Goal: Task Accomplishment & Management: Complete application form

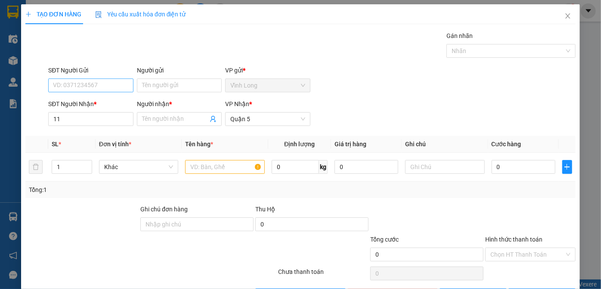
type input "1"
click at [63, 137] on div "0397777738 - vy" at bounding box center [90, 135] width 74 height 9
type input "0397777738"
type input "vy"
type input "30.000"
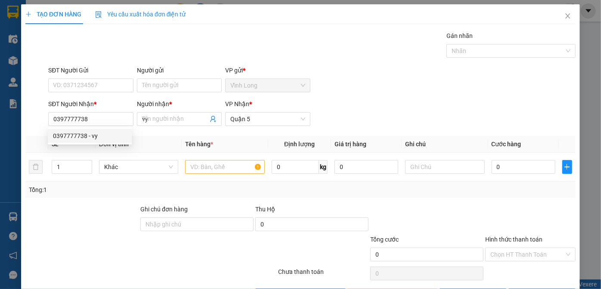
type input "30.000"
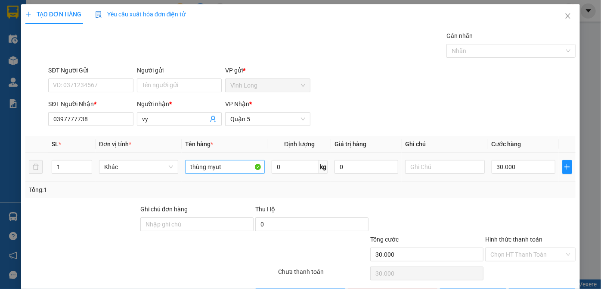
type input "0397777738"
drag, startPoint x: 227, startPoint y: 164, endPoint x: 208, endPoint y: 169, distance: 20.0
click at [208, 169] on input "thùng myut" at bounding box center [225, 167] width 80 height 14
type input "thùng"
click at [507, 163] on input "30.000" at bounding box center [524, 167] width 64 height 14
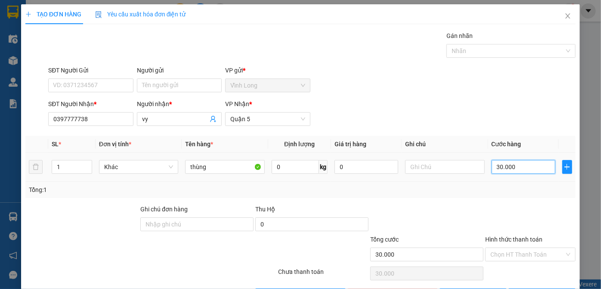
type input "4"
type input "40"
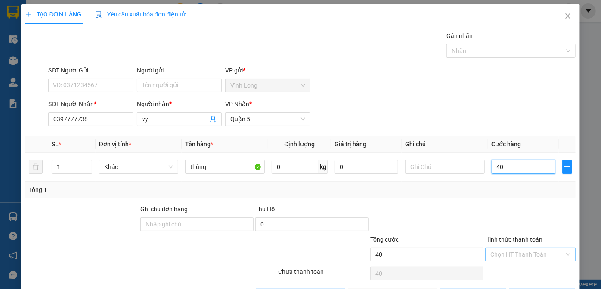
type input "40"
type input "40.000"
click at [526, 252] on input "Hình thức thanh toán" at bounding box center [528, 254] width 74 height 13
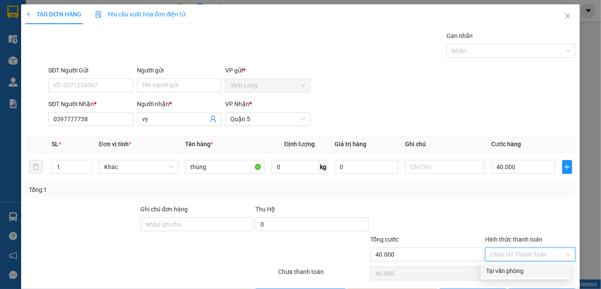
click at [515, 271] on div "Tại văn phòng" at bounding box center [525, 270] width 79 height 9
type input "0"
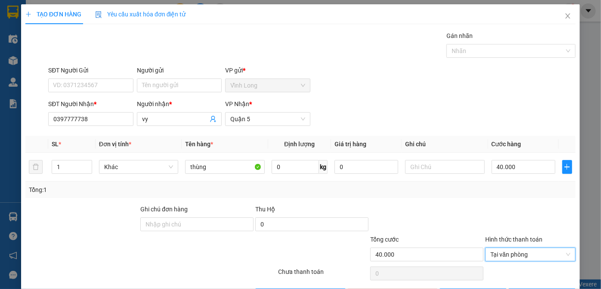
scroll to position [29, 0]
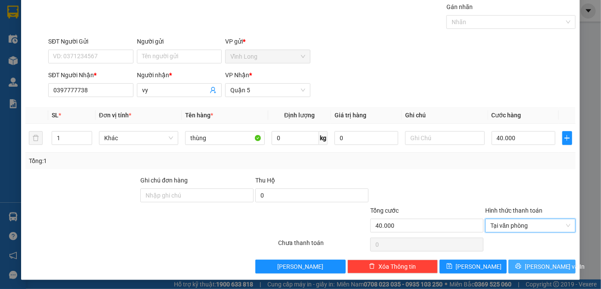
click at [516, 265] on button "[PERSON_NAME] và In" at bounding box center [542, 266] width 67 height 14
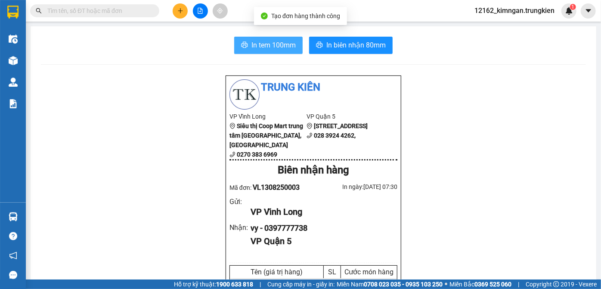
click at [242, 45] on icon "printer" at bounding box center [245, 45] width 6 height 6
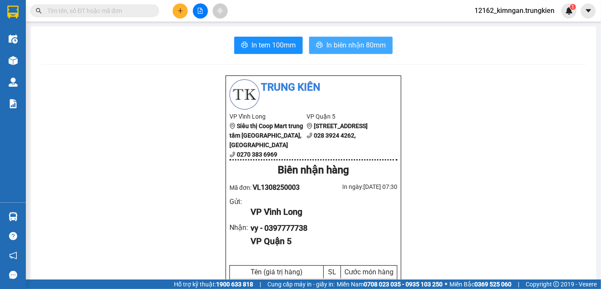
click at [351, 49] on span "In biên nhận 80mm" at bounding box center [356, 45] width 59 height 11
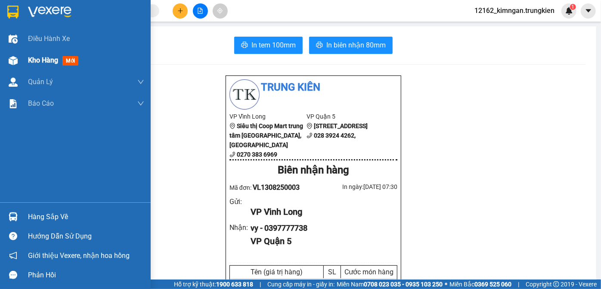
click at [49, 62] on span "Kho hàng" at bounding box center [43, 60] width 30 height 8
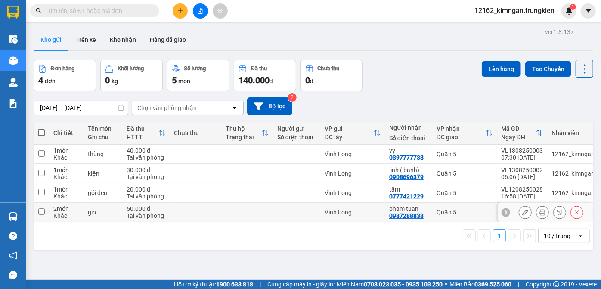
click at [332, 210] on div "Vĩnh Long" at bounding box center [353, 212] width 56 height 7
checkbox input "true"
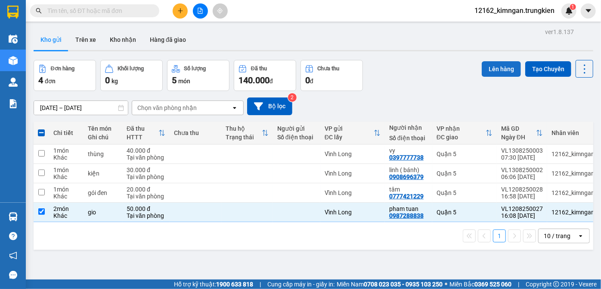
click at [487, 68] on button "Lên hàng" at bounding box center [501, 69] width 39 height 16
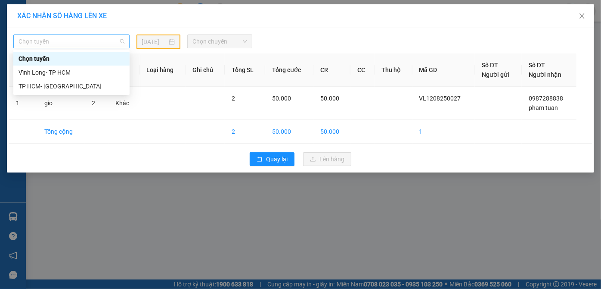
click at [34, 47] on span "Chọn tuyến" at bounding box center [72, 41] width 106 height 13
click at [37, 75] on div "Vĩnh Long- TP HCM" at bounding box center [72, 72] width 106 height 9
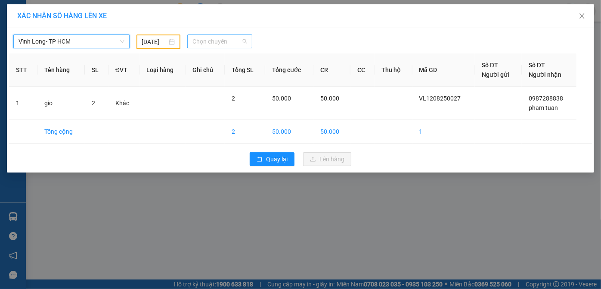
click at [218, 40] on span "Chọn chuyến" at bounding box center [220, 41] width 55 height 13
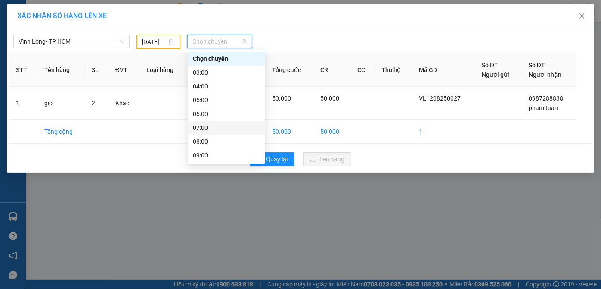
scroll to position [110, 0]
click at [193, 153] on div "17:00" at bounding box center [226, 154] width 67 height 9
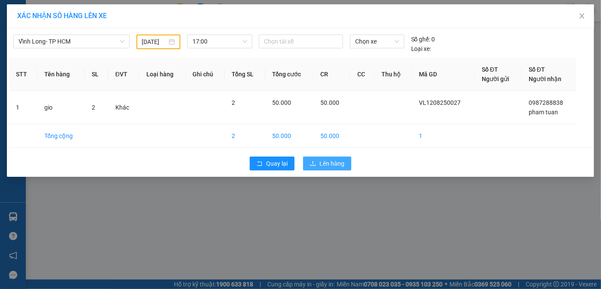
click at [332, 161] on span "Lên hàng" at bounding box center [332, 163] width 25 height 9
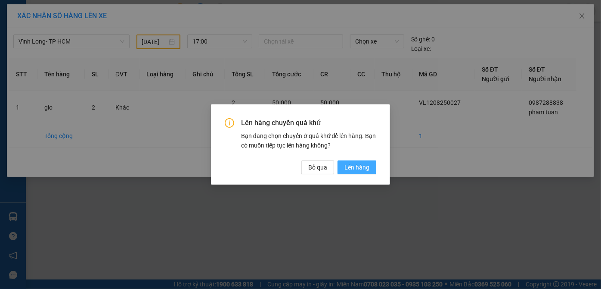
click at [345, 167] on button "Lên hàng" at bounding box center [357, 167] width 39 height 14
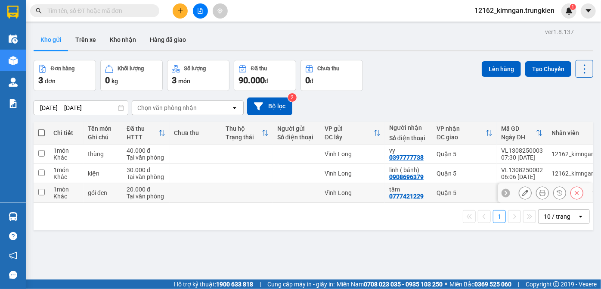
click at [244, 190] on td at bounding box center [247, 192] width 52 height 19
checkbox input "true"
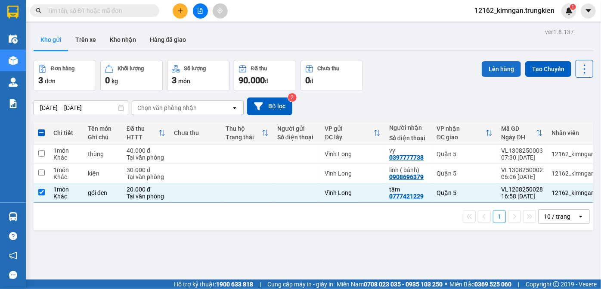
click at [505, 67] on button "Lên hàng" at bounding box center [501, 69] width 39 height 16
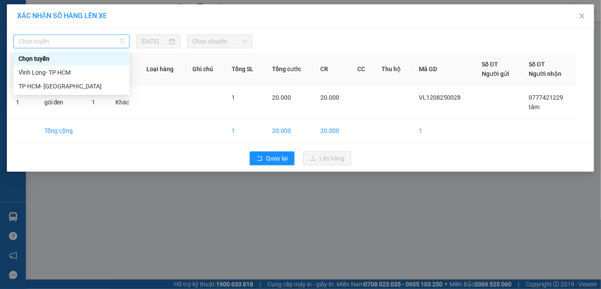
click at [78, 44] on span "Chọn tuyến" at bounding box center [72, 41] width 106 height 13
click at [80, 76] on div "Vĩnh Long- TP HCM" at bounding box center [72, 72] width 106 height 9
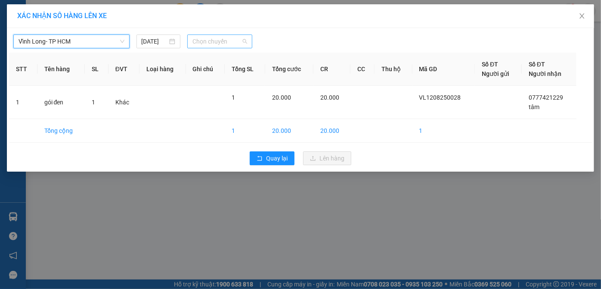
click at [228, 42] on span "Chọn chuyến" at bounding box center [220, 41] width 55 height 13
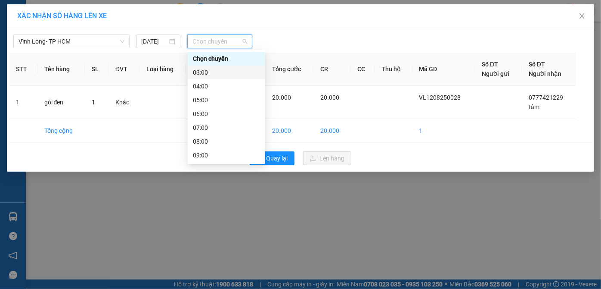
click at [205, 72] on div "03:00" at bounding box center [226, 72] width 67 height 9
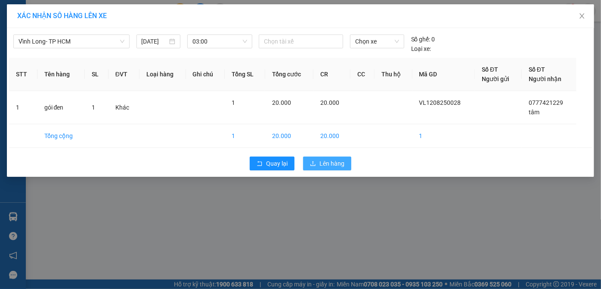
click at [317, 162] on button "Lên hàng" at bounding box center [327, 163] width 48 height 14
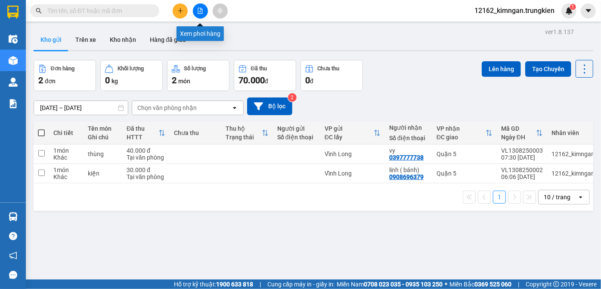
click at [200, 11] on icon "file-add" at bounding box center [200, 11] width 6 height 6
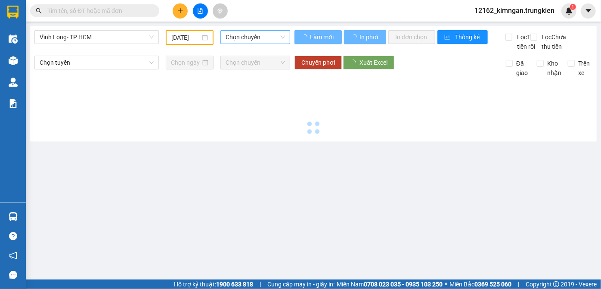
type input "[DATE]"
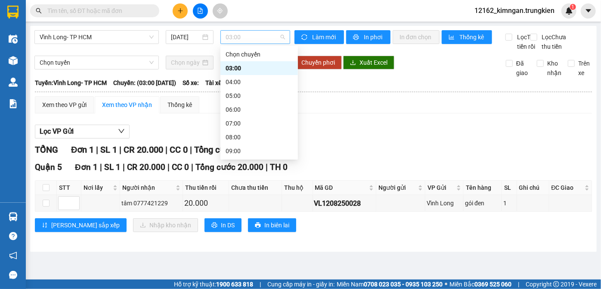
click at [243, 37] on span "03:00" at bounding box center [255, 37] width 59 height 13
click at [244, 85] on div "04:00" at bounding box center [259, 81] width 67 height 9
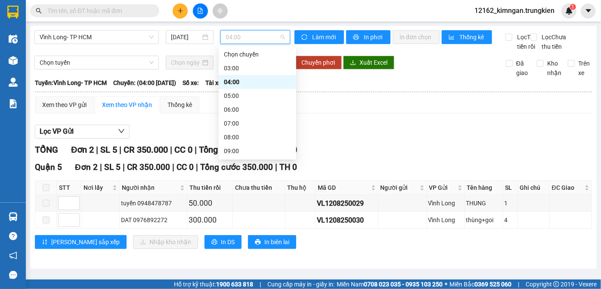
click at [243, 38] on span "04:00" at bounding box center [255, 37] width 59 height 13
click at [232, 64] on div "03:00" at bounding box center [257, 67] width 67 height 9
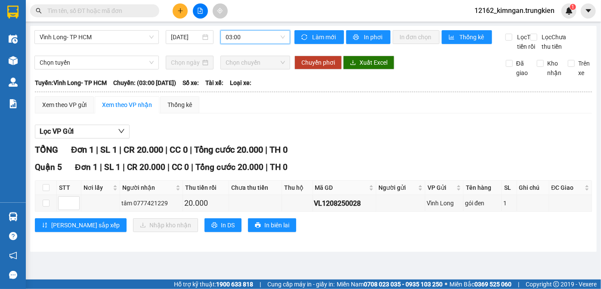
click at [246, 40] on span "03:00" at bounding box center [255, 37] width 59 height 13
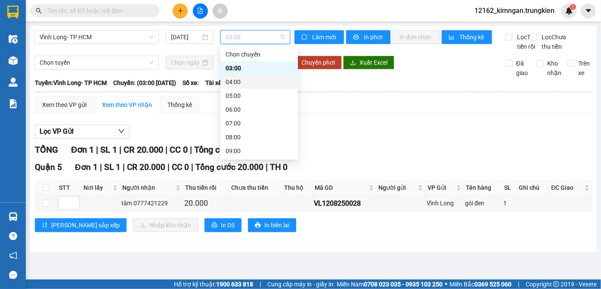
click at [239, 85] on div "04:00" at bounding box center [259, 81] width 67 height 9
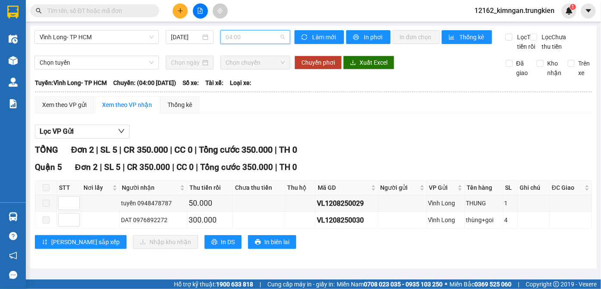
click at [235, 40] on span "04:00" at bounding box center [255, 37] width 59 height 13
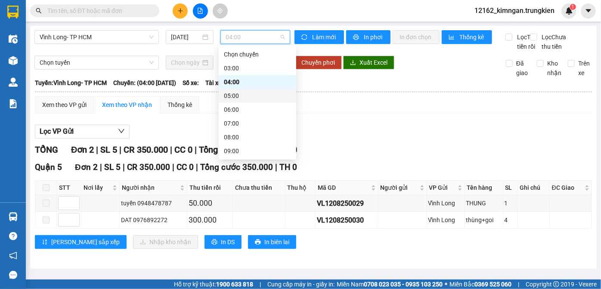
click at [228, 98] on div "05:00" at bounding box center [257, 95] width 67 height 9
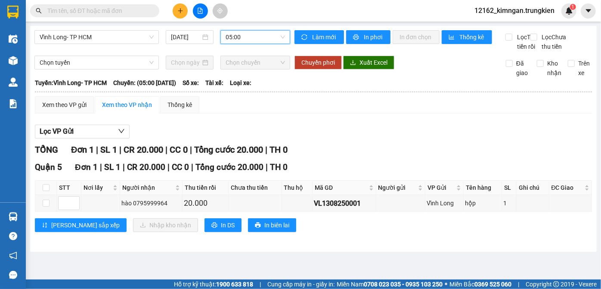
click at [239, 40] on span "05:00" at bounding box center [255, 37] width 59 height 13
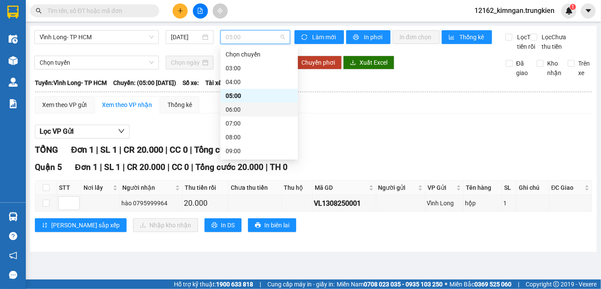
click at [230, 115] on div "06:00" at bounding box center [260, 110] width 78 height 14
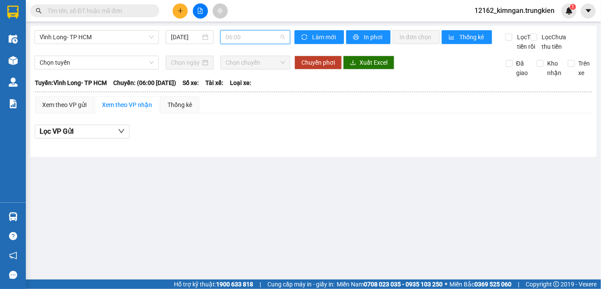
click at [234, 36] on span "06:00" at bounding box center [255, 37] width 59 height 13
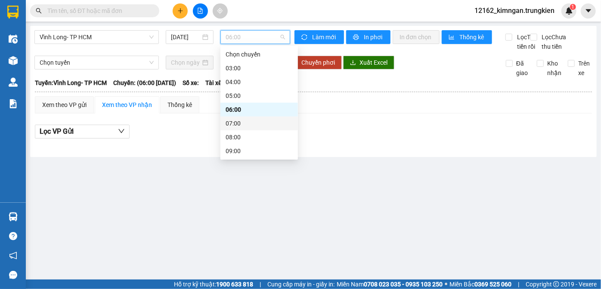
click at [230, 123] on div "07:00" at bounding box center [259, 122] width 67 height 9
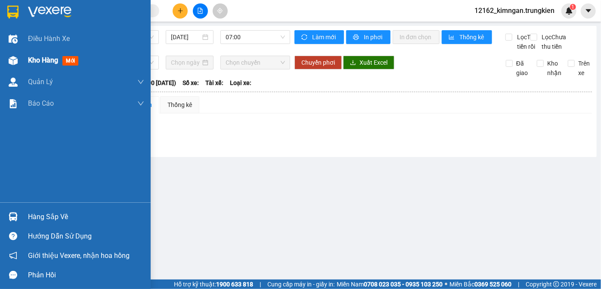
click at [44, 62] on span "Kho hàng" at bounding box center [43, 60] width 30 height 8
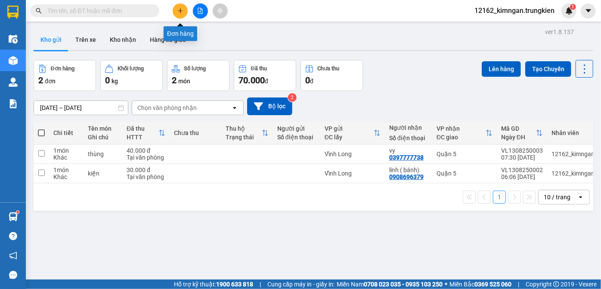
click at [180, 11] on icon "plus" at bounding box center [180, 10] width 0 height 5
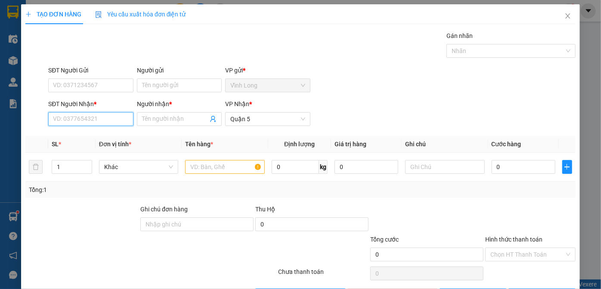
click at [102, 118] on input "SĐT Người Nhận *" at bounding box center [90, 119] width 85 height 14
type input "0779133797"
click at [158, 118] on input "Người nhận *" at bounding box center [175, 118] width 66 height 9
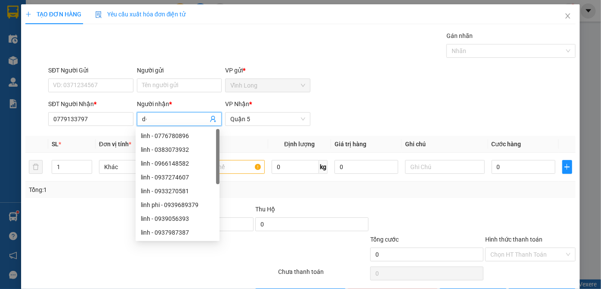
type input "d"
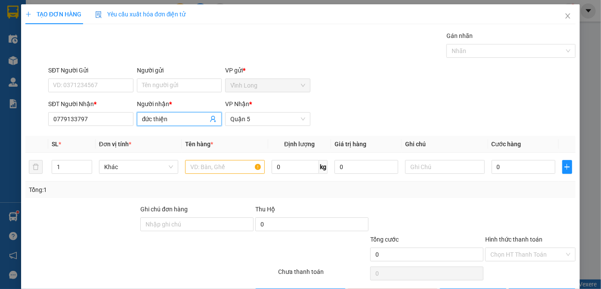
type input "đức thiện"
click at [63, 202] on div "Transit Pickup Surcharge Ids Transit Deliver Surcharge Ids Transit Deliver Surc…" at bounding box center [300, 166] width 551 height 271
click at [214, 169] on input "text" at bounding box center [225, 167] width 80 height 14
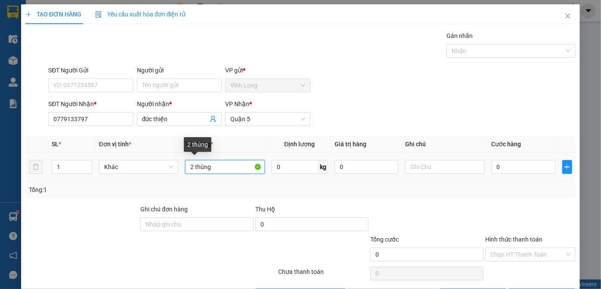
click at [193, 166] on input "2 thùng" at bounding box center [225, 167] width 80 height 14
type input "thùng"
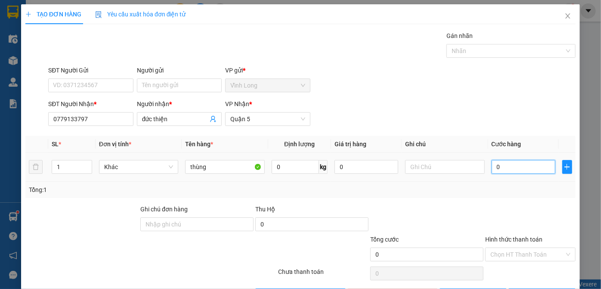
click at [504, 167] on input "0" at bounding box center [524, 167] width 64 height 14
type input "6"
type input "60"
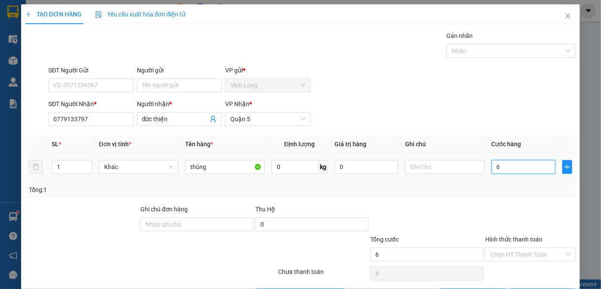
type input "60"
type input "60.000"
click at [520, 253] on input "Hình thức thanh toán" at bounding box center [528, 254] width 74 height 13
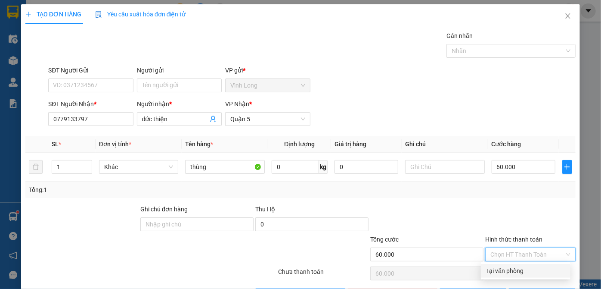
click at [514, 271] on div "Tại văn phòng" at bounding box center [525, 270] width 79 height 9
type input "0"
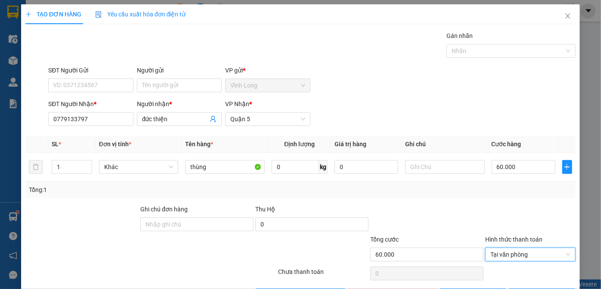
scroll to position [29, 0]
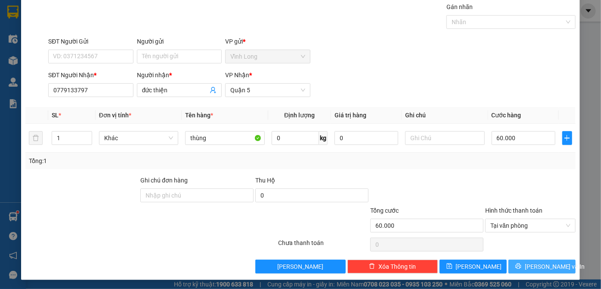
click at [532, 263] on span "[PERSON_NAME] và In" at bounding box center [555, 266] width 60 height 9
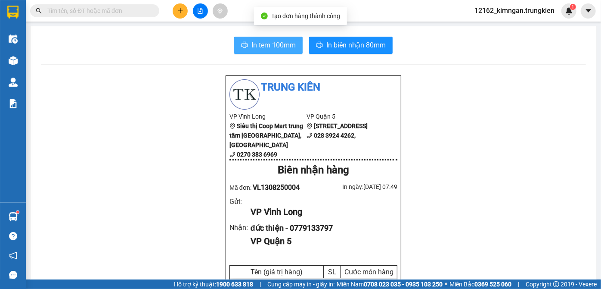
click at [279, 43] on span "In tem 100mm" at bounding box center [274, 45] width 44 height 11
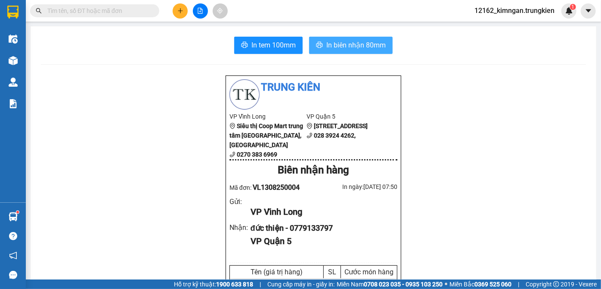
click at [346, 46] on span "In biên nhận 80mm" at bounding box center [356, 45] width 59 height 11
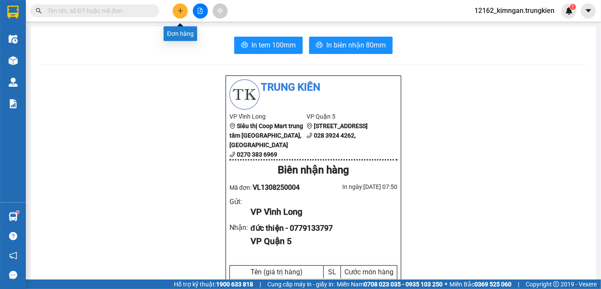
click at [181, 15] on button at bounding box center [180, 10] width 15 height 15
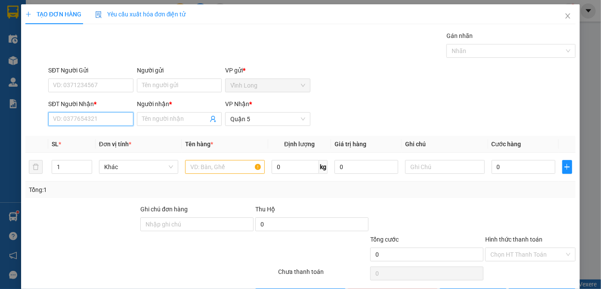
click at [75, 117] on input "SĐT Người Nhận *" at bounding box center [90, 119] width 85 height 14
click at [102, 138] on div "0946307138 - mai anh" at bounding box center [90, 135] width 74 height 9
type input "0946307138"
type input "mai anh"
type input "20.000"
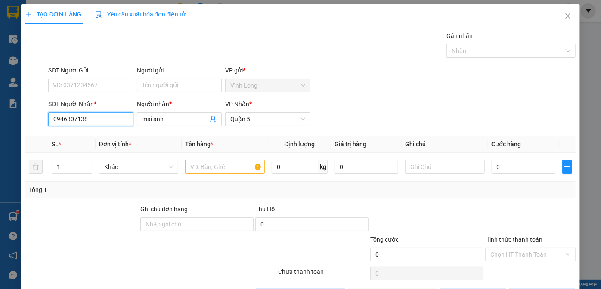
type input "20.000"
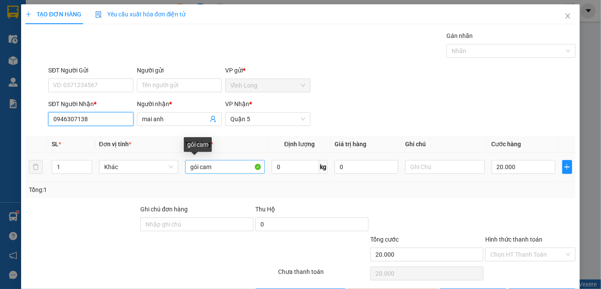
type input "0946307138"
drag, startPoint x: 217, startPoint y: 168, endPoint x: 199, endPoint y: 169, distance: 17.3
click at [199, 169] on input "gói cam" at bounding box center [225, 167] width 80 height 14
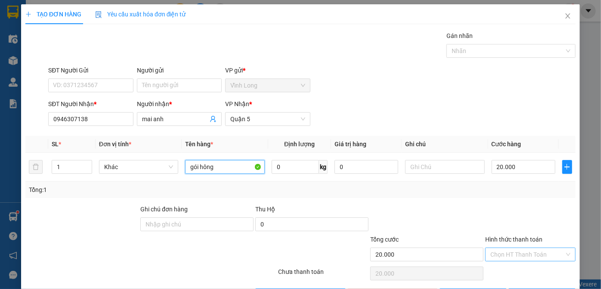
type input "gói hông"
click at [529, 252] on input "Hình thức thanh toán" at bounding box center [528, 254] width 74 height 13
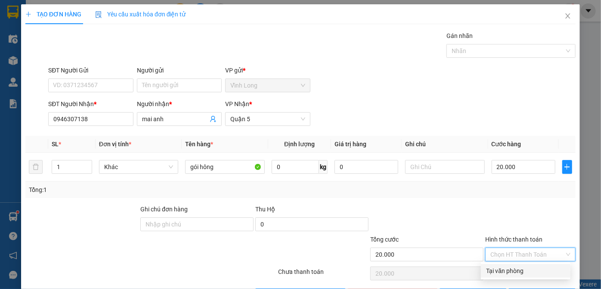
click at [519, 274] on div "Tại văn phòng" at bounding box center [525, 270] width 79 height 9
type input "0"
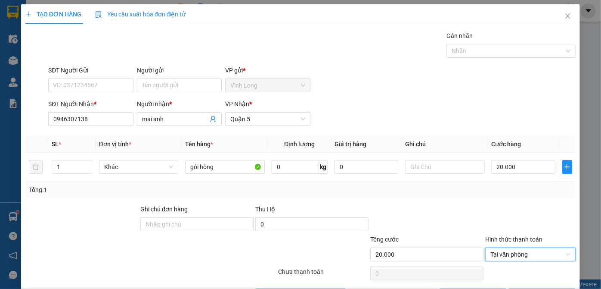
scroll to position [29, 0]
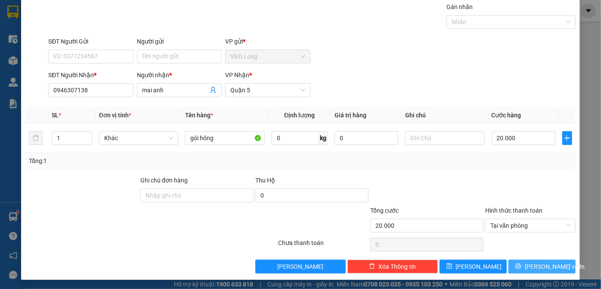
click at [522, 265] on icon "printer" at bounding box center [519, 266] width 6 height 6
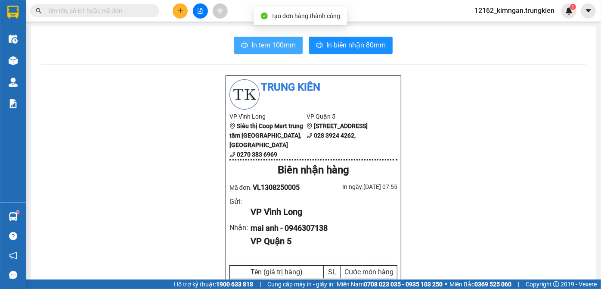
click at [256, 44] on span "In tem 100mm" at bounding box center [274, 45] width 44 height 11
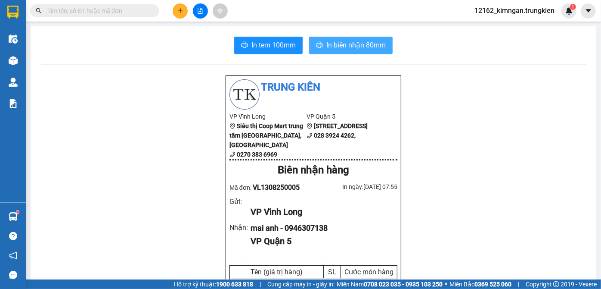
click at [354, 44] on span "In biên nhận 80mm" at bounding box center [356, 45] width 59 height 11
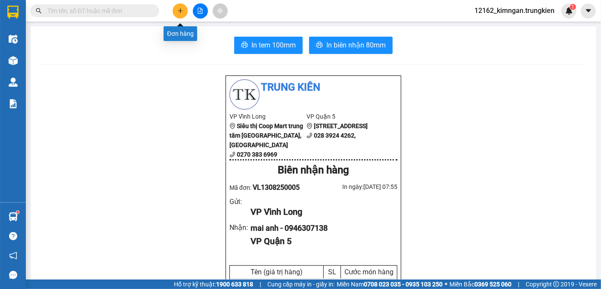
click at [180, 11] on icon "plus" at bounding box center [180, 10] width 0 height 5
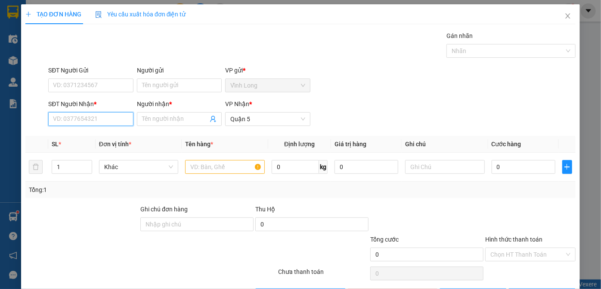
click at [97, 113] on input "SĐT Người Nhận *" at bounding box center [90, 119] width 85 height 14
click at [77, 139] on div "0985615039 - quỳnh" at bounding box center [95, 135] width 85 height 9
type input "0985615039"
type input "quỳnh"
type input "60.000"
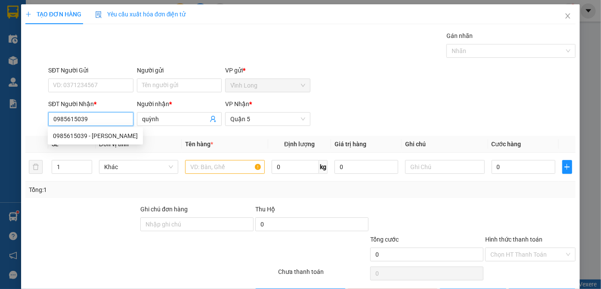
type input "60.000"
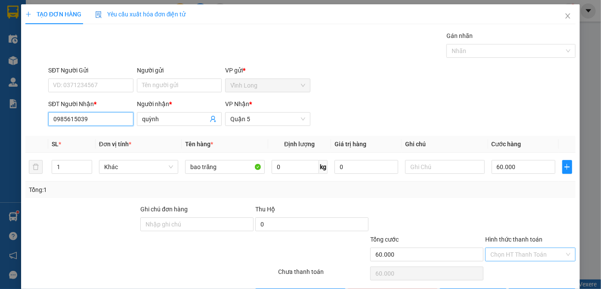
type input "0985615039"
click at [500, 253] on input "Hình thức thanh toán" at bounding box center [528, 254] width 74 height 13
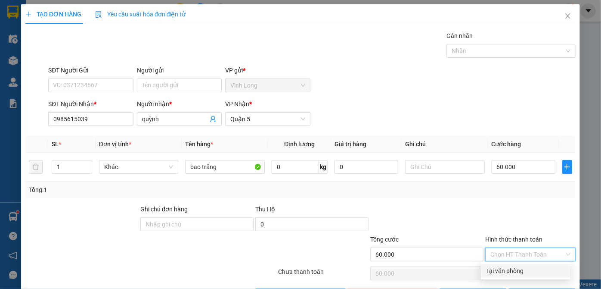
click at [497, 267] on div "Tại văn phòng" at bounding box center [525, 270] width 79 height 9
type input "0"
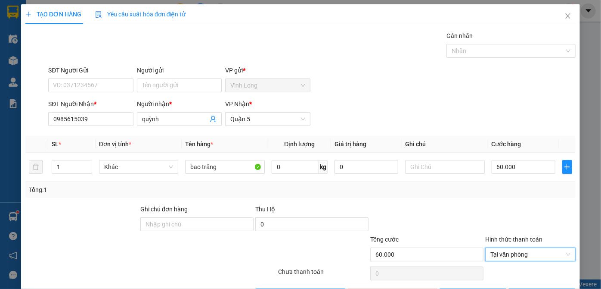
scroll to position [29, 0]
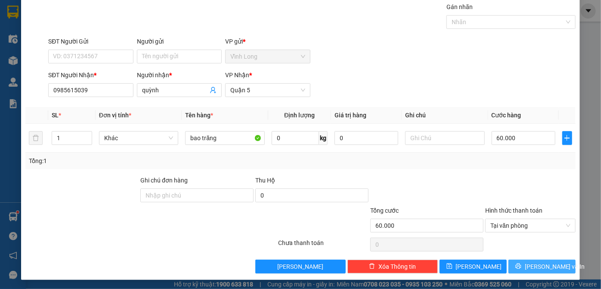
click at [540, 263] on span "[PERSON_NAME] và In" at bounding box center [555, 266] width 60 height 9
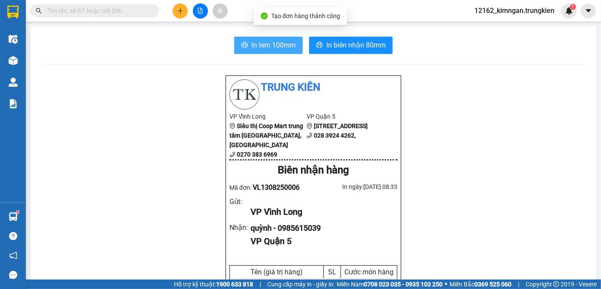
click at [268, 45] on span "In tem 100mm" at bounding box center [274, 45] width 44 height 11
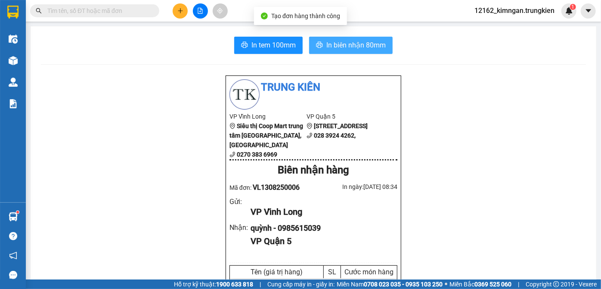
click at [349, 42] on span "In biên nhận 80mm" at bounding box center [356, 45] width 59 height 11
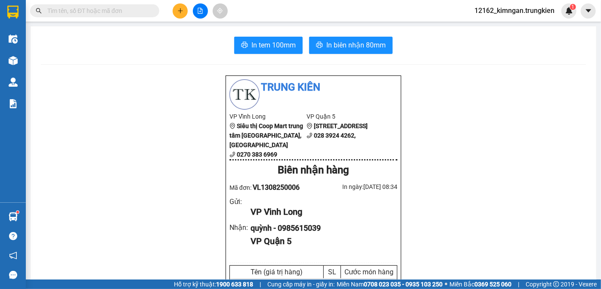
scroll to position [51, 0]
click at [182, 10] on icon "plus" at bounding box center [180, 11] width 6 height 6
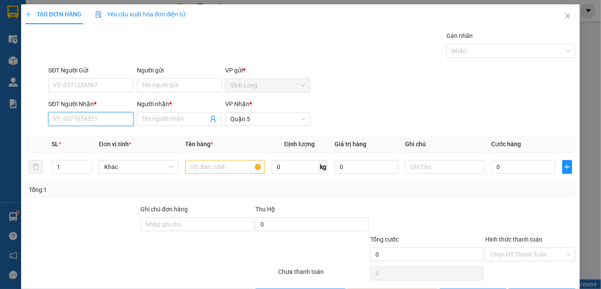
click at [68, 118] on input "SĐT Người Nhận *" at bounding box center [90, 119] width 85 height 14
click at [565, 19] on icon "close" at bounding box center [568, 15] width 7 height 7
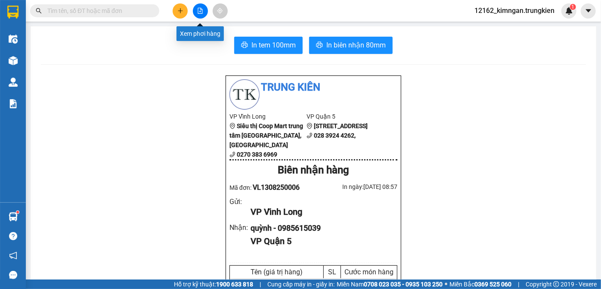
click at [197, 10] on icon "file-add" at bounding box center [200, 11] width 6 height 6
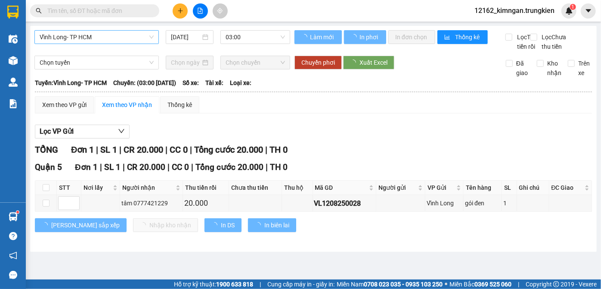
click at [84, 37] on span "Vĩnh Long- TP HCM" at bounding box center [97, 37] width 114 height 13
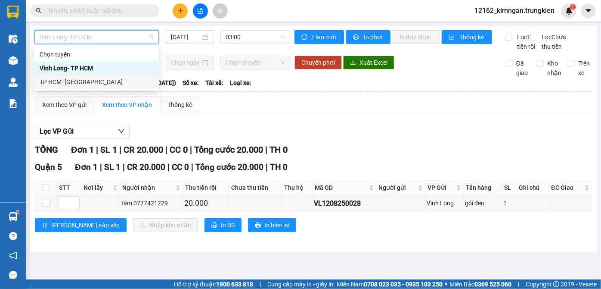
click at [66, 85] on div "TP HCM- [GEOGRAPHIC_DATA]" at bounding box center [97, 81] width 114 height 9
type input "[DATE]"
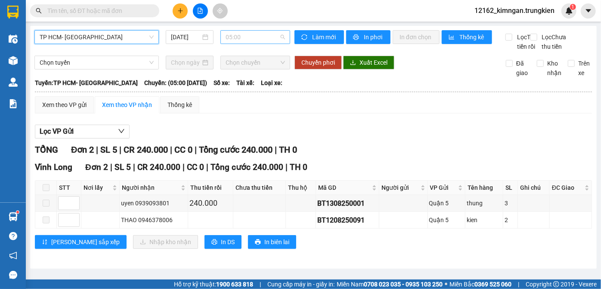
click at [243, 38] on span "05:00" at bounding box center [255, 37] width 59 height 13
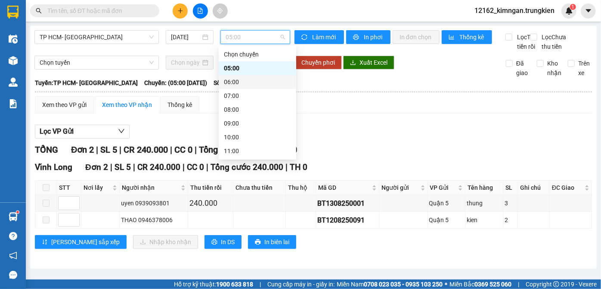
click at [234, 85] on div "06:00" at bounding box center [257, 81] width 67 height 9
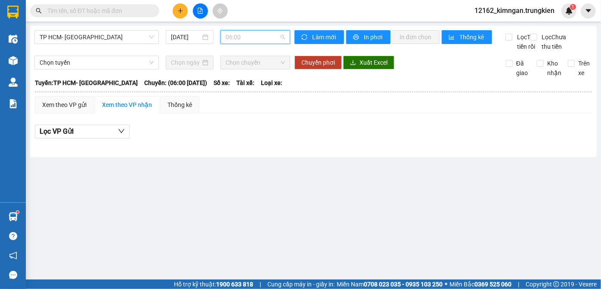
click at [246, 34] on span "06:00" at bounding box center [255, 37] width 59 height 13
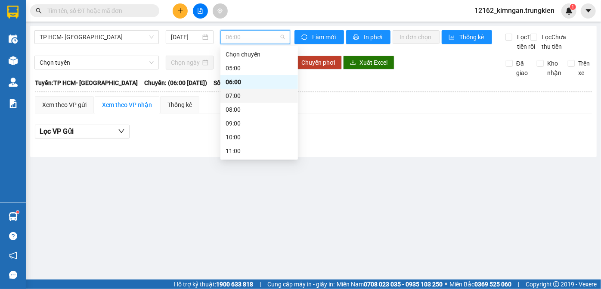
click at [238, 96] on div "07:00" at bounding box center [259, 95] width 67 height 9
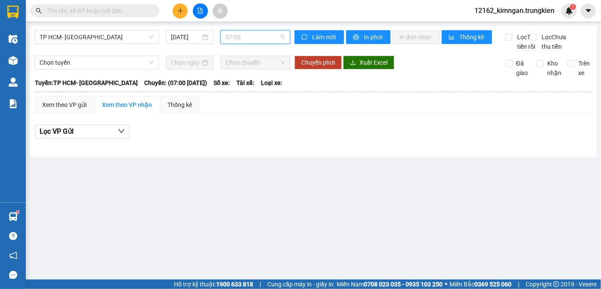
drag, startPoint x: 246, startPoint y: 33, endPoint x: 241, endPoint y: 47, distance: 15.5
click at [246, 33] on span "07:00" at bounding box center [255, 37] width 59 height 13
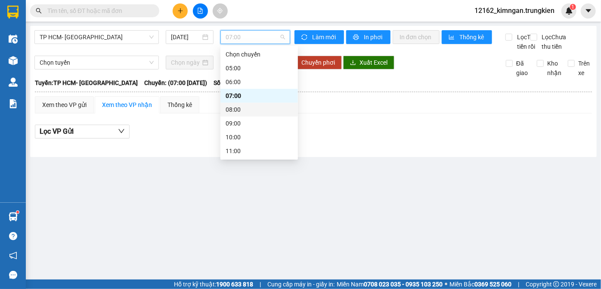
click at [233, 109] on div "08:00" at bounding box center [259, 109] width 67 height 9
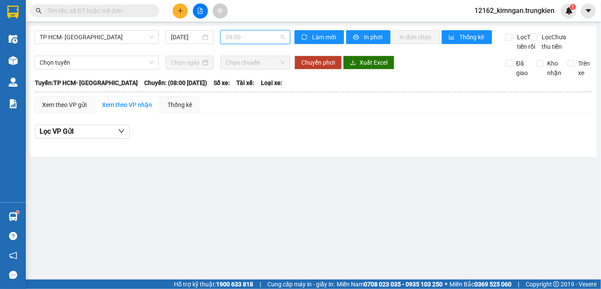
click at [243, 32] on span "08:00" at bounding box center [255, 37] width 59 height 13
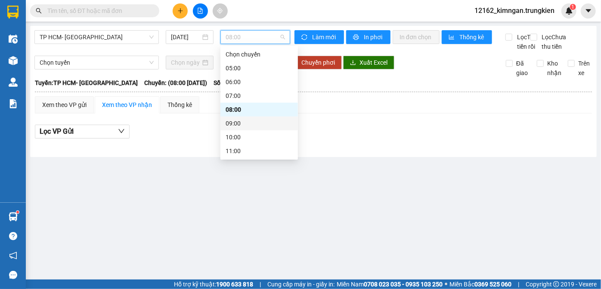
click at [230, 121] on div "09:00" at bounding box center [259, 122] width 67 height 9
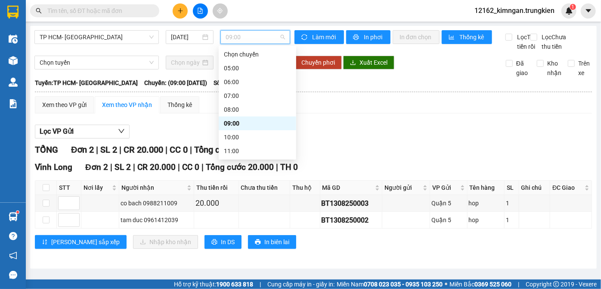
click at [250, 41] on span "09:00" at bounding box center [255, 37] width 59 height 13
click at [237, 137] on div "10:00" at bounding box center [257, 136] width 67 height 9
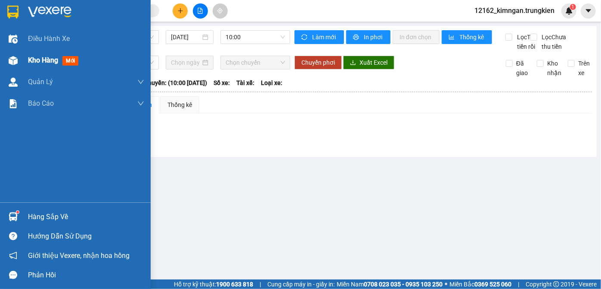
click at [49, 58] on span "Kho hàng" at bounding box center [43, 60] width 30 height 8
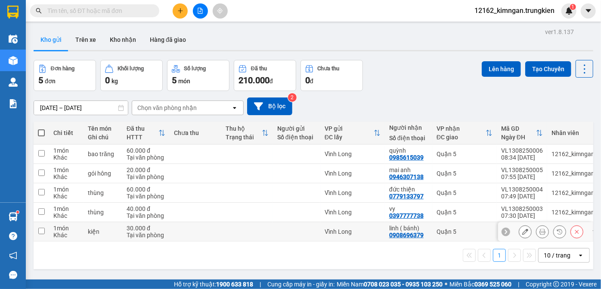
click at [290, 237] on td at bounding box center [296, 231] width 47 height 19
checkbox input "true"
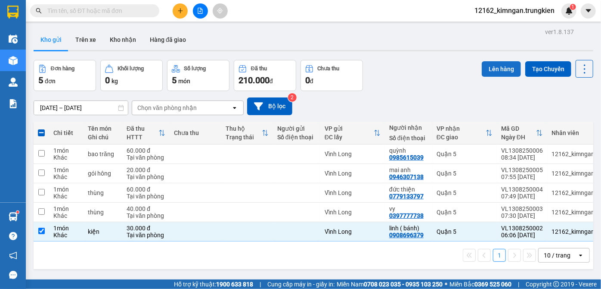
click at [492, 68] on button "Lên hàng" at bounding box center [501, 69] width 39 height 16
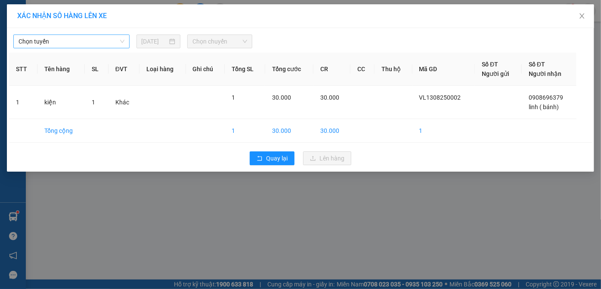
click at [52, 38] on span "Chọn tuyến" at bounding box center [72, 41] width 106 height 13
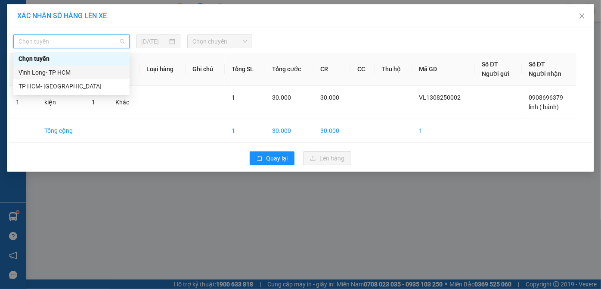
click at [42, 72] on div "Vĩnh Long- TP HCM" at bounding box center [72, 72] width 106 height 9
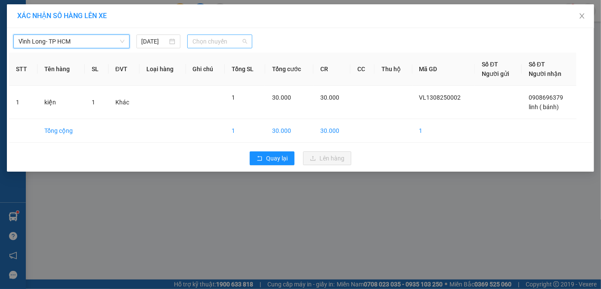
click at [204, 42] on span "Chọn chuyến" at bounding box center [220, 41] width 55 height 13
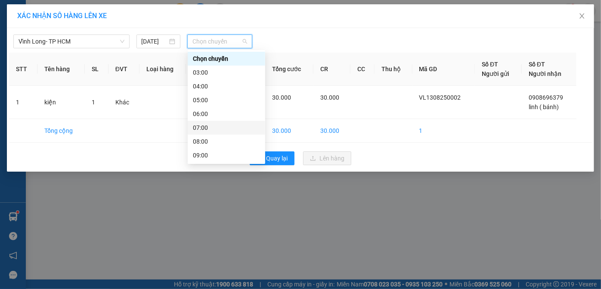
click at [205, 125] on div "07:00" at bounding box center [226, 127] width 67 height 9
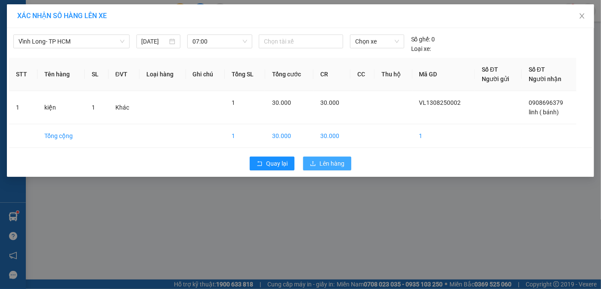
click at [318, 161] on button "Lên hàng" at bounding box center [327, 163] width 48 height 14
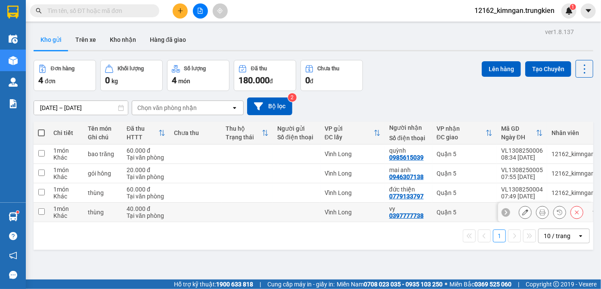
click at [296, 207] on td at bounding box center [296, 211] width 47 height 19
checkbox input "true"
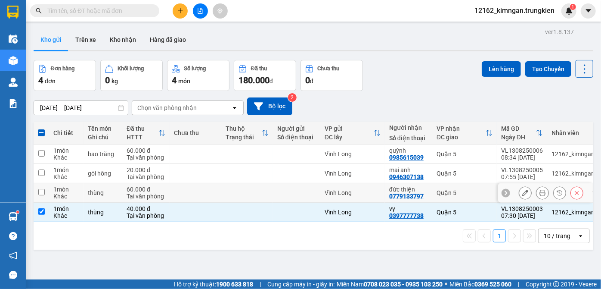
click at [293, 196] on div at bounding box center [296, 192] width 39 height 7
checkbox input "true"
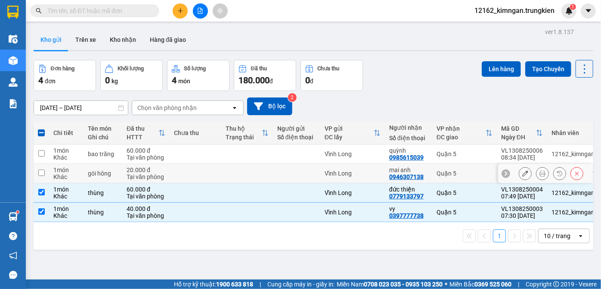
click at [293, 178] on td at bounding box center [296, 173] width 47 height 19
checkbox input "true"
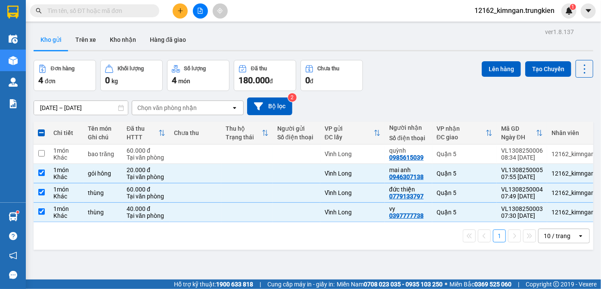
click at [276, 243] on div "1 10 / trang open" at bounding box center [313, 235] width 553 height 15
click at [272, 211] on td at bounding box center [247, 211] width 52 height 19
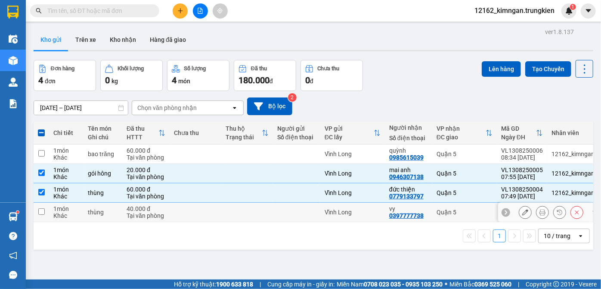
checkbox input "false"
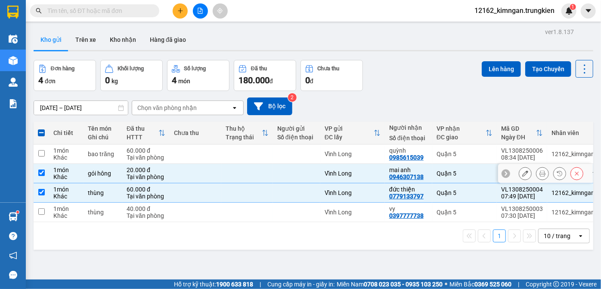
click at [273, 178] on td at bounding box center [296, 173] width 47 height 19
checkbox input "false"
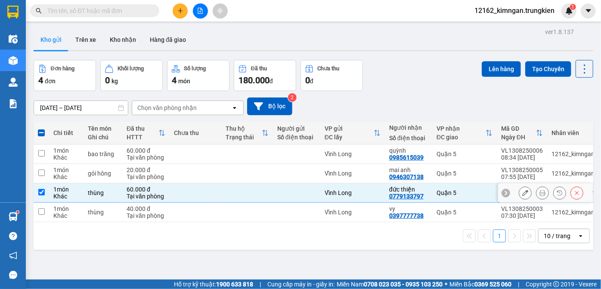
click at [268, 195] on td at bounding box center [247, 192] width 52 height 19
checkbox input "false"
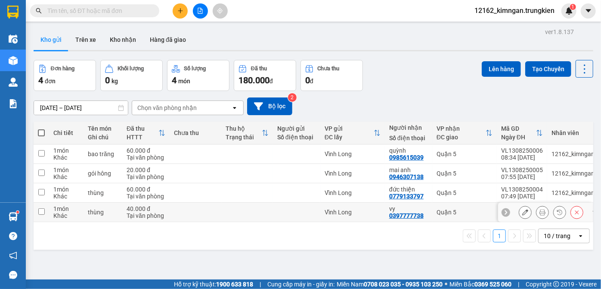
click at [266, 214] on td at bounding box center [247, 211] width 52 height 19
checkbox input "true"
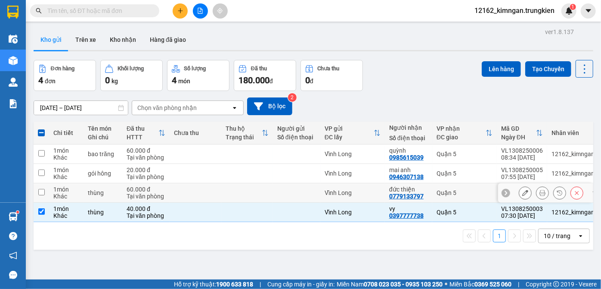
click at [275, 196] on td at bounding box center [296, 192] width 47 height 19
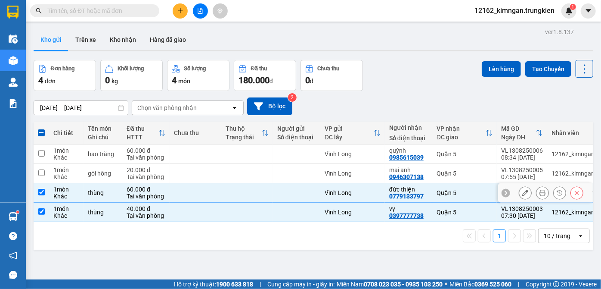
click at [275, 196] on td at bounding box center [296, 192] width 47 height 19
checkbox input "false"
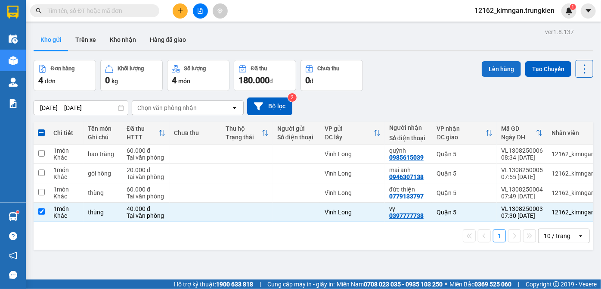
click at [488, 73] on button "Lên hàng" at bounding box center [501, 69] width 39 height 16
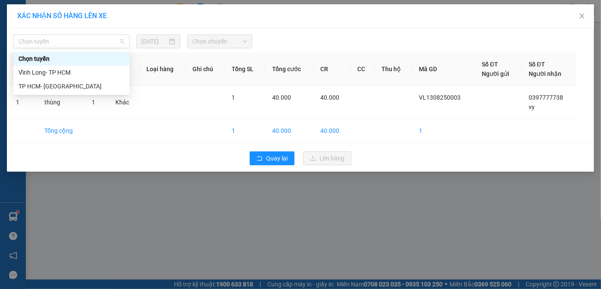
drag, startPoint x: 85, startPoint y: 47, endPoint x: 69, endPoint y: 73, distance: 30.6
click at [84, 47] on span "Chọn tuyến" at bounding box center [72, 41] width 106 height 13
click at [68, 75] on div "Vĩnh Long- TP HCM" at bounding box center [72, 72] width 106 height 9
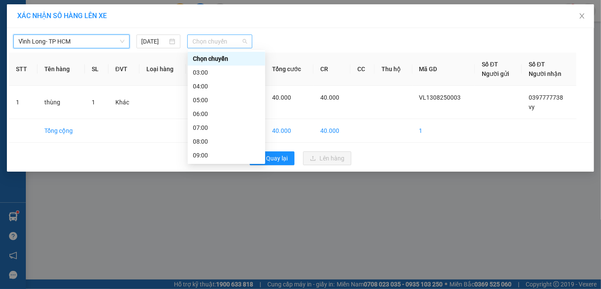
click at [204, 41] on span "Chọn chuyến" at bounding box center [220, 41] width 55 height 13
click at [214, 141] on div "08:00" at bounding box center [226, 141] width 67 height 9
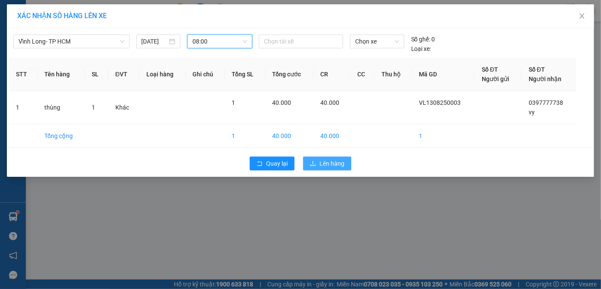
click at [316, 166] on span "upload" at bounding box center [313, 163] width 6 height 7
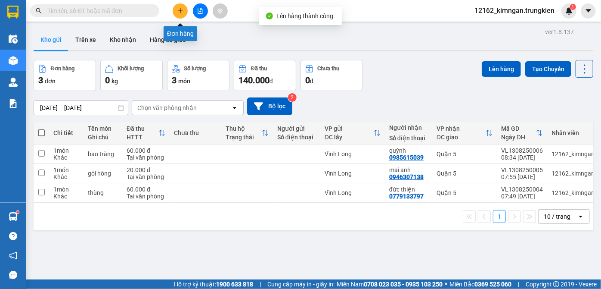
click at [178, 11] on icon "plus" at bounding box center [180, 11] width 6 height 6
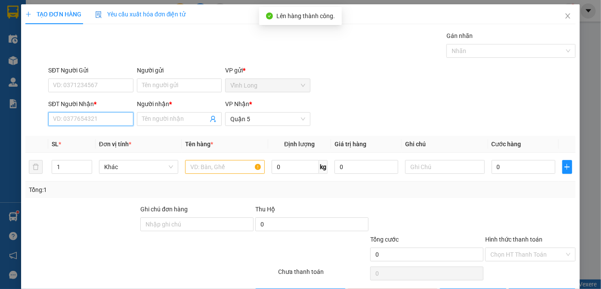
click at [78, 114] on input "SĐT Người Nhận *" at bounding box center [90, 119] width 85 height 14
click at [62, 117] on input "090093350" at bounding box center [90, 119] width 85 height 14
type input "0909093350"
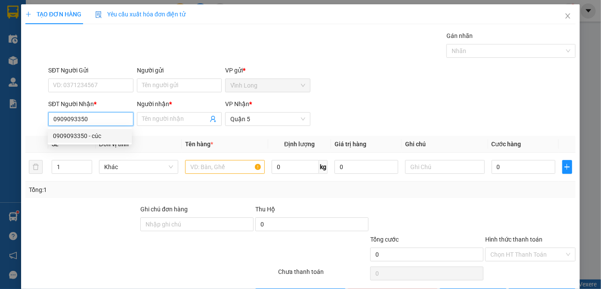
click at [77, 136] on div "0909093350 - cúc" at bounding box center [90, 135] width 74 height 9
type input "cúc"
type input "90.000"
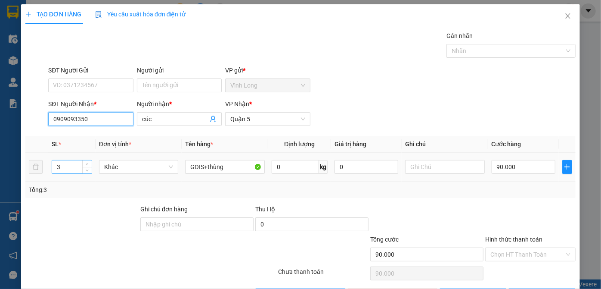
type input "0909093350"
click at [30, 166] on tr "3 Khác GOIS+thùng 0 kg 0 90.000" at bounding box center [300, 167] width 551 height 29
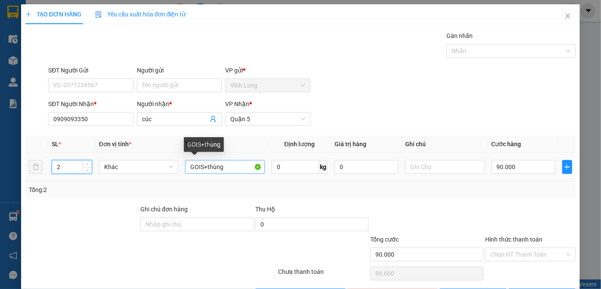
type input "2"
drag, startPoint x: 228, startPoint y: 168, endPoint x: 68, endPoint y: 160, distance: 160.9
click at [68, 160] on tr "2 Khác GOIS+thùng 0 kg 0 90.000" at bounding box center [300, 167] width 551 height 29
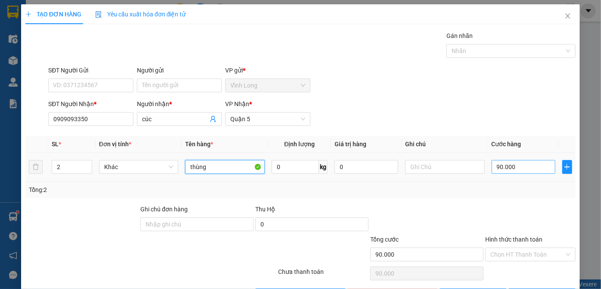
type input "thùng"
click at [495, 162] on input "90.000" at bounding box center [524, 167] width 64 height 14
type input "6"
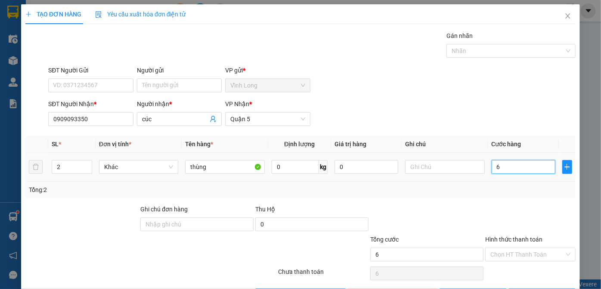
type input "60"
type input "60.000"
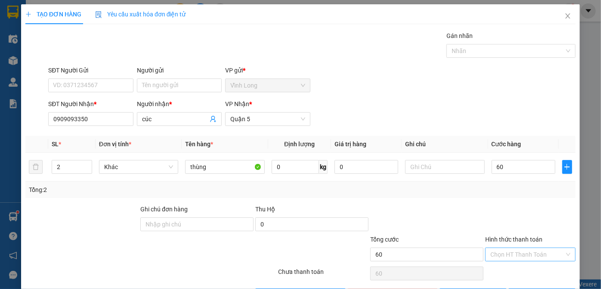
type input "60.000"
click at [512, 251] on input "Hình thức thanh toán" at bounding box center [528, 254] width 74 height 13
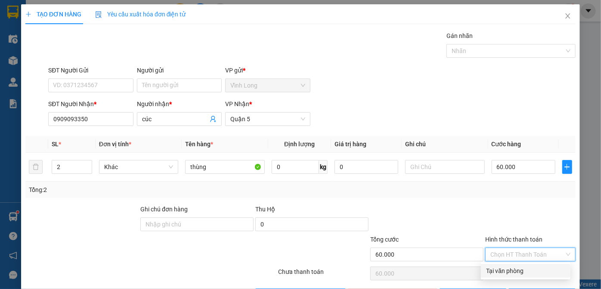
click at [505, 268] on div "Tại văn phòng" at bounding box center [525, 270] width 79 height 9
type input "0"
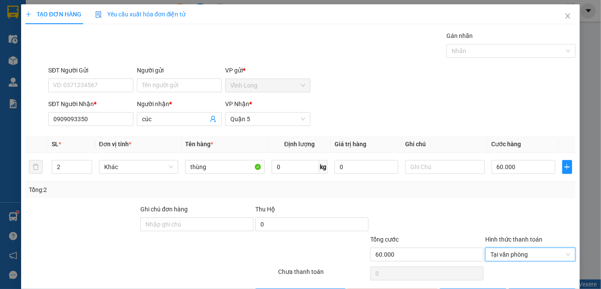
scroll to position [29, 0]
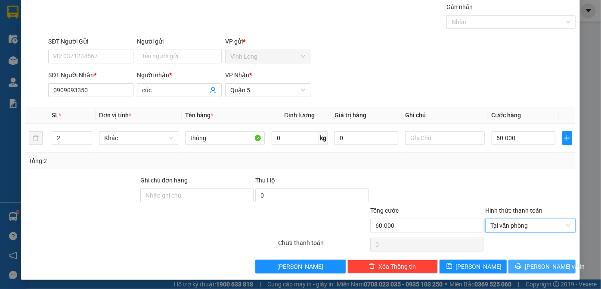
click at [532, 267] on span "[PERSON_NAME] và In" at bounding box center [555, 266] width 60 height 9
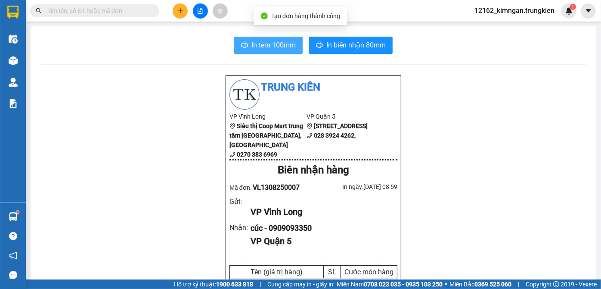
click at [252, 42] on span "In tem 100mm" at bounding box center [274, 45] width 44 height 11
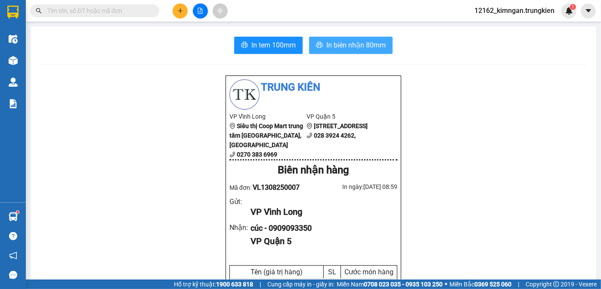
click at [372, 46] on span "In biên nhận 80mm" at bounding box center [356, 45] width 59 height 11
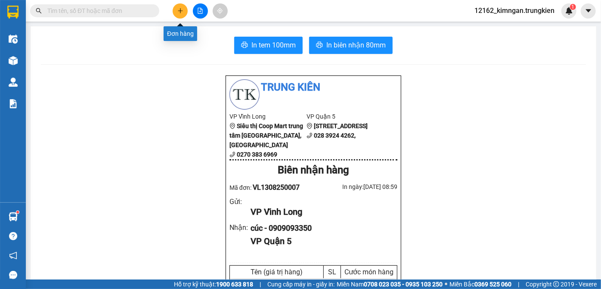
click at [181, 9] on icon "plus" at bounding box center [180, 11] width 6 height 6
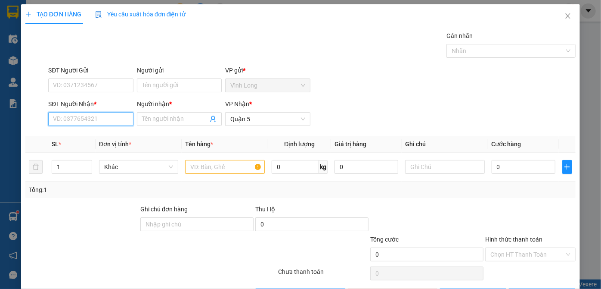
click at [102, 120] on input "SĐT Người Nhận *" at bounding box center [90, 119] width 85 height 14
click at [566, 16] on icon "close" at bounding box center [568, 15] width 5 height 5
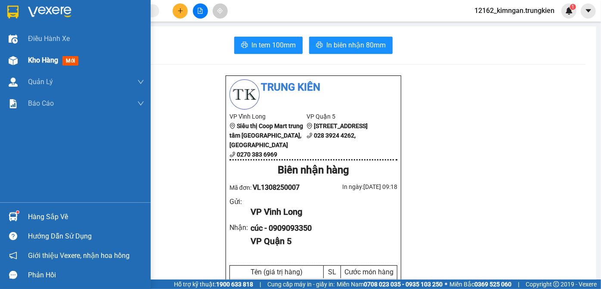
click at [29, 58] on span "Kho hàng" at bounding box center [43, 60] width 30 height 8
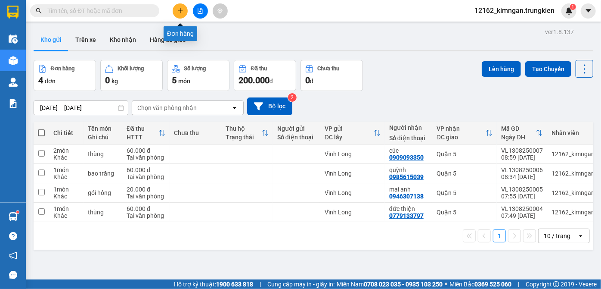
click at [182, 13] on icon "plus" at bounding box center [180, 11] width 6 height 6
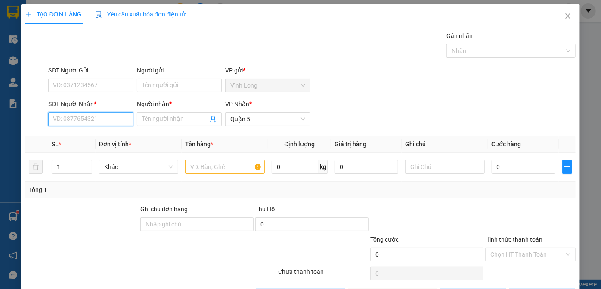
click at [106, 116] on input "SĐT Người Nhận *" at bounding box center [90, 119] width 85 height 14
type input "0763892389"
click at [148, 116] on input "Người nhận *" at bounding box center [175, 118] width 66 height 9
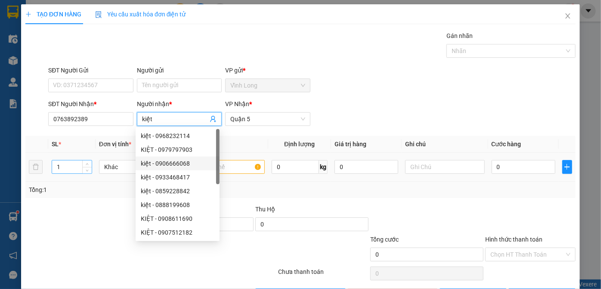
type input "kiệt"
drag, startPoint x: 65, startPoint y: 168, endPoint x: 42, endPoint y: 166, distance: 23.3
click at [44, 168] on tr "1 Khác 0 kg 0 0" at bounding box center [300, 167] width 551 height 29
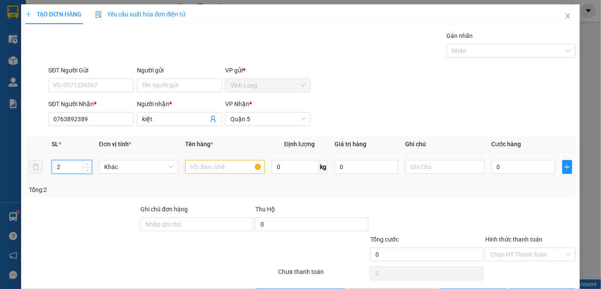
type input "2"
click at [211, 167] on input "text" at bounding box center [225, 167] width 80 height 14
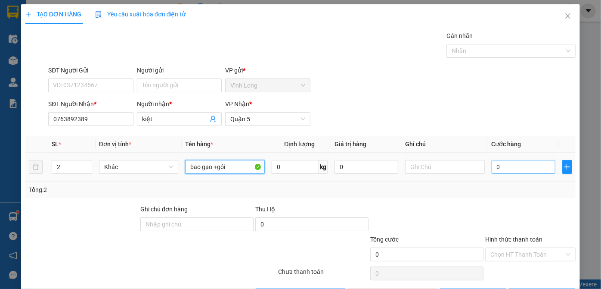
type input "bao gạo +gói"
click at [492, 171] on input "0" at bounding box center [524, 167] width 64 height 14
type input "7"
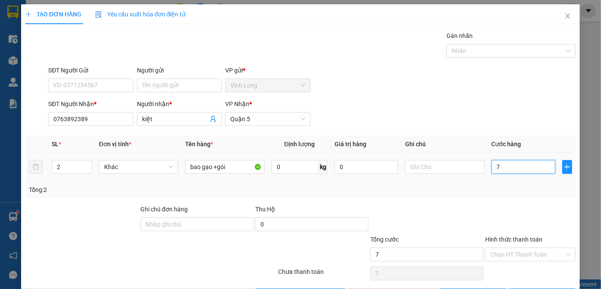
type input "70"
type input "70.000"
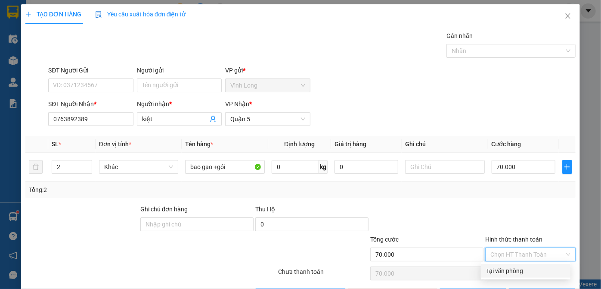
click at [491, 254] on input "Hình thức thanh toán" at bounding box center [528, 254] width 74 height 13
click at [492, 271] on div "Tại văn phòng" at bounding box center [525, 270] width 79 height 9
type input "0"
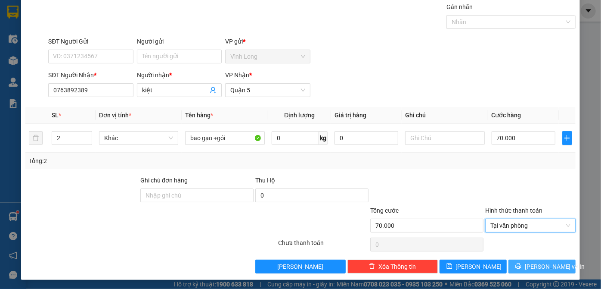
click at [528, 266] on button "[PERSON_NAME] và In" at bounding box center [542, 266] width 67 height 14
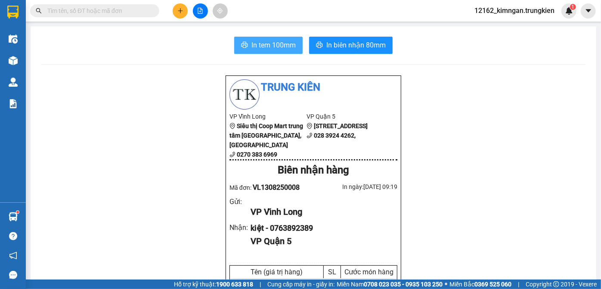
click at [261, 42] on span "In tem 100mm" at bounding box center [274, 45] width 44 height 11
click at [178, 15] on button at bounding box center [180, 10] width 15 height 15
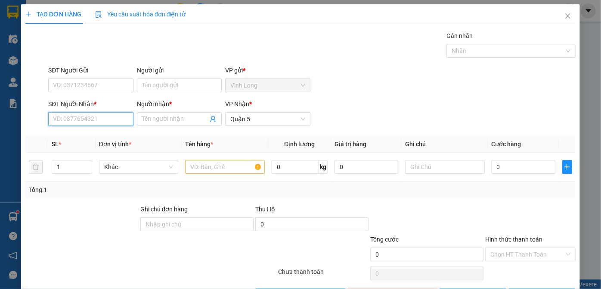
click at [111, 116] on input "SĐT Người Nhận *" at bounding box center [90, 119] width 85 height 14
type input "0934061919"
click at [112, 139] on div "0934061919 - NHẬT" at bounding box center [90, 135] width 74 height 9
type input "NHẬT"
type input "40.000"
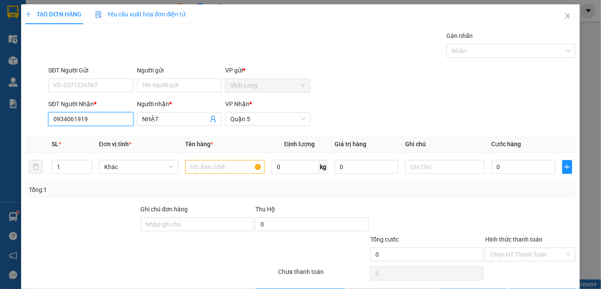
type input "40.000"
type input "0934061919"
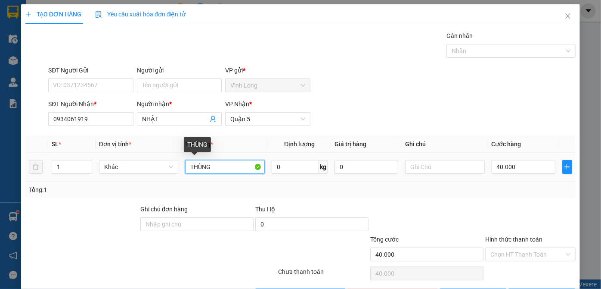
click at [220, 166] on input "THÙNG" at bounding box center [225, 167] width 80 height 14
type input "THÙNG mút"
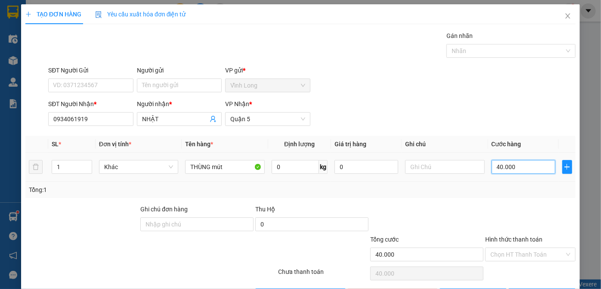
click at [519, 167] on input "40.000" at bounding box center [524, 167] width 64 height 14
type input "3"
type input "30"
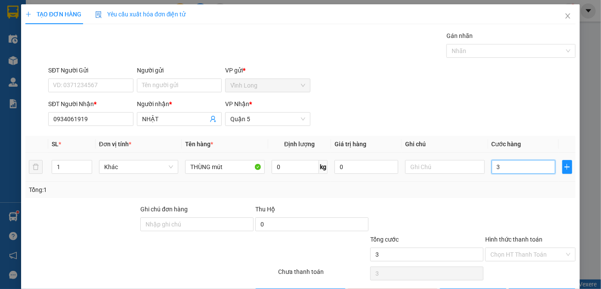
type input "30"
type input "30.000"
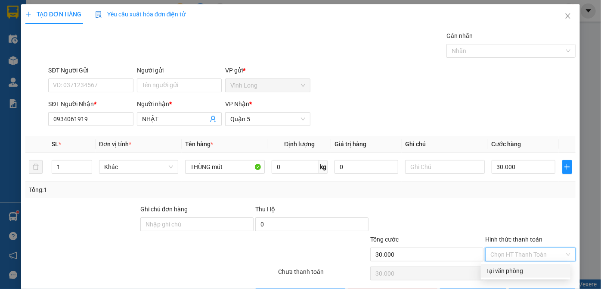
click at [503, 248] on input "Hình thức thanh toán" at bounding box center [528, 254] width 74 height 13
click at [500, 271] on div "Tại văn phòng" at bounding box center [525, 270] width 79 height 9
type input "0"
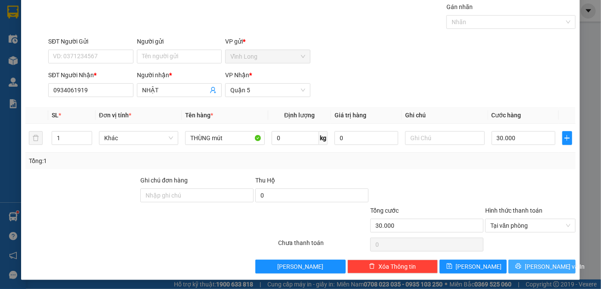
click at [531, 267] on span "[PERSON_NAME] và In" at bounding box center [555, 266] width 60 height 9
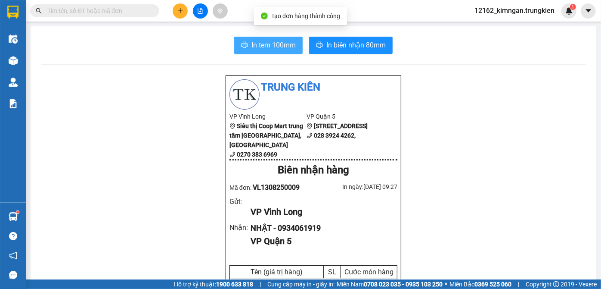
click at [268, 47] on span "In tem 100mm" at bounding box center [274, 45] width 44 height 11
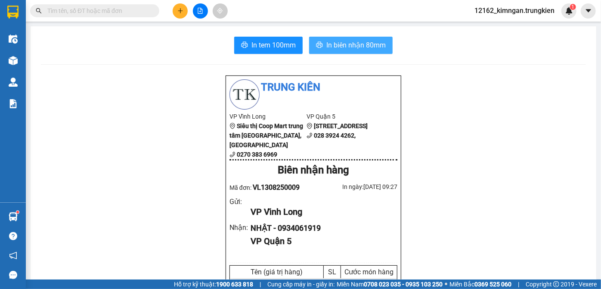
click at [363, 48] on span "In biên nhận 80mm" at bounding box center [356, 45] width 59 height 11
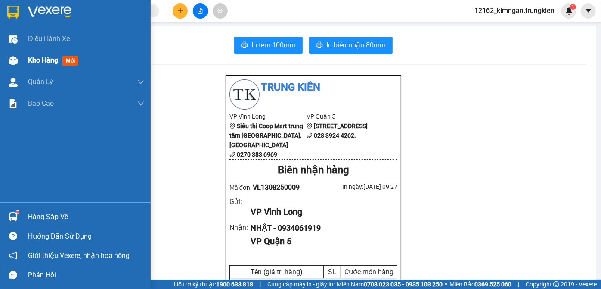
click at [36, 60] on span "Kho hàng" at bounding box center [43, 60] width 30 height 8
click at [45, 63] on span "Kho hàng" at bounding box center [43, 60] width 30 height 8
click at [48, 62] on span "Kho hàng" at bounding box center [43, 60] width 30 height 8
click at [47, 62] on span "Kho hàng" at bounding box center [43, 60] width 30 height 8
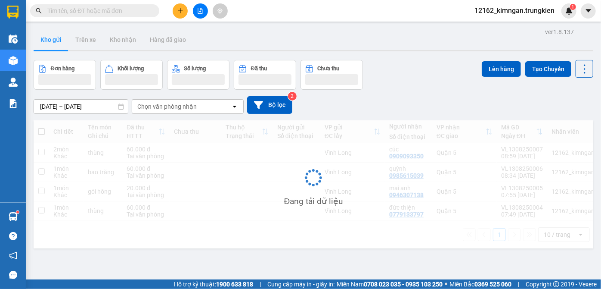
drag, startPoint x: 532, startPoint y: 138, endPoint x: 495, endPoint y: 128, distance: 37.8
click at [531, 138] on div "Đang tải dữ liệu" at bounding box center [314, 184] width 560 height 128
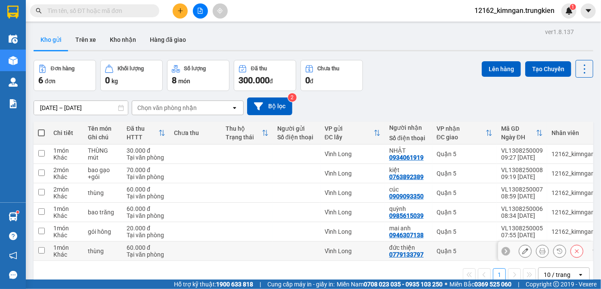
click at [316, 251] on td at bounding box center [296, 250] width 47 height 19
checkbox input "true"
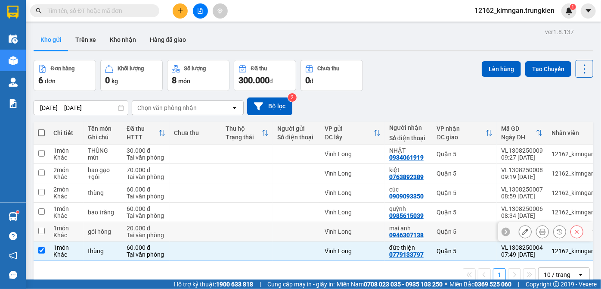
click at [314, 231] on div at bounding box center [296, 231] width 39 height 7
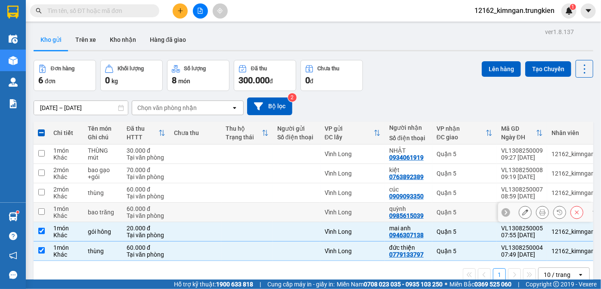
checkbox input "true"
click at [305, 212] on div at bounding box center [296, 212] width 39 height 7
checkbox input "true"
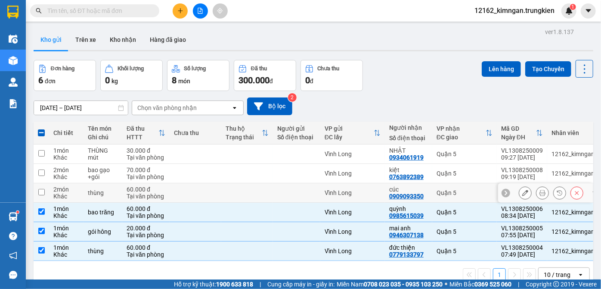
click at [304, 195] on div at bounding box center [296, 192] width 39 height 7
checkbox input "true"
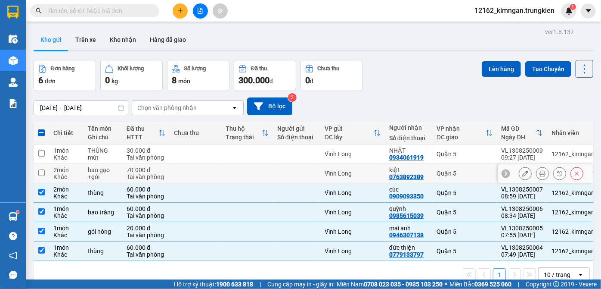
drag, startPoint x: 304, startPoint y: 178, endPoint x: 306, endPoint y: 153, distance: 25.1
click at [304, 177] on td at bounding box center [296, 173] width 47 height 19
checkbox input "true"
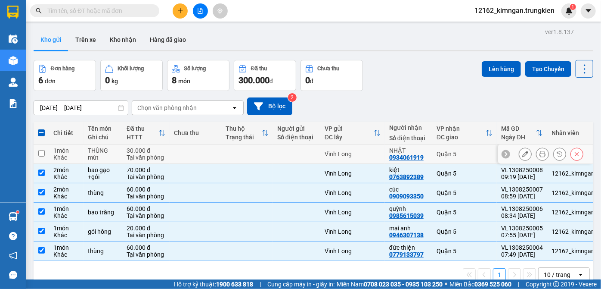
click at [306, 152] on div at bounding box center [296, 153] width 39 height 7
checkbox input "true"
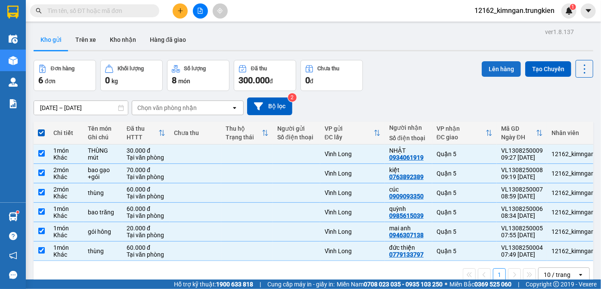
click at [507, 68] on button "Lên hàng" at bounding box center [501, 69] width 39 height 16
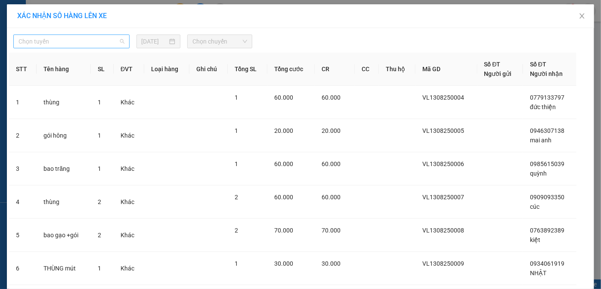
click at [54, 41] on span "Chọn tuyến" at bounding box center [72, 41] width 106 height 13
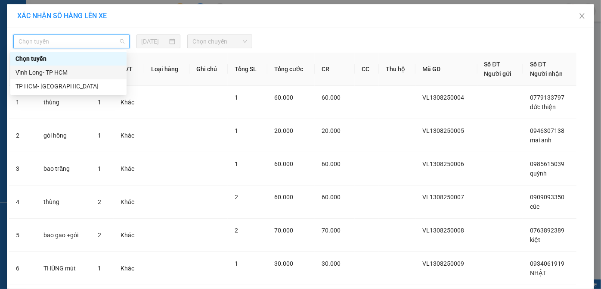
click at [44, 72] on div "Vĩnh Long- TP HCM" at bounding box center [69, 72] width 106 height 9
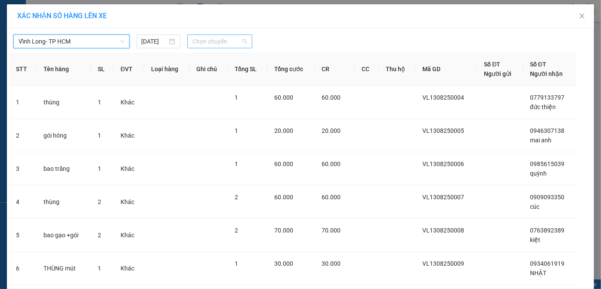
click at [199, 45] on span "Chọn chuyến" at bounding box center [220, 41] width 55 height 13
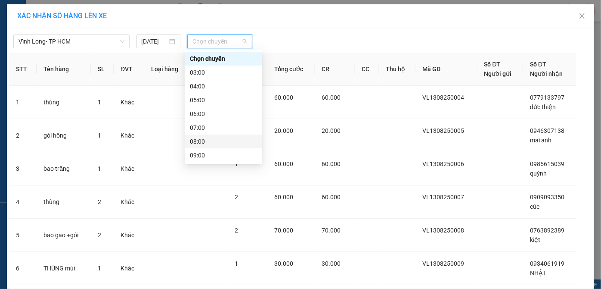
scroll to position [78, 0]
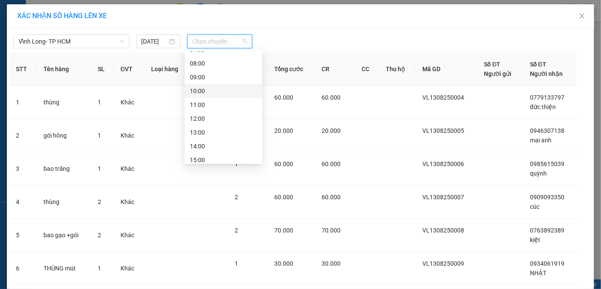
click at [198, 90] on div "10:00" at bounding box center [223, 90] width 67 height 9
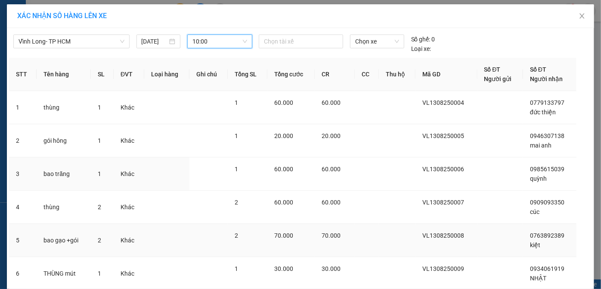
scroll to position [63, 0]
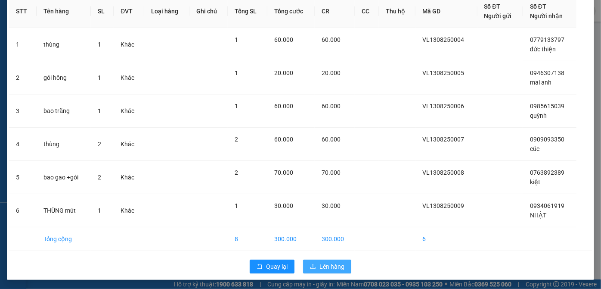
click at [320, 265] on span "Lên hàng" at bounding box center [332, 266] width 25 height 9
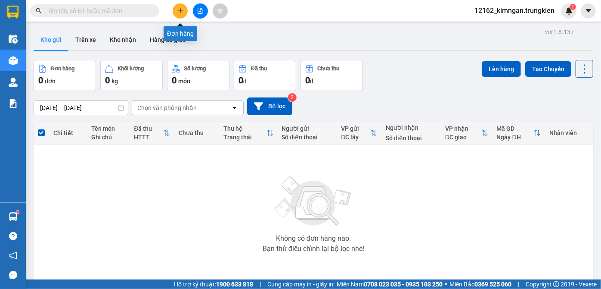
click at [181, 13] on icon "plus" at bounding box center [180, 11] width 6 height 6
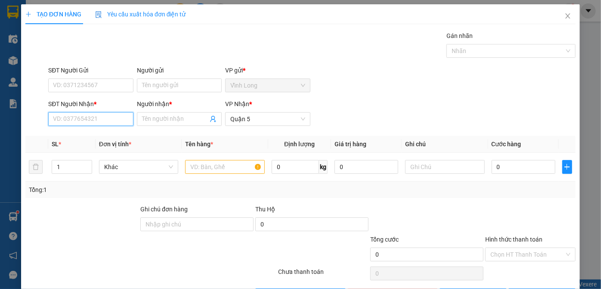
click at [81, 115] on input "SĐT Người Nhận *" at bounding box center [90, 119] width 85 height 14
type input "0946464530"
click at [93, 137] on div "0946464530 - gà ac" at bounding box center [90, 135] width 74 height 9
type input "gà ac"
type input "60.000"
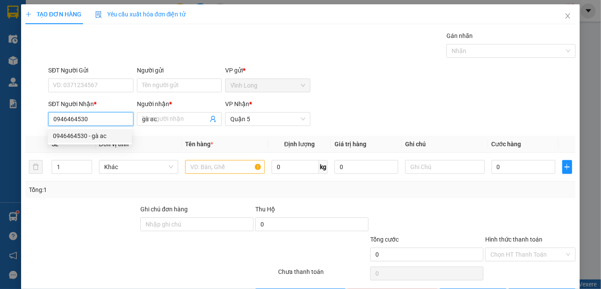
type input "60.000"
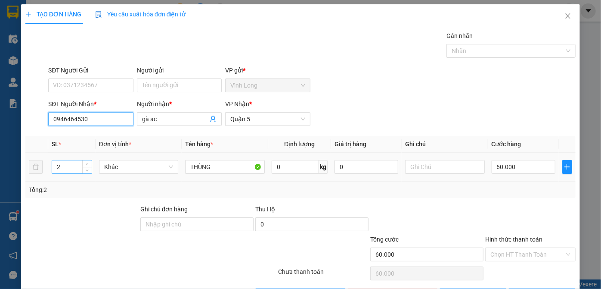
type input "0946464530"
drag, startPoint x: 69, startPoint y: 164, endPoint x: 38, endPoint y: 178, distance: 33.7
click at [40, 178] on tr "2 Khác THÙNG 0 kg 0 60.000" at bounding box center [300, 167] width 551 height 29
type input "3"
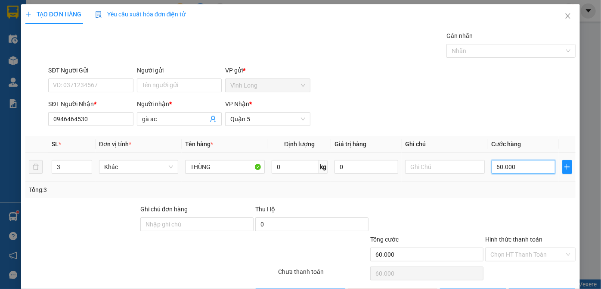
type input "1"
type input "10"
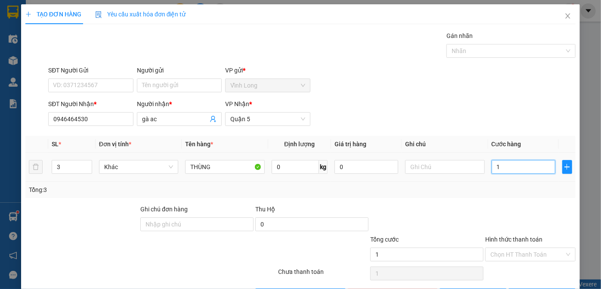
type input "10"
type input "100"
type input "1.000"
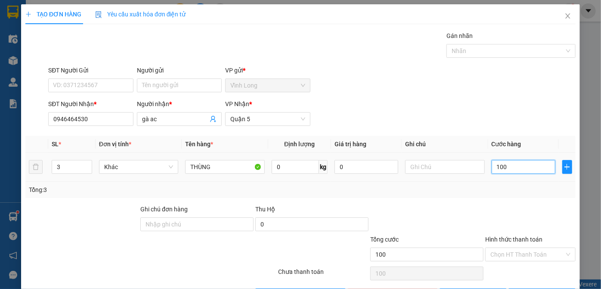
type input "1.000"
type input "10.000"
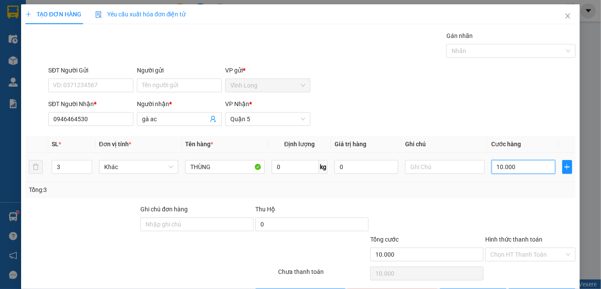
type input "100.000"
click at [507, 248] on input "Hình thức thanh toán" at bounding box center [528, 254] width 74 height 13
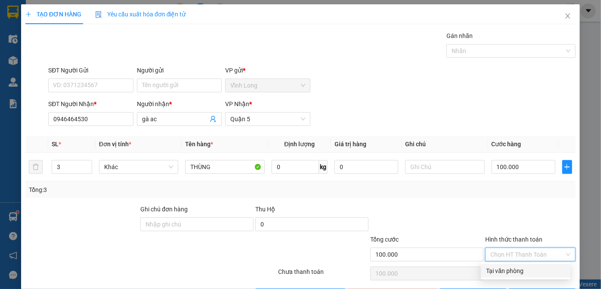
click at [506, 268] on div "Tại văn phòng" at bounding box center [525, 270] width 79 height 9
type input "0"
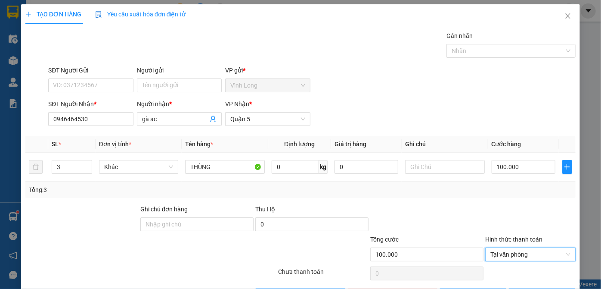
scroll to position [29, 0]
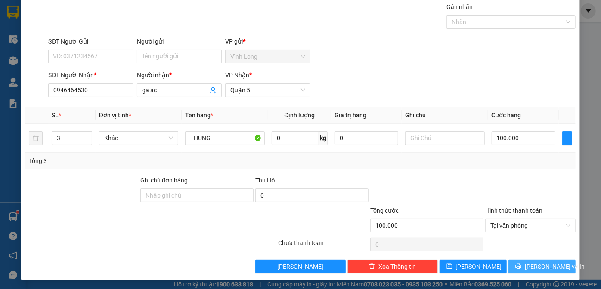
click at [521, 263] on icon "printer" at bounding box center [519, 266] width 6 height 6
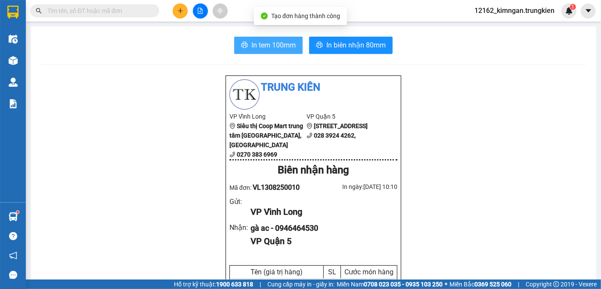
click at [237, 46] on button "In tem 100mm" at bounding box center [268, 45] width 68 height 17
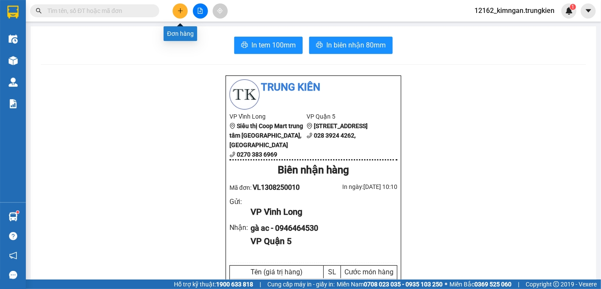
click at [184, 13] on button at bounding box center [180, 10] width 15 height 15
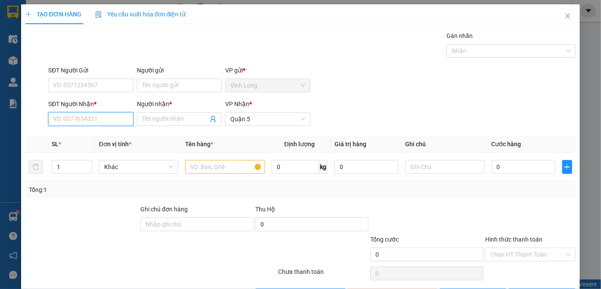
click at [97, 121] on input "SĐT Người Nhận *" at bounding box center [90, 119] width 85 height 14
type input "0916493088"
click at [102, 136] on div "0916493088 - hung" at bounding box center [90, 135] width 74 height 9
type input "hung"
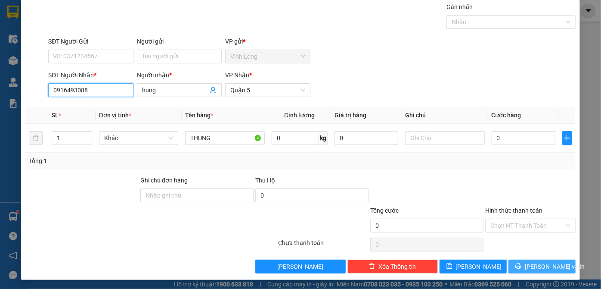
type input "0916493088"
click at [548, 267] on span "[PERSON_NAME] và In" at bounding box center [555, 266] width 60 height 9
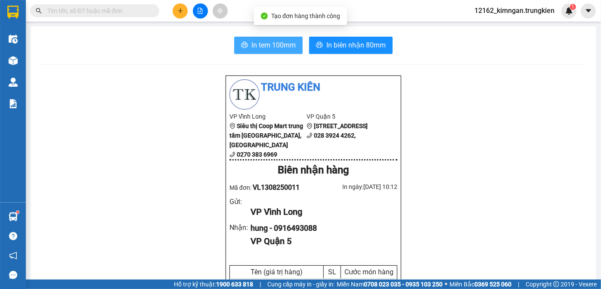
click at [264, 43] on span "In tem 100mm" at bounding box center [274, 45] width 44 height 11
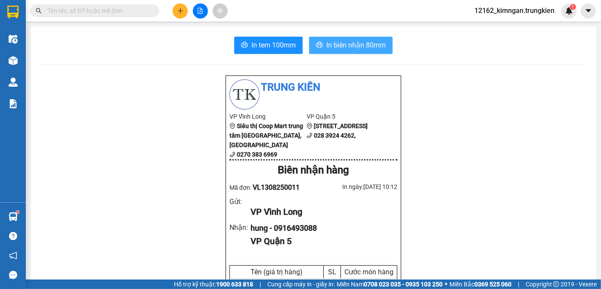
click at [327, 50] on span "In biên nhận 80mm" at bounding box center [356, 45] width 59 height 11
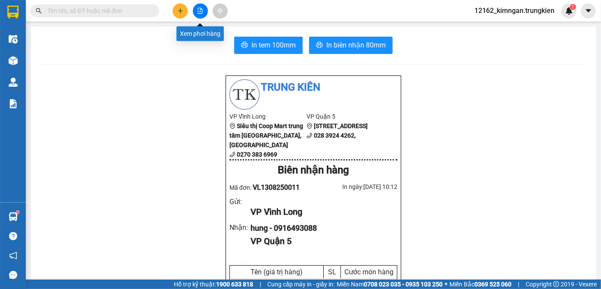
click at [198, 10] on icon "file-add" at bounding box center [200, 11] width 5 height 6
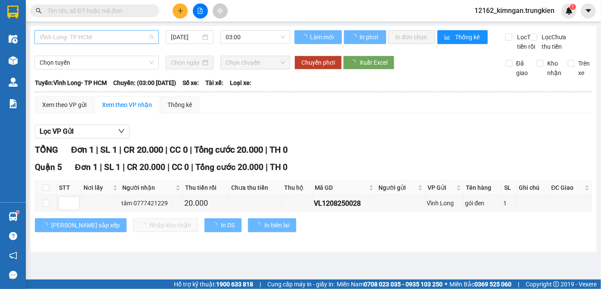
click at [116, 41] on span "Vĩnh Long- TP HCM" at bounding box center [97, 37] width 114 height 13
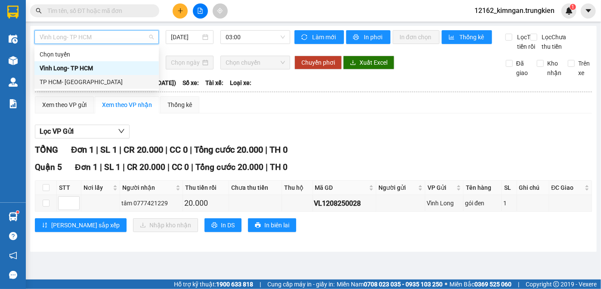
click at [100, 82] on div "TP HCM- [GEOGRAPHIC_DATA]" at bounding box center [97, 81] width 114 height 9
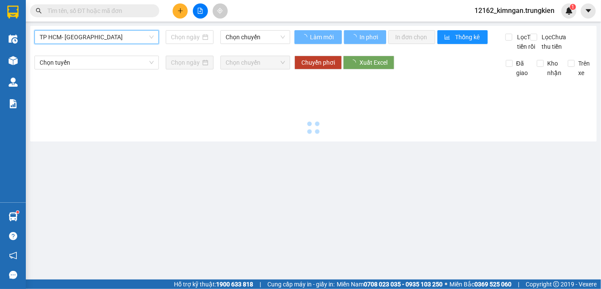
type input "[DATE]"
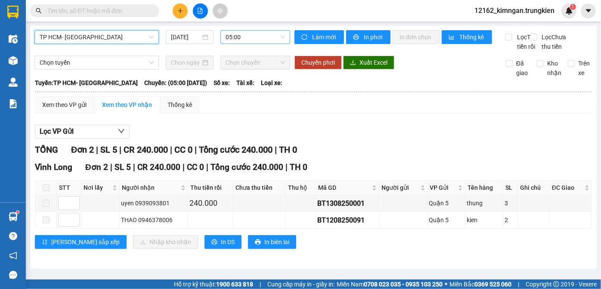
click at [247, 38] on span "05:00" at bounding box center [255, 37] width 59 height 13
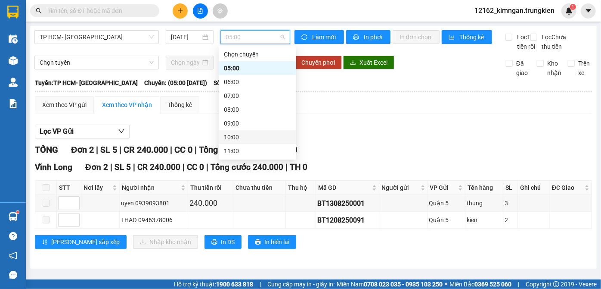
click at [232, 129] on div "09:00" at bounding box center [258, 123] width 78 height 14
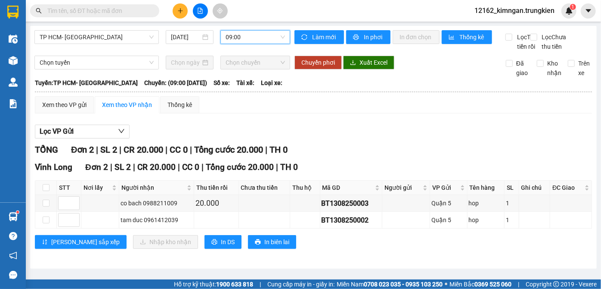
click at [240, 35] on span "09:00" at bounding box center [255, 37] width 59 height 13
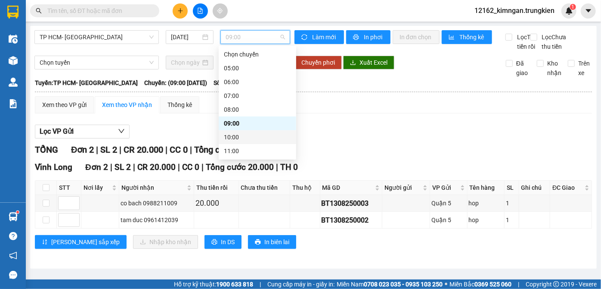
click at [227, 134] on div "10:00" at bounding box center [257, 136] width 67 height 9
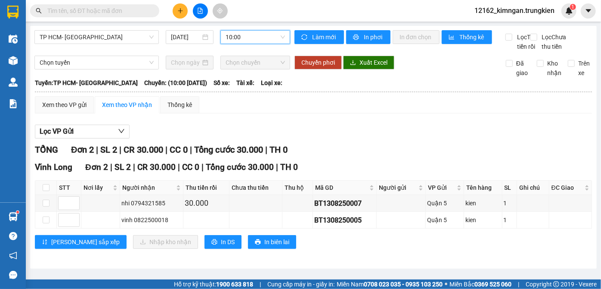
click at [223, 38] on div "10:00" at bounding box center [256, 37] width 70 height 14
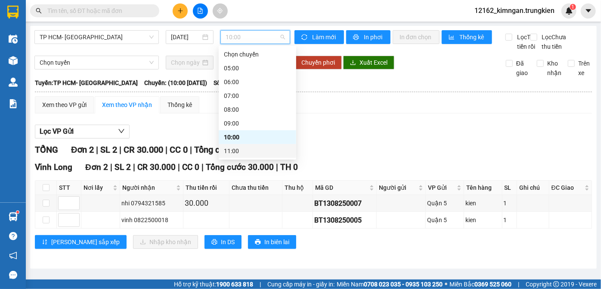
click at [238, 154] on div "11:00" at bounding box center [257, 150] width 67 height 9
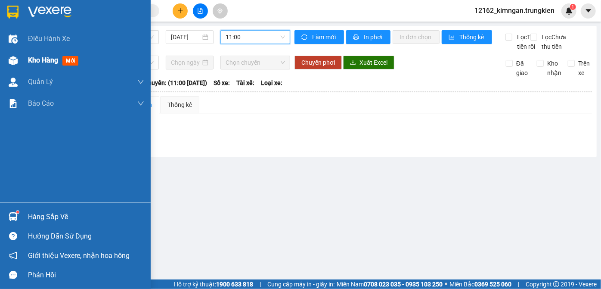
click at [30, 62] on span "Kho hàng" at bounding box center [43, 60] width 30 height 8
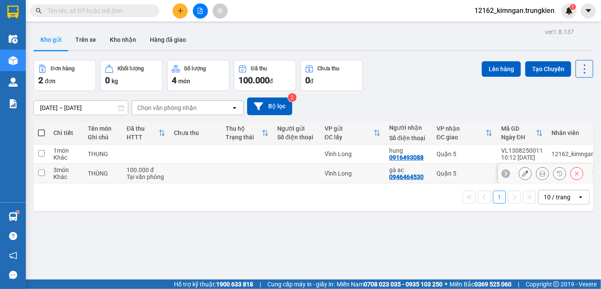
click at [202, 180] on td at bounding box center [196, 173] width 52 height 19
checkbox input "true"
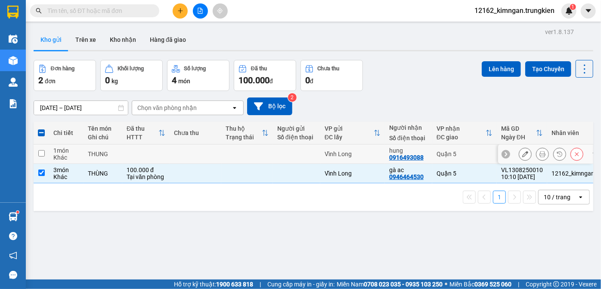
click at [207, 159] on td at bounding box center [196, 153] width 52 height 19
checkbox input "true"
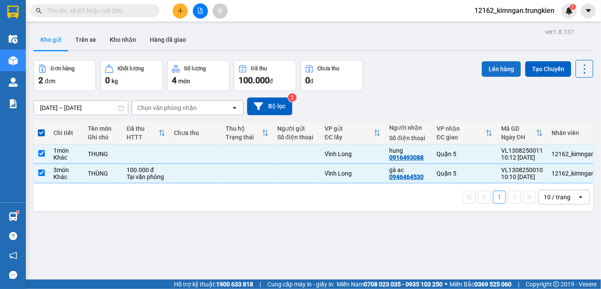
click at [510, 71] on button "Lên hàng" at bounding box center [501, 69] width 39 height 16
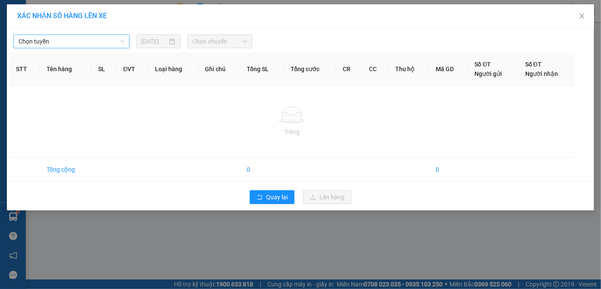
click at [103, 38] on span "Chọn tuyến" at bounding box center [72, 41] width 106 height 13
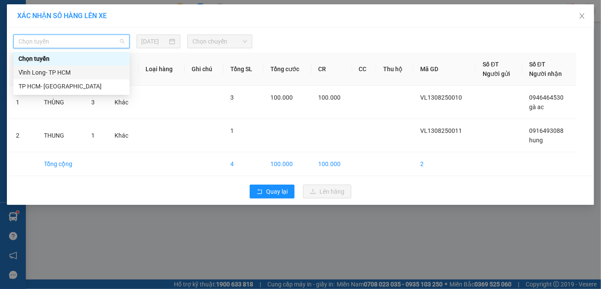
click at [75, 72] on div "Vĩnh Long- TP HCM" at bounding box center [72, 72] width 106 height 9
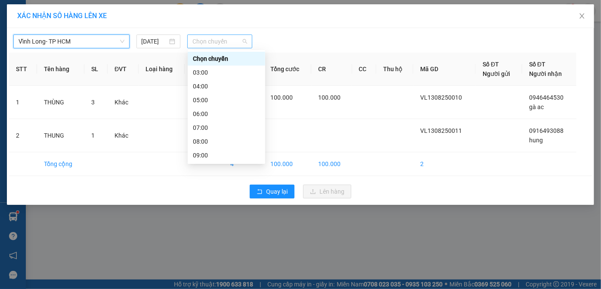
click at [226, 40] on span "Chọn chuyến" at bounding box center [220, 41] width 55 height 13
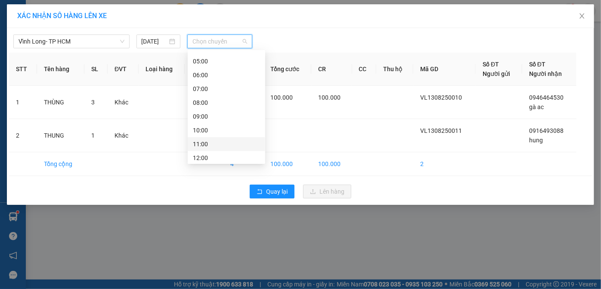
click at [199, 145] on div "11:00" at bounding box center [226, 143] width 67 height 9
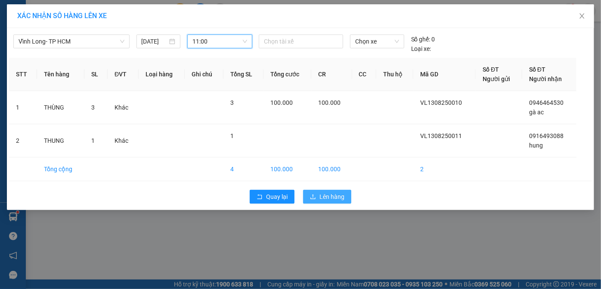
click at [317, 196] on button "Lên hàng" at bounding box center [327, 197] width 48 height 14
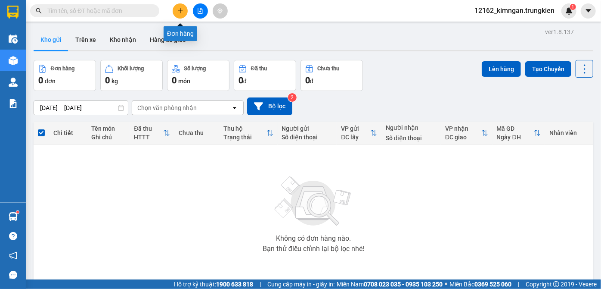
click at [183, 8] on icon "plus" at bounding box center [180, 11] width 6 height 6
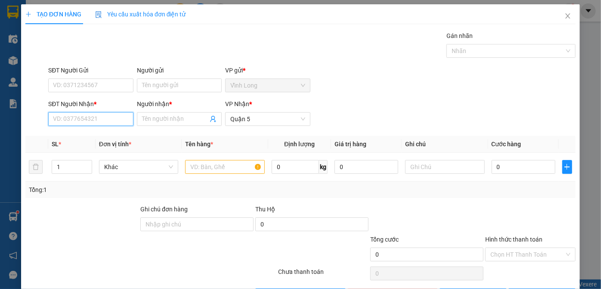
click at [56, 122] on input "SĐT Người Nhận *" at bounding box center [90, 119] width 85 height 14
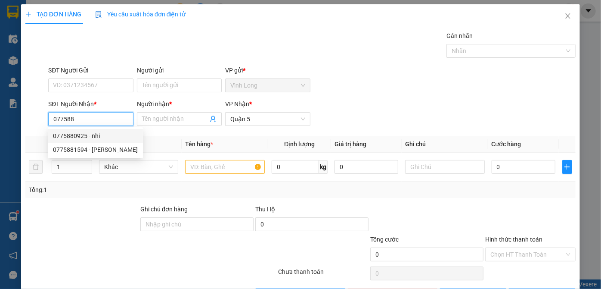
click at [98, 136] on div "0775880925 - nhi" at bounding box center [95, 135] width 85 height 9
type input "0775880925"
type input "nhi"
type input "20.000"
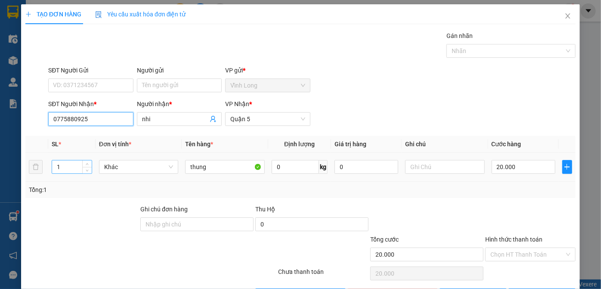
type input "0775880925"
drag, startPoint x: 65, startPoint y: 165, endPoint x: 0, endPoint y: 156, distance: 65.6
click at [0, 156] on div "TẠO ĐƠN HÀNG Yêu cầu xuất hóa đơn điện tử Transit Pickup Surcharge Ids Transit …" at bounding box center [300, 144] width 601 height 289
type input "3"
click at [506, 165] on input "20.000" at bounding box center [524, 167] width 64 height 14
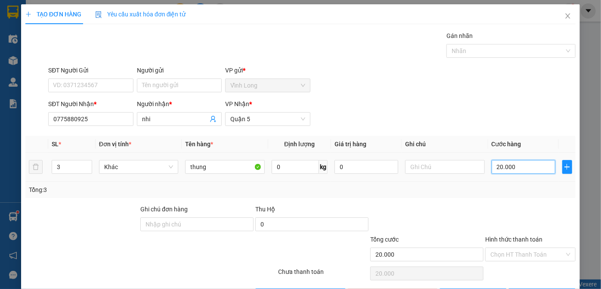
type input "1"
type input "16"
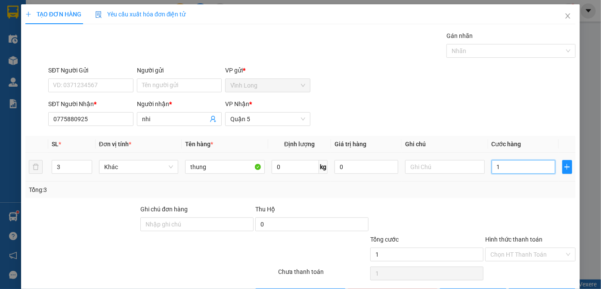
type input "16"
type input "160"
type input "160.000"
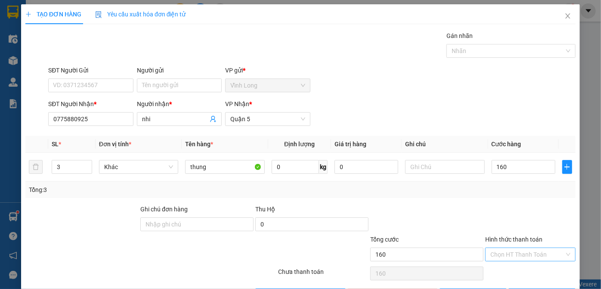
type input "160.000"
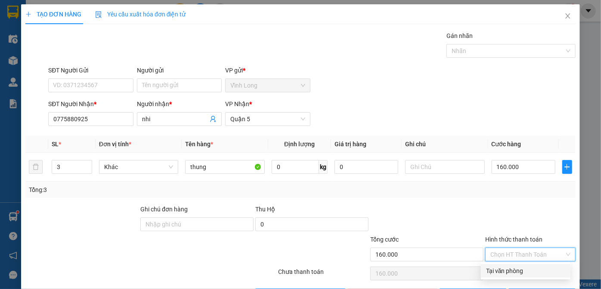
click at [518, 252] on input "Hình thức thanh toán" at bounding box center [528, 254] width 74 height 13
click at [517, 274] on div "Tại văn phòng" at bounding box center [525, 270] width 79 height 9
type input "0"
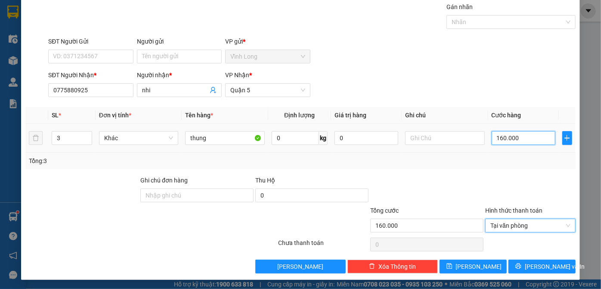
click at [518, 133] on input "160.000" at bounding box center [524, 138] width 64 height 14
type input "1"
type input "12"
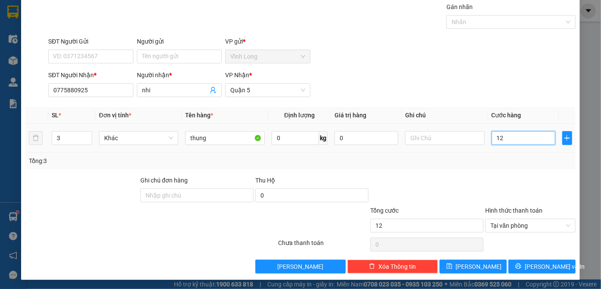
type input "120"
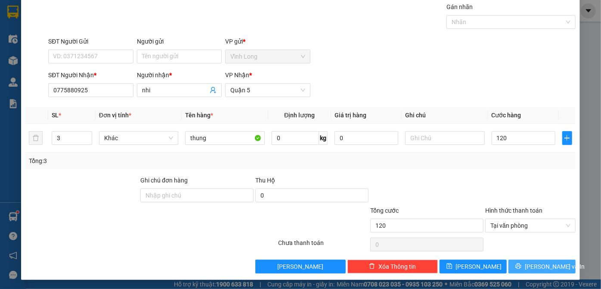
type input "120.000"
click at [536, 268] on span "[PERSON_NAME] và In" at bounding box center [555, 266] width 60 height 9
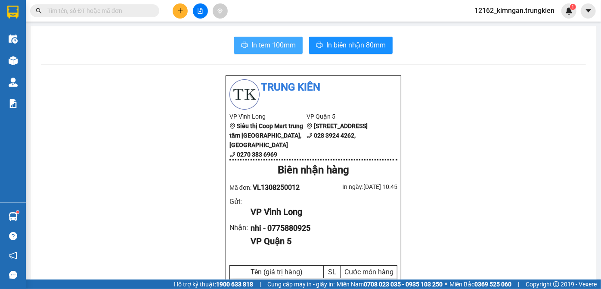
click at [277, 50] on span "In tem 100mm" at bounding box center [274, 45] width 44 height 11
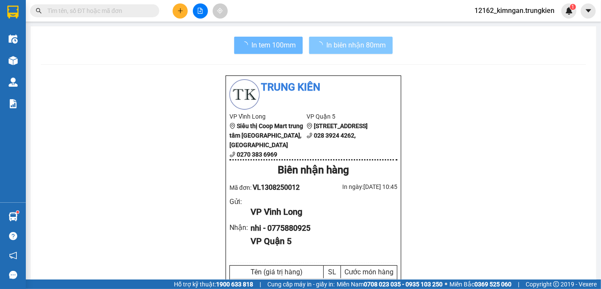
drag, startPoint x: 352, startPoint y: 36, endPoint x: 349, endPoint y: 41, distance: 6.2
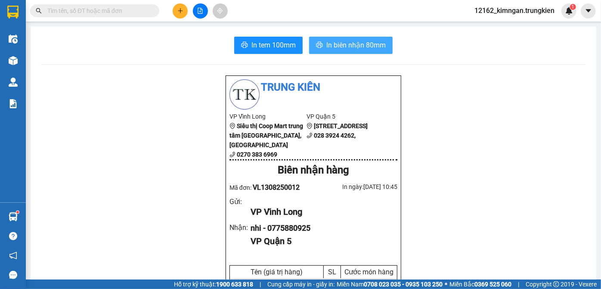
click at [349, 43] on span "In biên nhận 80mm" at bounding box center [356, 45] width 59 height 11
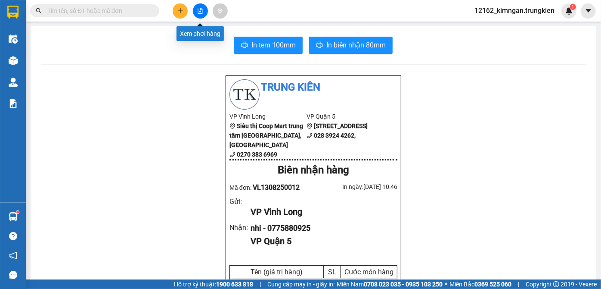
click at [202, 14] on button at bounding box center [200, 10] width 15 height 15
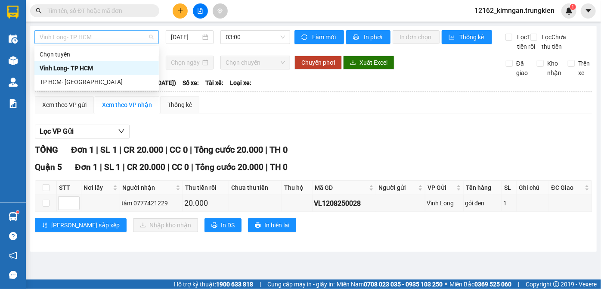
click at [76, 42] on span "Vĩnh Long- TP HCM" at bounding box center [97, 37] width 114 height 13
click at [65, 78] on div "TP HCM- [GEOGRAPHIC_DATA]" at bounding box center [97, 81] width 114 height 9
type input "[DATE]"
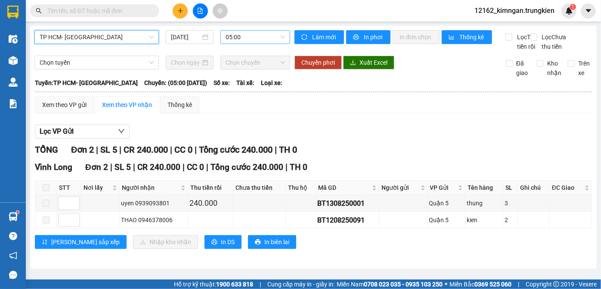
click at [230, 33] on span "05:00" at bounding box center [255, 37] width 59 height 13
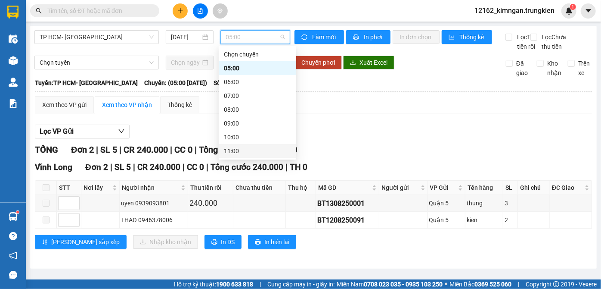
click at [242, 151] on div "Chọn chuyến 05:00 06:00 07:00 08:00 09:00 10:00 11:00 12:00 13:00 14:00 15:00 1…" at bounding box center [258, 157] width 78 height 221
click at [240, 151] on div "11:00" at bounding box center [257, 150] width 67 height 9
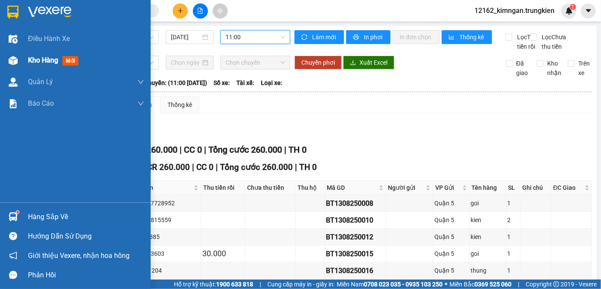
click at [40, 56] on span "Kho hàng" at bounding box center [43, 60] width 30 height 8
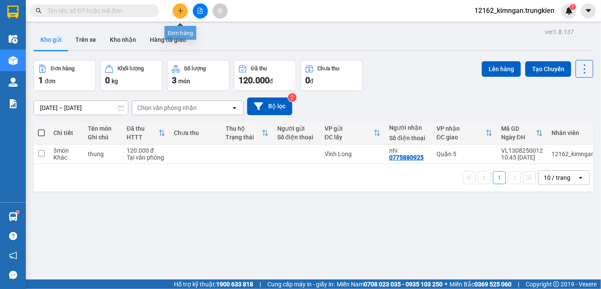
click at [179, 6] on button at bounding box center [180, 10] width 15 height 15
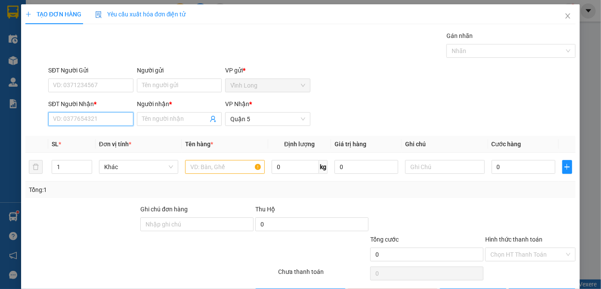
click at [96, 118] on input "SĐT Người Nhận *" at bounding box center [90, 119] width 85 height 14
click at [94, 119] on input "SĐT Người Nhận *" at bounding box center [90, 119] width 85 height 14
type input "0909127374"
click at [86, 135] on div "0909127374 - thảo" at bounding box center [90, 135] width 74 height 9
type input "thảo"
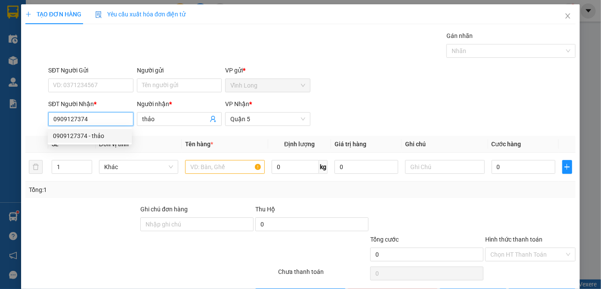
type input "70.000"
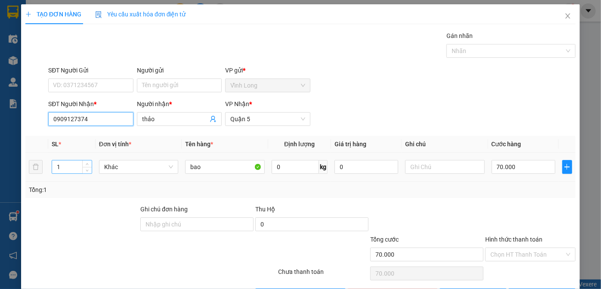
type input "0909127374"
drag, startPoint x: 72, startPoint y: 170, endPoint x: 17, endPoint y: 165, distance: 55.7
click at [17, 165] on div "TẠO ĐƠN HÀNG Yêu cầu xuất hóa đơn điện tử Transit Pickup Surcharge Ids Transit …" at bounding box center [300, 144] width 601 height 289
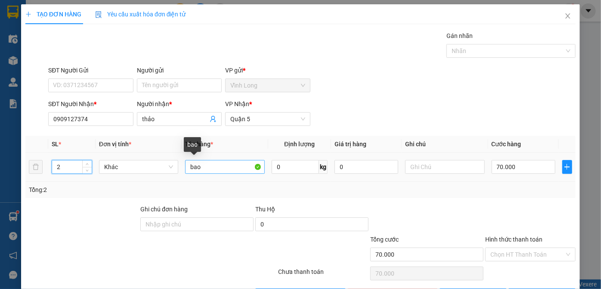
type input "2"
drag, startPoint x: 216, startPoint y: 165, endPoint x: 136, endPoint y: 168, distance: 79.8
click at [140, 168] on tr "2 Khác bao 0 kg 0 70.000" at bounding box center [300, 167] width 551 height 29
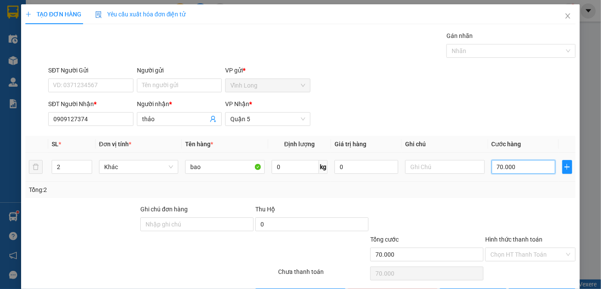
click at [512, 168] on input "70.000" at bounding box center [524, 167] width 64 height 14
type input "1"
type input "15"
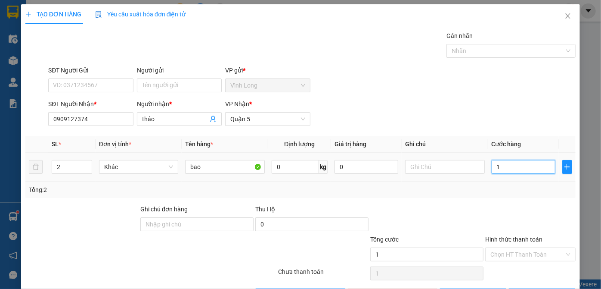
type input "15"
type input "150"
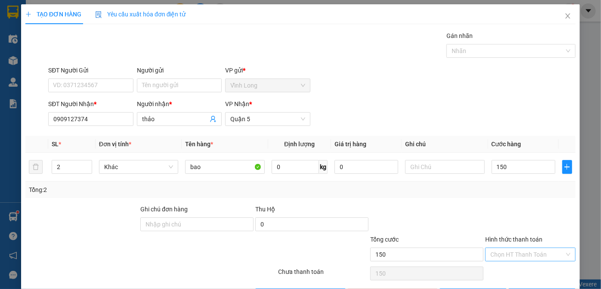
type input "150.000"
click at [520, 252] on input "Hình thức thanh toán" at bounding box center [528, 254] width 74 height 13
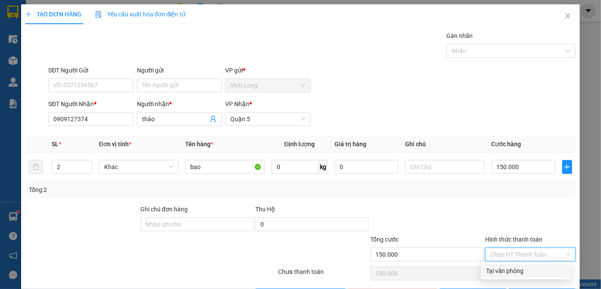
click at [509, 271] on div "Tại văn phòng" at bounding box center [525, 270] width 79 height 9
type input "0"
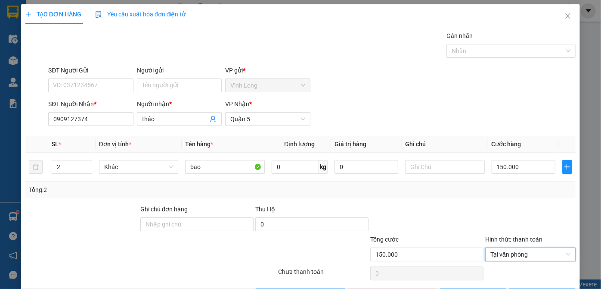
scroll to position [29, 0]
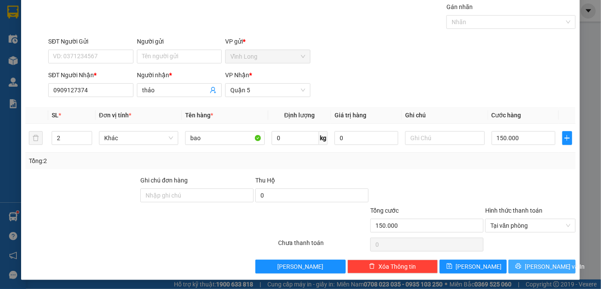
click at [511, 262] on button "[PERSON_NAME] và In" at bounding box center [542, 266] width 67 height 14
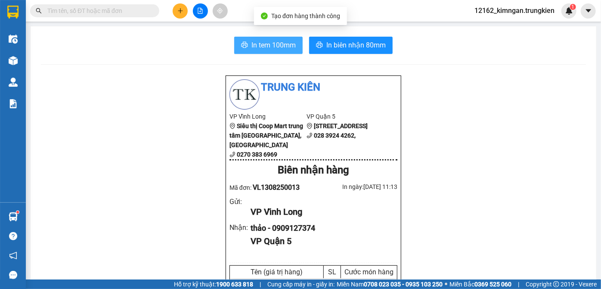
click at [269, 41] on span "In tem 100mm" at bounding box center [274, 45] width 44 height 11
click at [176, 14] on button at bounding box center [180, 10] width 15 height 15
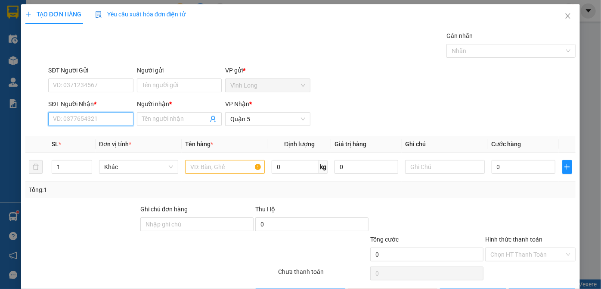
click at [111, 116] on input "SĐT Người Nhận *" at bounding box center [90, 119] width 85 height 14
type input "0866629903"
click at [104, 137] on div "0866629903 - tuan anh" at bounding box center [95, 135] width 85 height 9
type input "tuan anh"
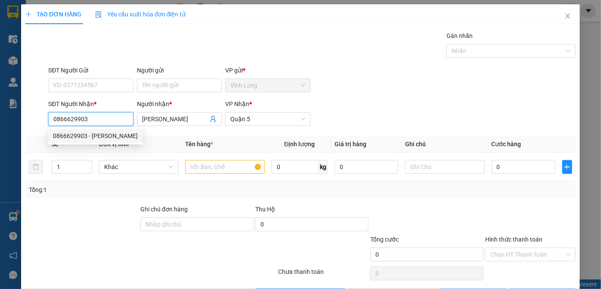
type input "20.000"
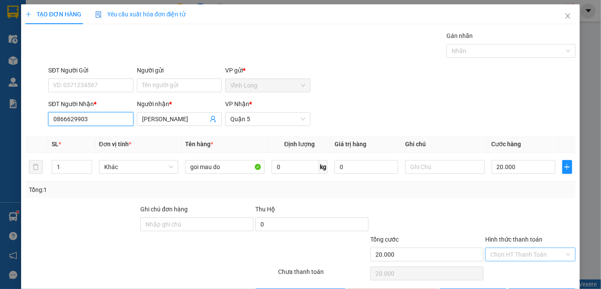
type input "0866629903"
click at [508, 255] on input "Hình thức thanh toán" at bounding box center [528, 254] width 74 height 13
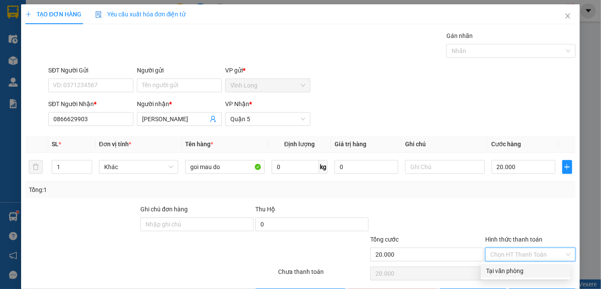
click at [504, 266] on div "Tại văn phòng" at bounding box center [525, 270] width 79 height 9
type input "0"
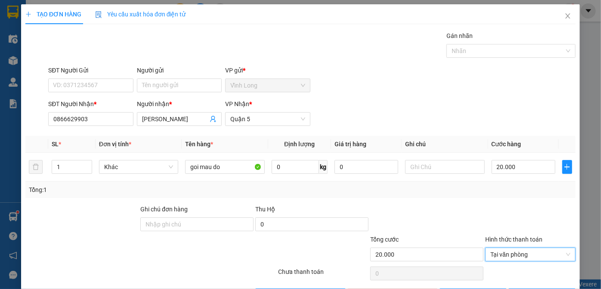
scroll to position [29, 0]
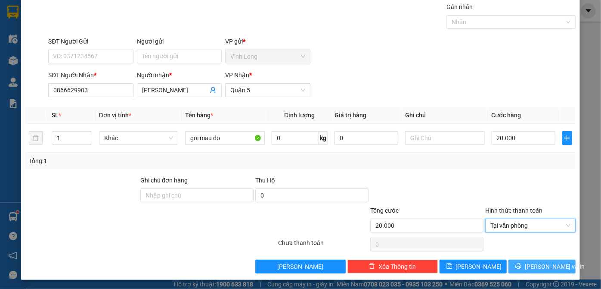
click at [521, 267] on icon "printer" at bounding box center [519, 266] width 6 height 6
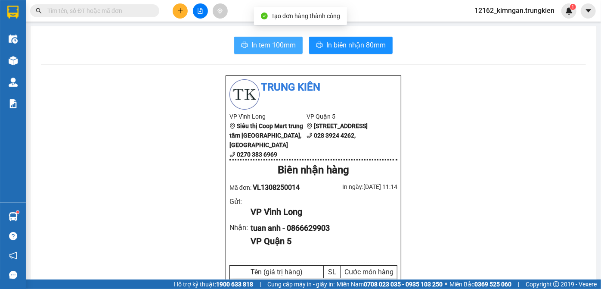
click at [278, 45] on span "In tem 100mm" at bounding box center [274, 45] width 44 height 11
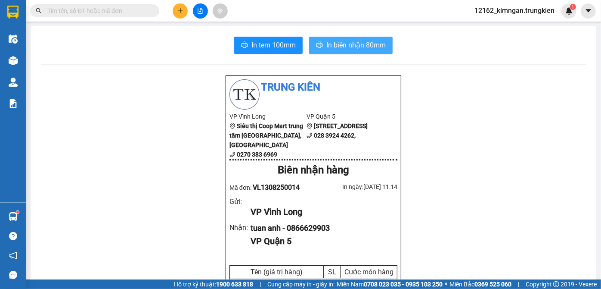
click at [371, 44] on span "In biên nhận 80mm" at bounding box center [356, 45] width 59 height 11
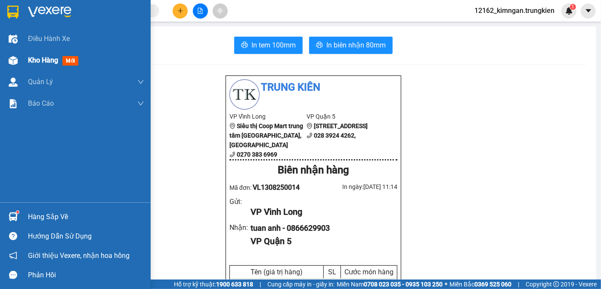
click at [52, 61] on span "Kho hàng" at bounding box center [43, 60] width 30 height 8
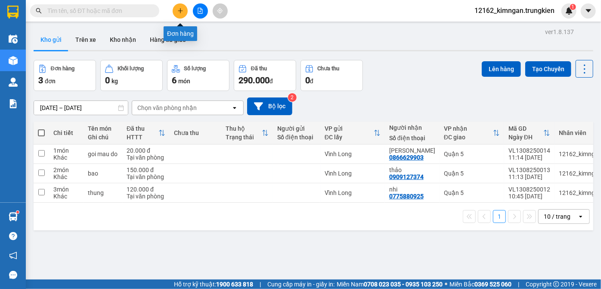
click at [178, 13] on icon "plus" at bounding box center [180, 11] width 6 height 6
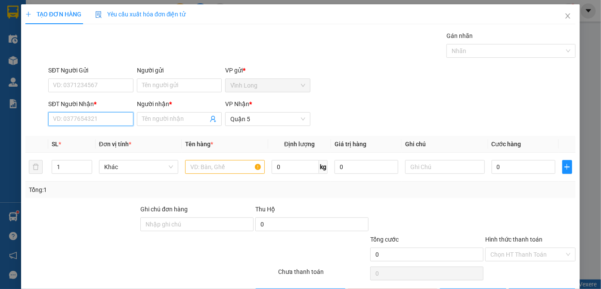
click at [100, 113] on input "SĐT Người Nhận *" at bounding box center [90, 119] width 85 height 14
type input "0933810368"
click at [65, 137] on div "0933810368 - dental lab" at bounding box center [90, 135] width 74 height 9
type input "dental lab"
type input "20.000"
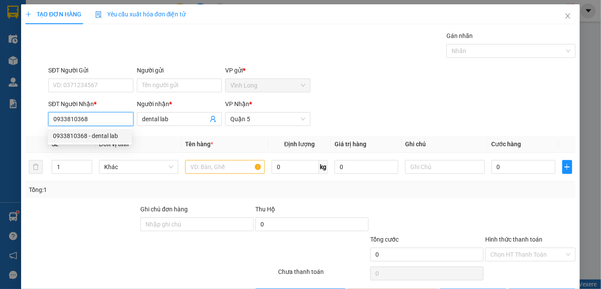
type input "20.000"
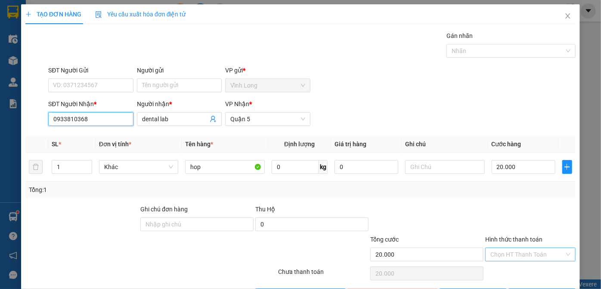
type input "0933810368"
click at [512, 255] on input "Hình thức thanh toán" at bounding box center [528, 254] width 74 height 13
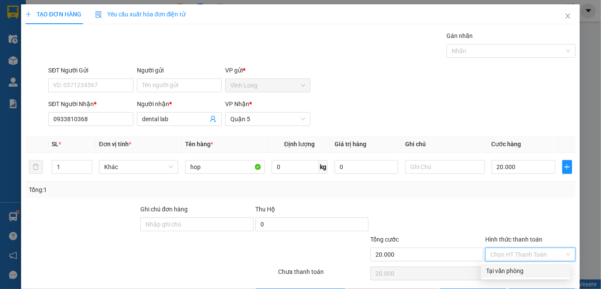
click at [506, 265] on div "Tại văn phòng" at bounding box center [526, 271] width 90 height 14
type input "0"
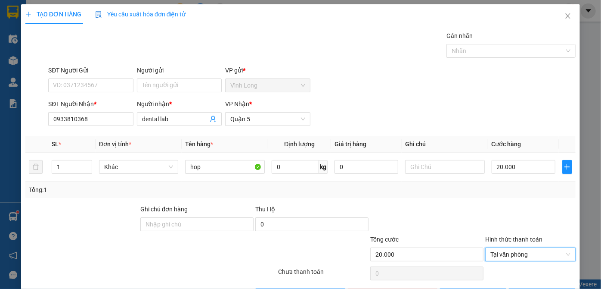
scroll to position [29, 0]
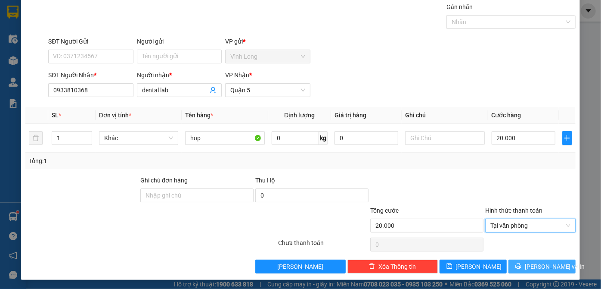
click at [526, 260] on button "[PERSON_NAME] và In" at bounding box center [542, 266] width 67 height 14
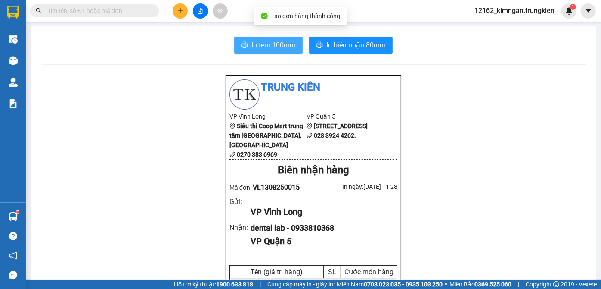
click at [245, 45] on icon "printer" at bounding box center [244, 44] width 7 height 7
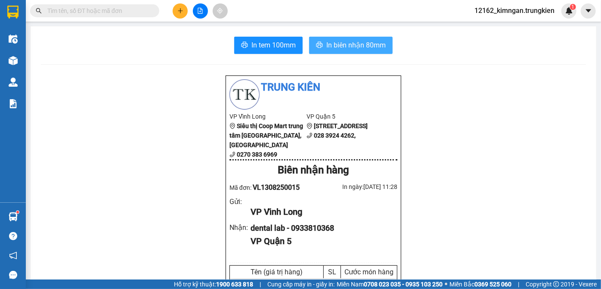
click at [342, 44] on span "In biên nhận 80mm" at bounding box center [356, 45] width 59 height 11
drag, startPoint x: 427, startPoint y: 284, endPoint x: 180, endPoint y: 10, distance: 368.8
click at [180, 10] on icon "plus" at bounding box center [180, 11] width 6 height 6
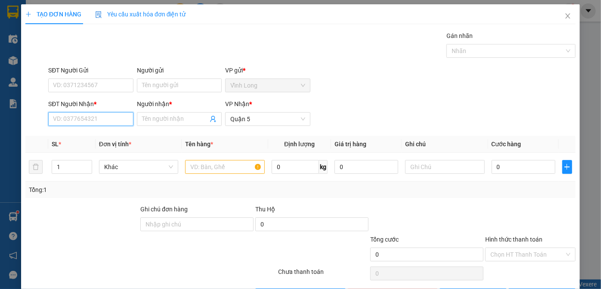
click at [106, 116] on input "SĐT Người Nhận *" at bounding box center [90, 119] width 85 height 14
type input "0918347088"
click at [106, 138] on div "0918347088 - trang" at bounding box center [90, 135] width 74 height 9
type input "trang"
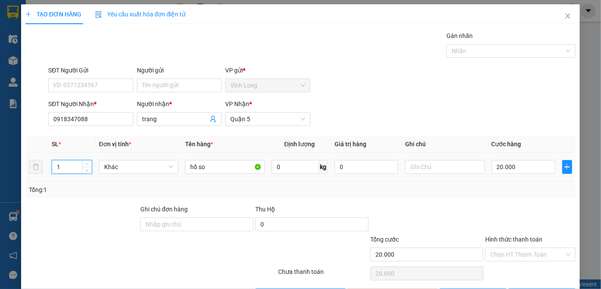
drag, startPoint x: 43, startPoint y: 167, endPoint x: 9, endPoint y: 167, distance: 33.2
click at [10, 167] on div "TẠO ĐƠN HÀNG Yêu cầu xuất hóa đơn điện tử Transit Pickup Surcharge Ids Transit …" at bounding box center [300, 144] width 601 height 289
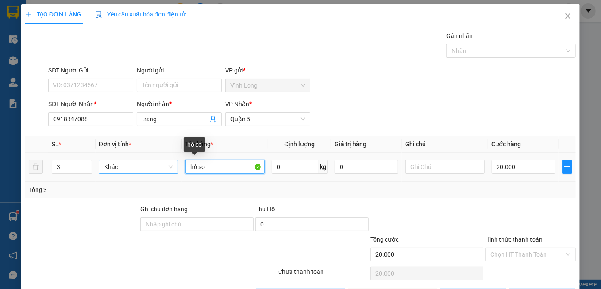
drag, startPoint x: 214, startPoint y: 168, endPoint x: 117, endPoint y: 170, distance: 96.9
click at [118, 170] on tr "3 Khác hồ so 0 kg 0 20.000" at bounding box center [300, 167] width 551 height 29
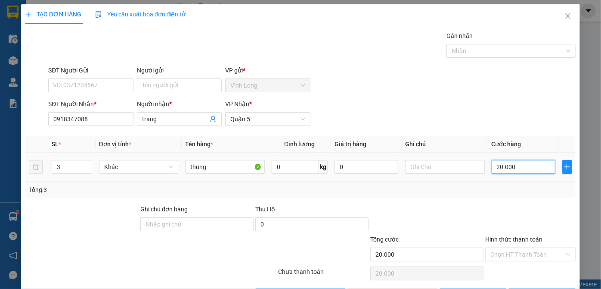
click at [519, 163] on input "20.000" at bounding box center [524, 167] width 64 height 14
click at [486, 253] on div "Chọn HT Thanh Toán" at bounding box center [531, 254] width 90 height 14
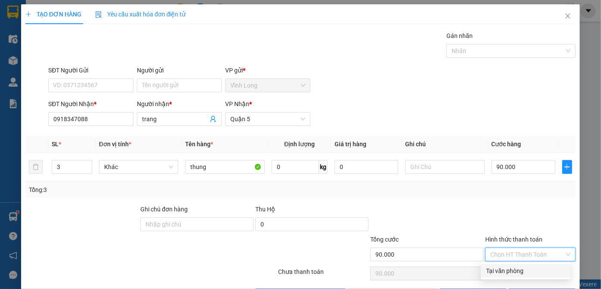
click at [488, 271] on div "Tại văn phòng" at bounding box center [525, 270] width 79 height 9
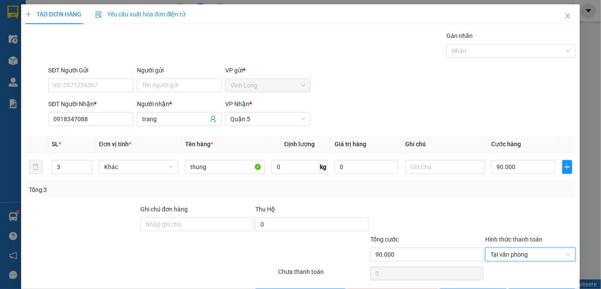
scroll to position [29, 0]
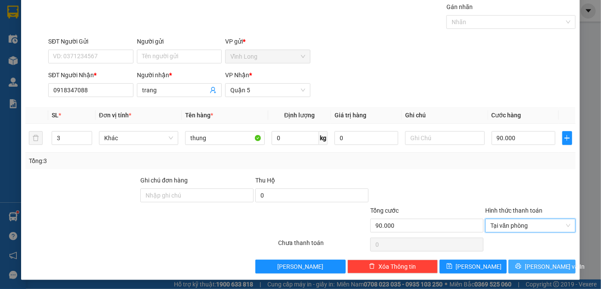
click at [547, 263] on span "[PERSON_NAME] và In" at bounding box center [555, 266] width 60 height 9
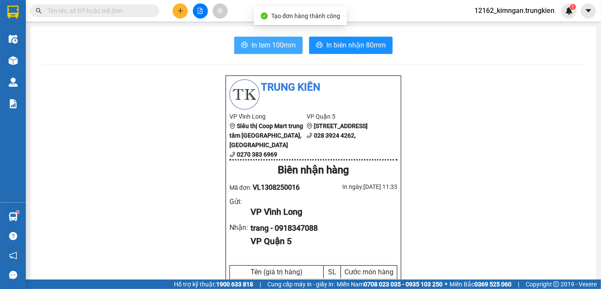
click at [270, 44] on span "In tem 100mm" at bounding box center [274, 45] width 44 height 11
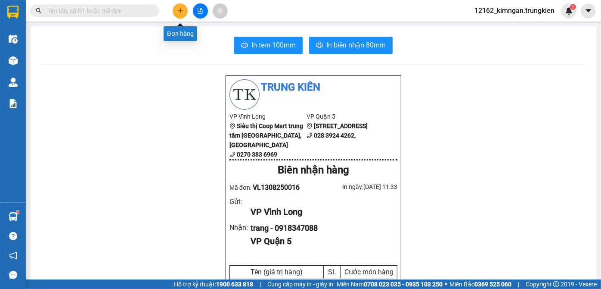
click at [181, 9] on icon "plus" at bounding box center [180, 11] width 6 height 6
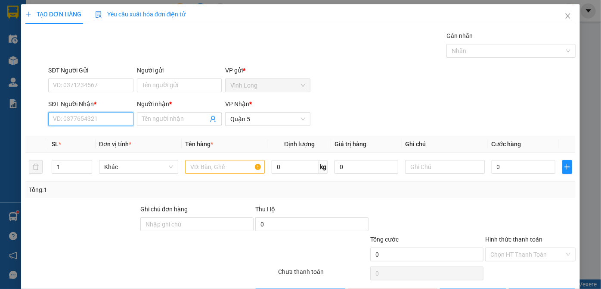
click at [66, 123] on input "SĐT Người Nhận *" at bounding box center [90, 119] width 85 height 14
click at [70, 138] on div "0935417138 - trinh" at bounding box center [90, 135] width 74 height 9
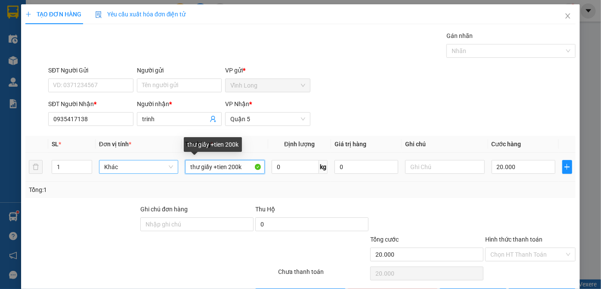
drag, startPoint x: 243, startPoint y: 170, endPoint x: 131, endPoint y: 162, distance: 111.9
click at [132, 162] on tr "1 Khác thư giấy +tien 200k 0 kg 0 20.000" at bounding box center [300, 167] width 551 height 29
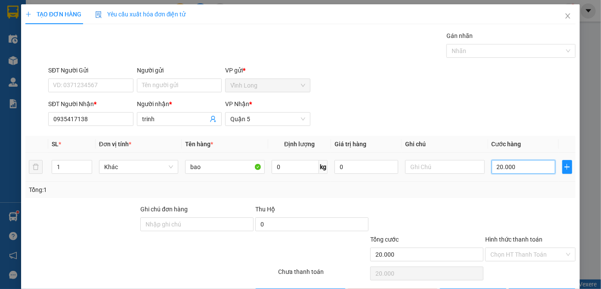
click at [499, 170] on input "20.000" at bounding box center [524, 167] width 64 height 14
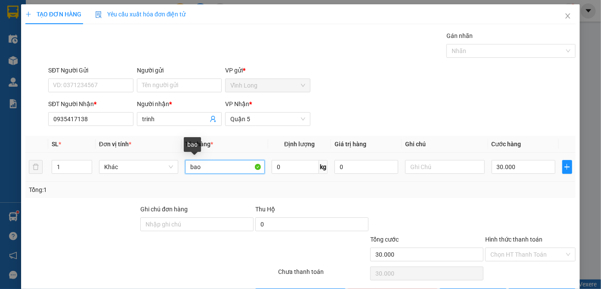
click at [211, 167] on input "bao" at bounding box center [225, 167] width 80 height 14
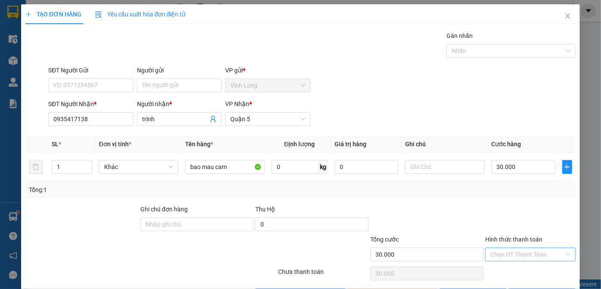
click at [537, 249] on input "Hình thức thanh toán" at bounding box center [528, 254] width 74 height 13
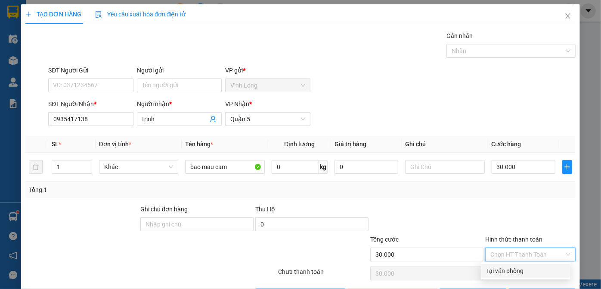
click at [512, 271] on div "Tại văn phòng" at bounding box center [525, 270] width 79 height 9
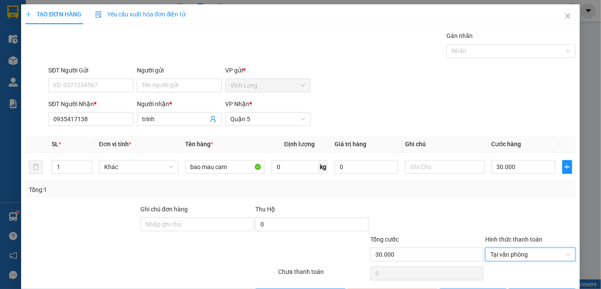
scroll to position [29, 0]
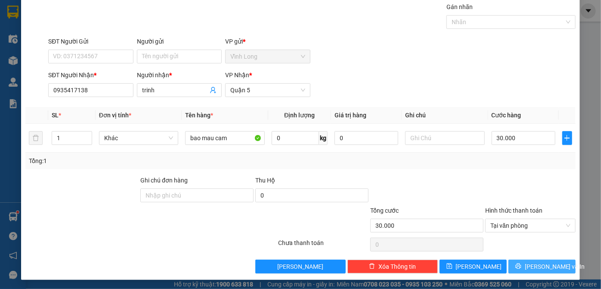
click at [529, 263] on button "[PERSON_NAME] và In" at bounding box center [542, 266] width 67 height 14
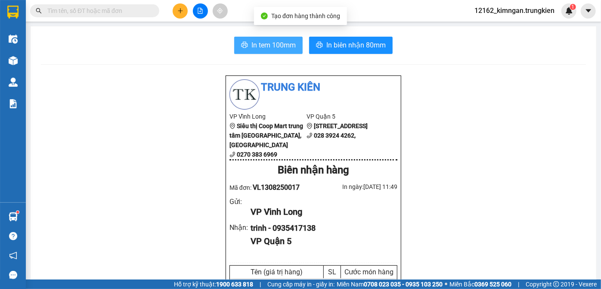
click at [248, 42] on button "In tem 100mm" at bounding box center [268, 45] width 68 height 17
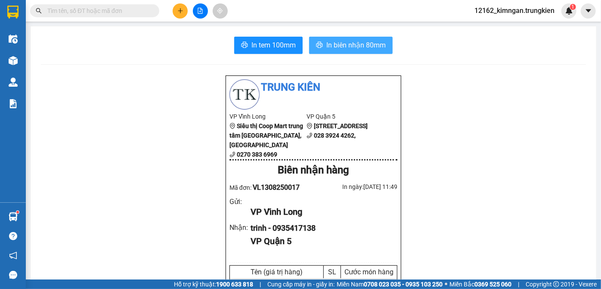
click at [367, 47] on span "In biên nhận 80mm" at bounding box center [356, 45] width 59 height 11
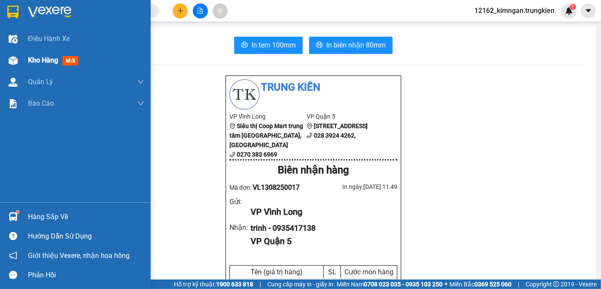
click at [23, 54] on div "Kho hàng mới" at bounding box center [75, 61] width 151 height 22
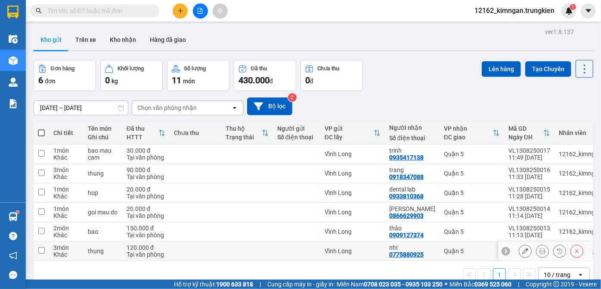
click at [305, 252] on div at bounding box center [296, 250] width 39 height 7
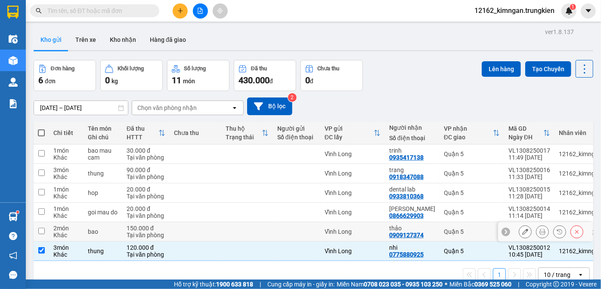
click at [300, 232] on div at bounding box center [296, 231] width 39 height 7
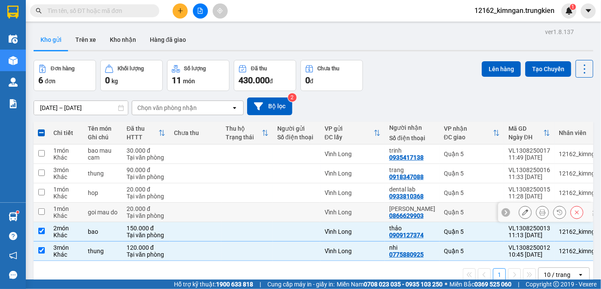
click at [294, 213] on div at bounding box center [296, 212] width 39 height 7
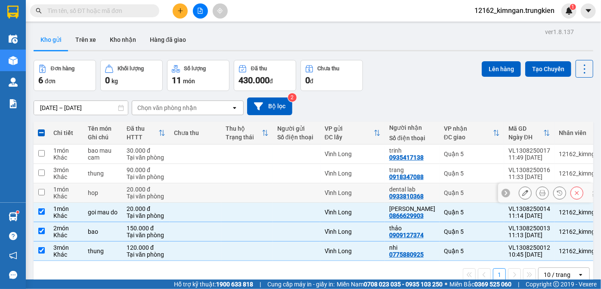
click at [294, 192] on div at bounding box center [296, 192] width 39 height 7
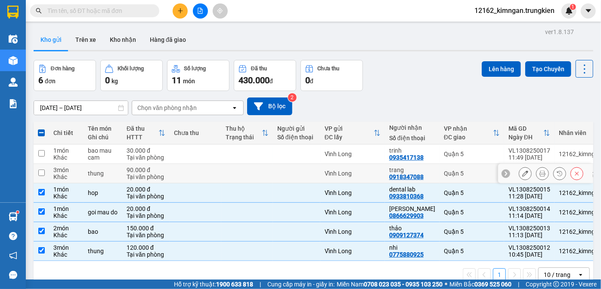
click at [300, 174] on div at bounding box center [296, 173] width 39 height 7
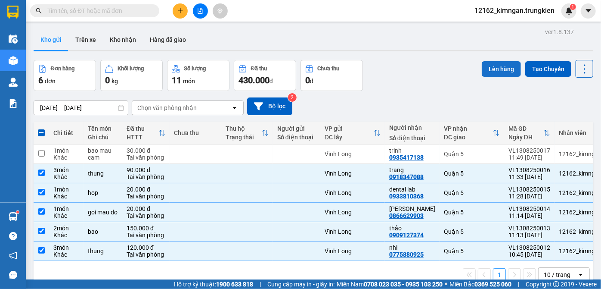
click at [492, 65] on button "Lên hàng" at bounding box center [501, 69] width 39 height 16
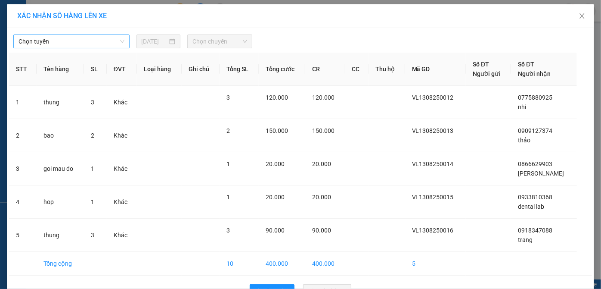
click at [48, 43] on span "Chọn tuyến" at bounding box center [72, 41] width 106 height 13
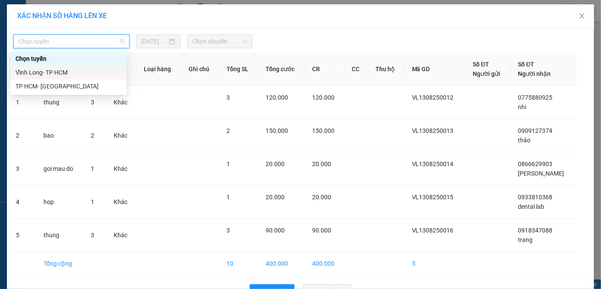
click at [46, 78] on div "Vĩnh Long- TP HCM" at bounding box center [68, 72] width 116 height 14
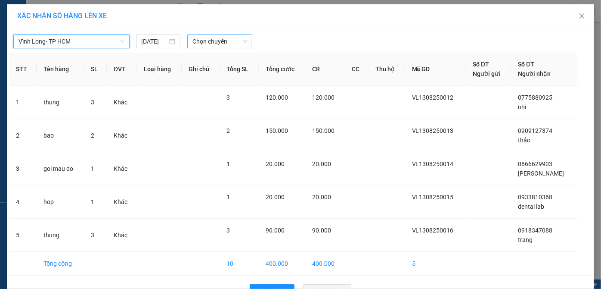
click at [212, 40] on span "Chọn chuyến" at bounding box center [220, 41] width 55 height 13
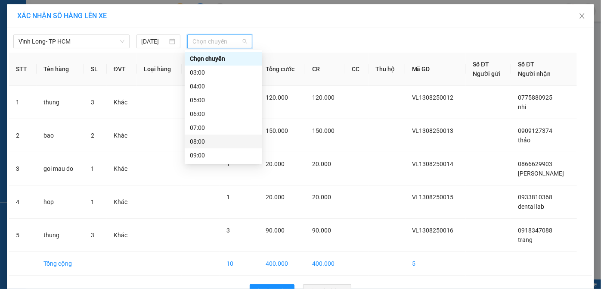
scroll to position [78, 0]
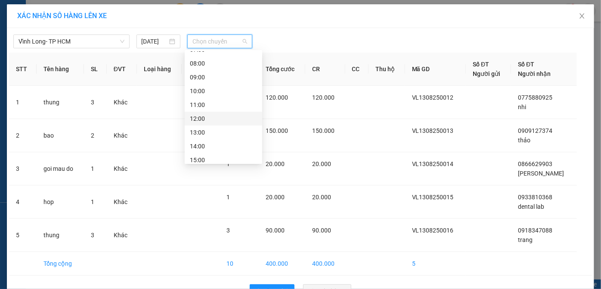
click at [201, 116] on div "12:00" at bounding box center [223, 118] width 67 height 9
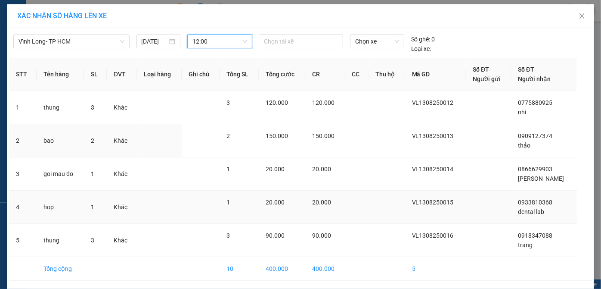
scroll to position [30, 0]
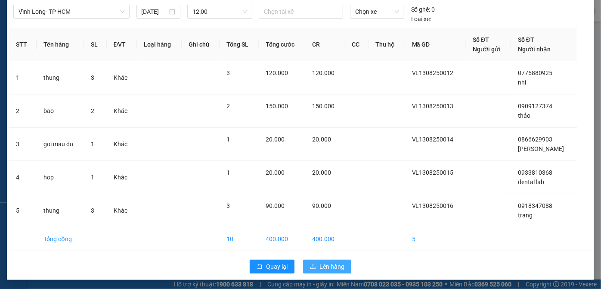
click at [330, 263] on span "Lên hàng" at bounding box center [332, 266] width 25 height 9
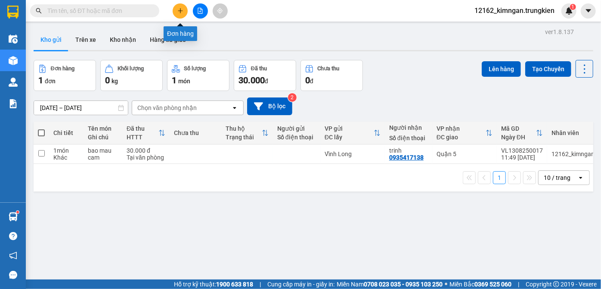
click at [183, 12] on icon "plus" at bounding box center [180, 11] width 6 height 6
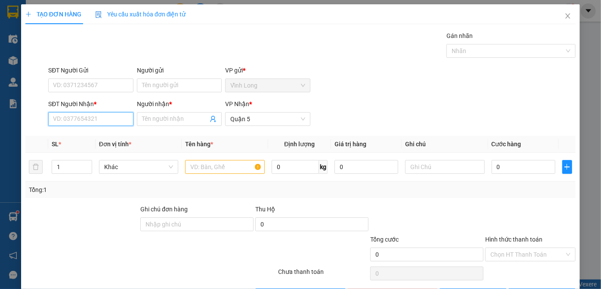
click at [99, 123] on input "SĐT Người Nhận *" at bounding box center [90, 119] width 85 height 14
click at [162, 119] on input "Người nhận *" at bounding box center [175, 118] width 66 height 9
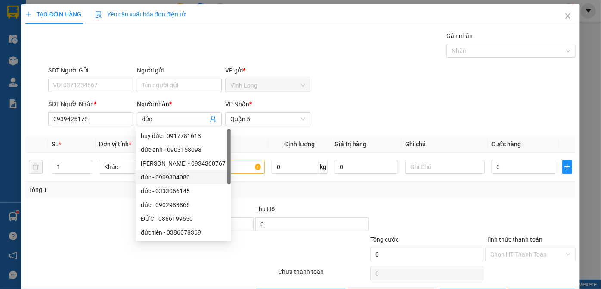
click at [100, 220] on div at bounding box center [82, 219] width 115 height 30
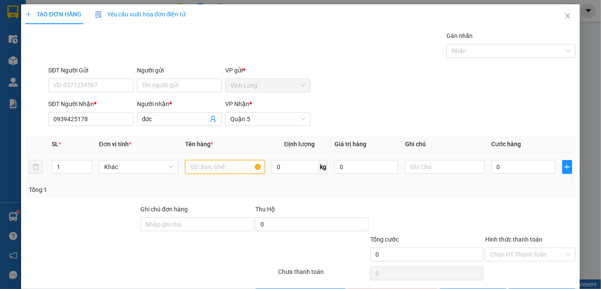
click at [221, 163] on input "text" at bounding box center [225, 167] width 80 height 14
click at [514, 167] on input "0" at bounding box center [524, 167] width 64 height 14
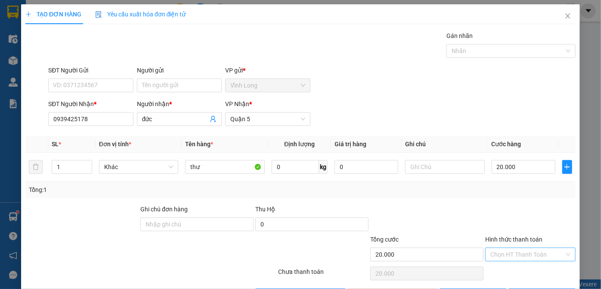
click at [532, 255] on input "Hình thức thanh toán" at bounding box center [528, 254] width 74 height 13
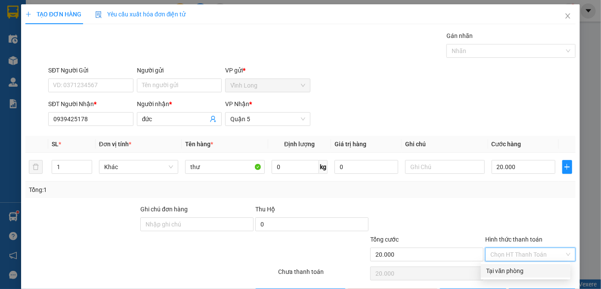
click at [526, 270] on div "Tại văn phòng" at bounding box center [525, 270] width 79 height 9
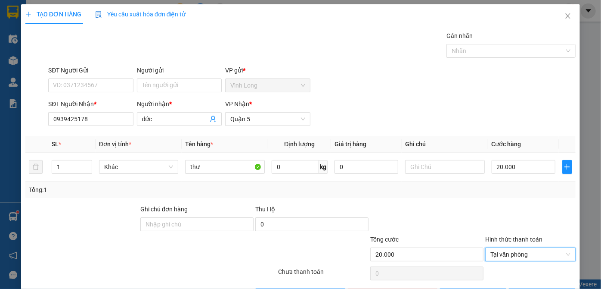
scroll to position [29, 0]
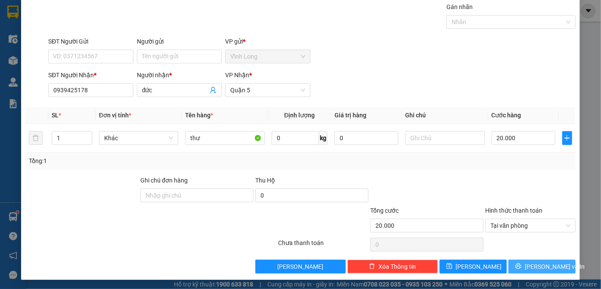
click at [526, 270] on button "[PERSON_NAME] và In" at bounding box center [542, 266] width 67 height 14
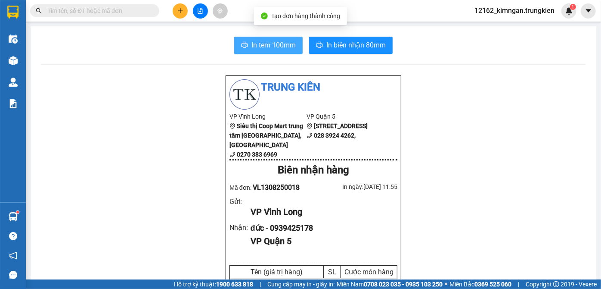
click at [274, 46] on span "In tem 100mm" at bounding box center [274, 45] width 44 height 11
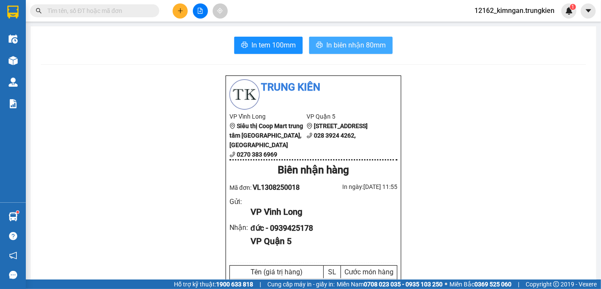
click at [327, 44] on span "In biên nhận 80mm" at bounding box center [356, 45] width 59 height 11
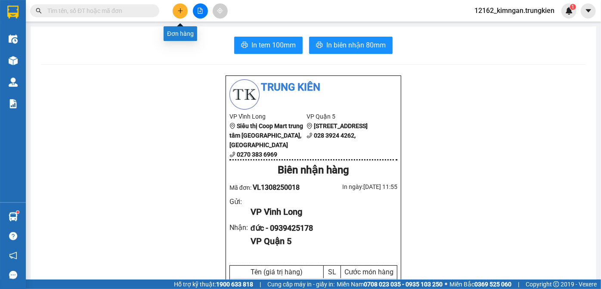
click at [180, 13] on icon "plus" at bounding box center [180, 11] width 6 height 6
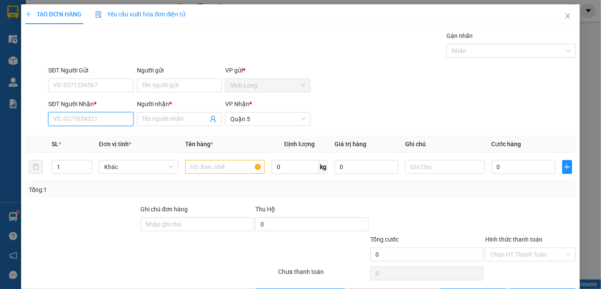
click at [77, 118] on input "SĐT Người Nhận *" at bounding box center [90, 119] width 85 height 14
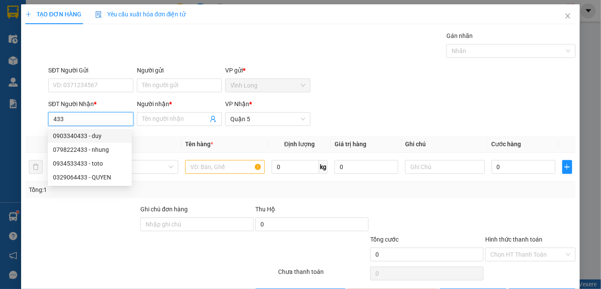
click at [84, 134] on div "0903340433 - duy" at bounding box center [90, 135] width 74 height 9
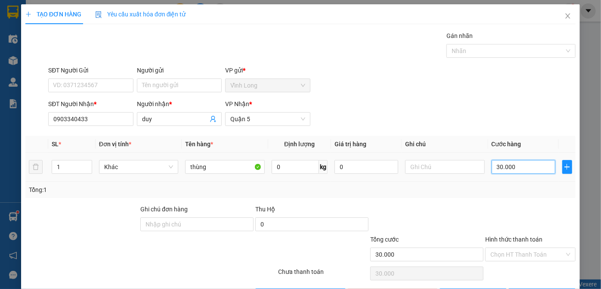
click at [510, 166] on input "30.000" at bounding box center [524, 167] width 64 height 14
drag, startPoint x: 526, startPoint y: 252, endPoint x: 523, endPoint y: 261, distance: 9.3
click at [526, 254] on input "Hình thức thanh toán" at bounding box center [528, 254] width 74 height 13
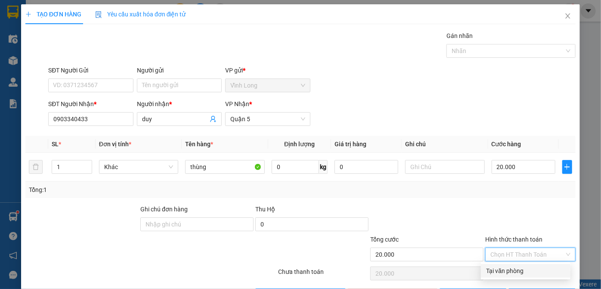
click at [519, 271] on div "Tại văn phòng" at bounding box center [525, 270] width 79 height 9
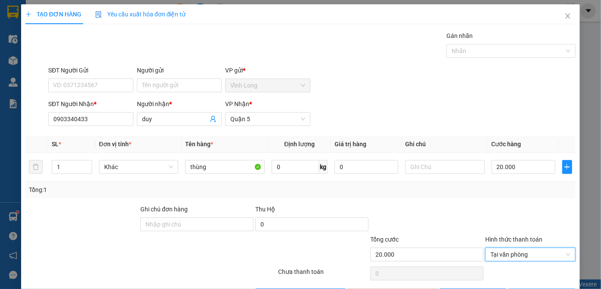
scroll to position [29, 0]
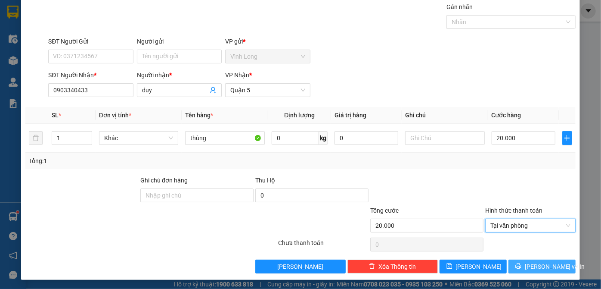
click at [515, 261] on button "[PERSON_NAME] và In" at bounding box center [542, 266] width 67 height 14
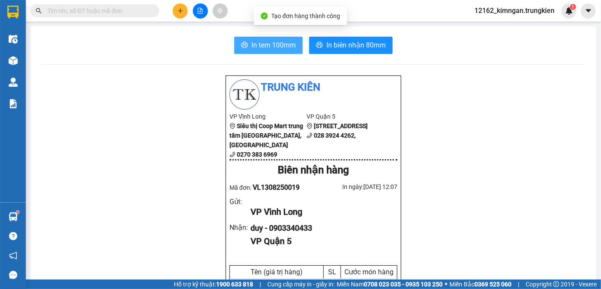
click at [257, 48] on span "In tem 100mm" at bounding box center [274, 45] width 44 height 11
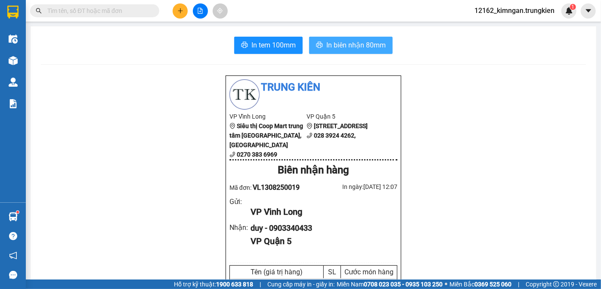
click at [337, 41] on span "In biên nhận 80mm" at bounding box center [356, 45] width 59 height 11
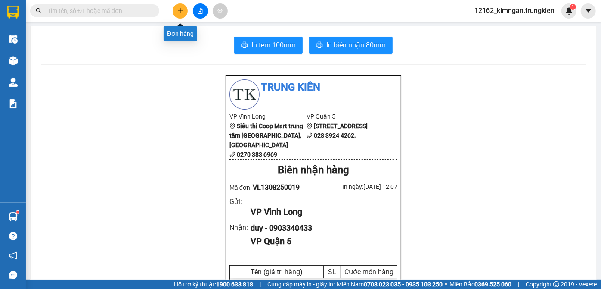
click at [180, 12] on icon "plus" at bounding box center [180, 11] width 6 height 6
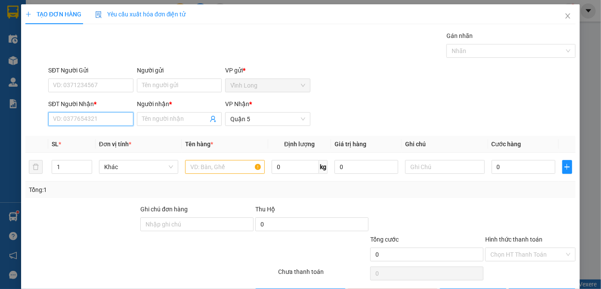
click at [72, 119] on input "SĐT Người Nhận *" at bounding box center [90, 119] width 85 height 14
click at [81, 121] on input "SĐT Người Nhận *" at bounding box center [90, 119] width 85 height 14
click at [82, 138] on div "0938526670 - hải" at bounding box center [90, 135] width 74 height 9
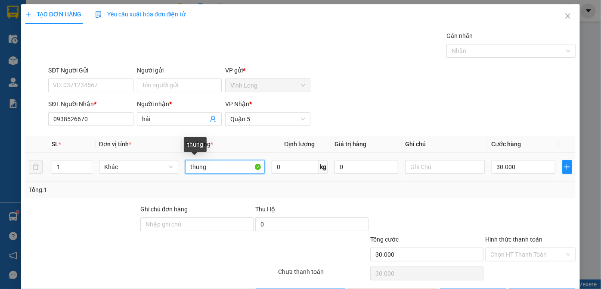
click at [207, 165] on input "thung" at bounding box center [225, 167] width 80 height 14
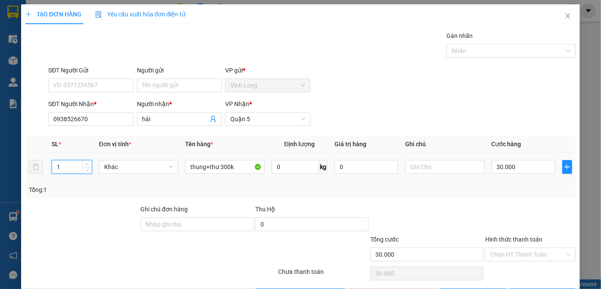
drag, startPoint x: 45, startPoint y: 164, endPoint x: 23, endPoint y: 163, distance: 22.0
click at [23, 163] on div "TẠO ĐƠN HÀNG Yêu cầu xuất hóa đơn điện tử Transit Pickup Surcharge Ids Transit …" at bounding box center [300, 156] width 559 height 304
click at [519, 165] on input "30.000" at bounding box center [524, 167] width 64 height 14
click at [528, 252] on input "Hình thức thanh toán" at bounding box center [528, 254] width 74 height 13
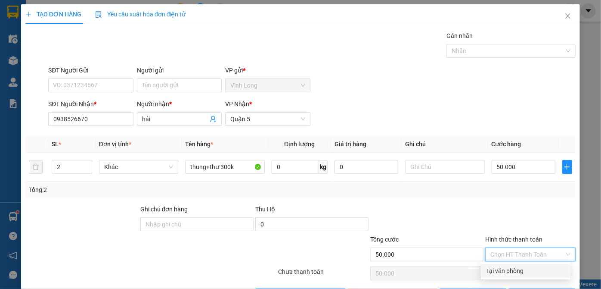
click at [506, 272] on div "Tại văn phòng" at bounding box center [525, 270] width 79 height 9
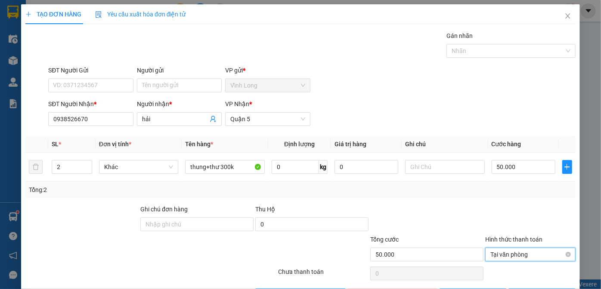
scroll to position [29, 0]
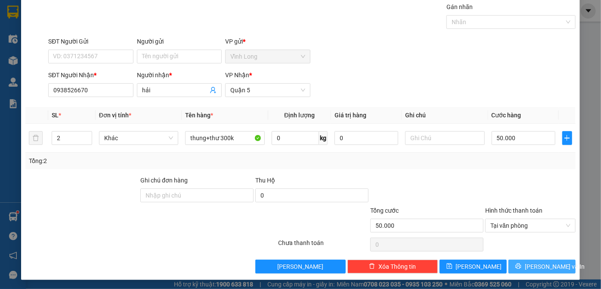
click at [522, 263] on icon "printer" at bounding box center [519, 266] width 6 height 6
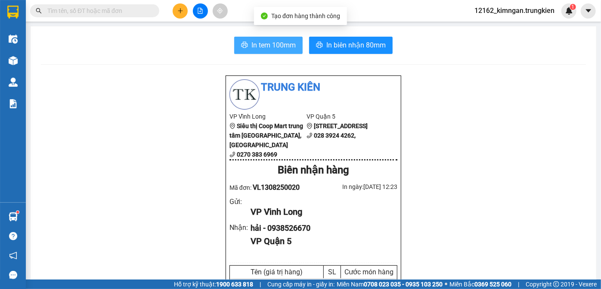
click at [290, 44] on span "In tem 100mm" at bounding box center [274, 45] width 44 height 11
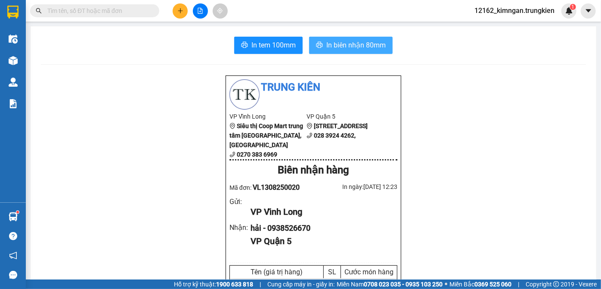
click at [356, 44] on span "In biên nhận 80mm" at bounding box center [356, 45] width 59 height 11
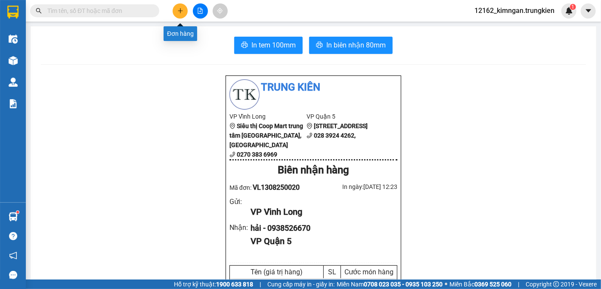
click at [180, 12] on icon "plus" at bounding box center [180, 11] width 6 height 6
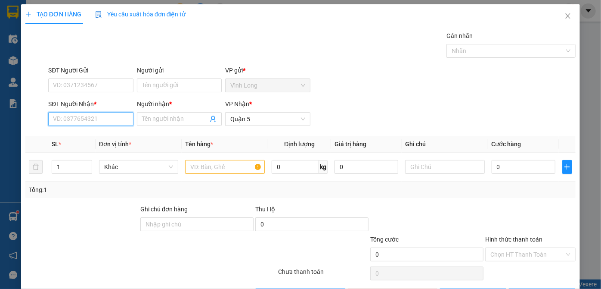
click at [106, 118] on input "SĐT Người Nhận *" at bounding box center [90, 119] width 85 height 14
click at [93, 132] on div "0909648394 - LIET" at bounding box center [90, 135] width 74 height 9
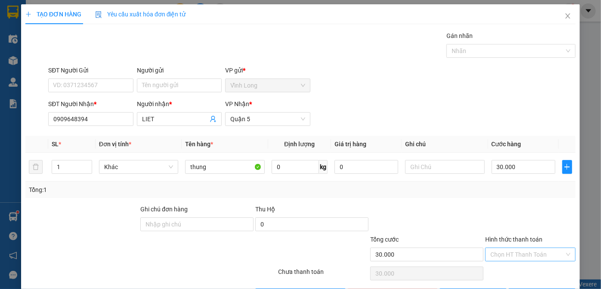
click at [545, 255] on input "Hình thức thanh toán" at bounding box center [528, 254] width 74 height 13
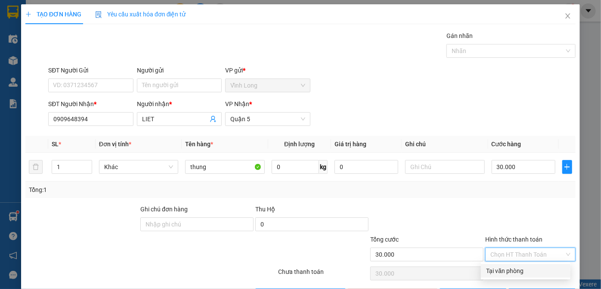
click at [533, 268] on div "Tại văn phòng" at bounding box center [525, 270] width 79 height 9
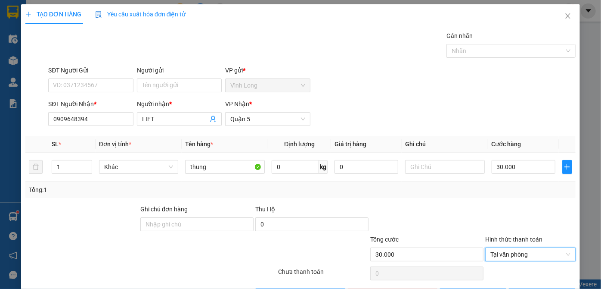
scroll to position [29, 0]
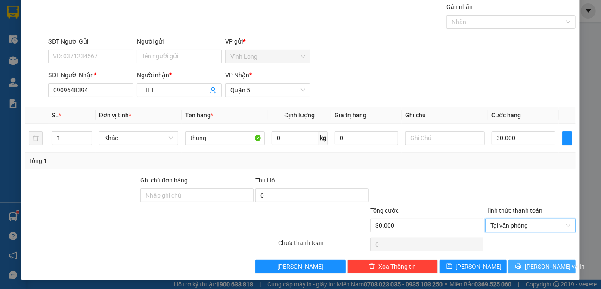
click at [546, 267] on span "[PERSON_NAME] và In" at bounding box center [555, 266] width 60 height 9
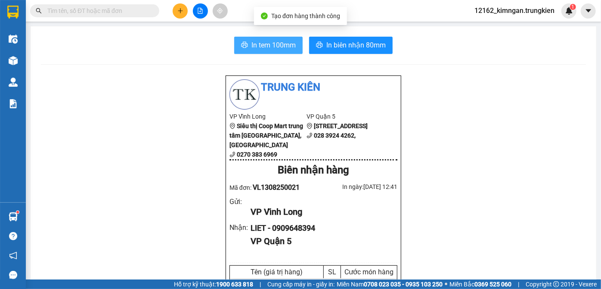
click at [252, 47] on span "In tem 100mm" at bounding box center [274, 45] width 44 height 11
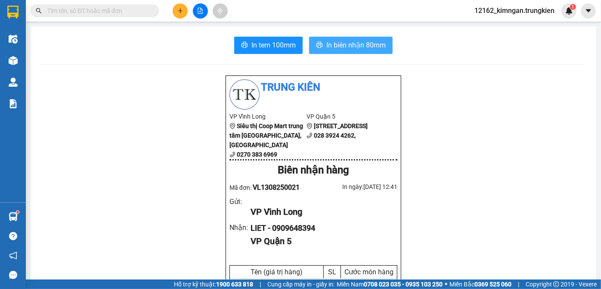
click at [366, 40] on span "In biên nhận 80mm" at bounding box center [356, 45] width 59 height 11
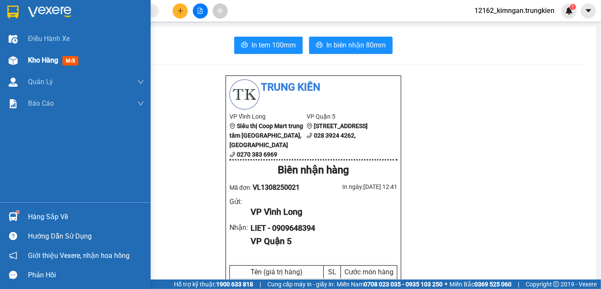
click at [42, 54] on div "Kho hàng mới" at bounding box center [86, 61] width 116 height 22
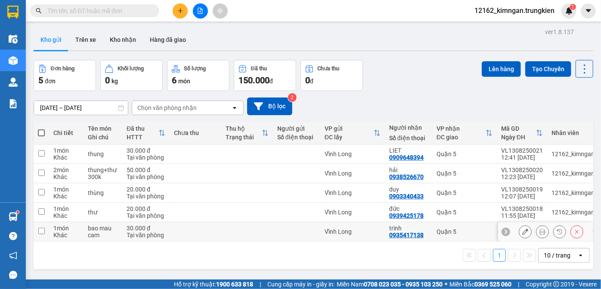
click at [170, 227] on td at bounding box center [196, 231] width 52 height 19
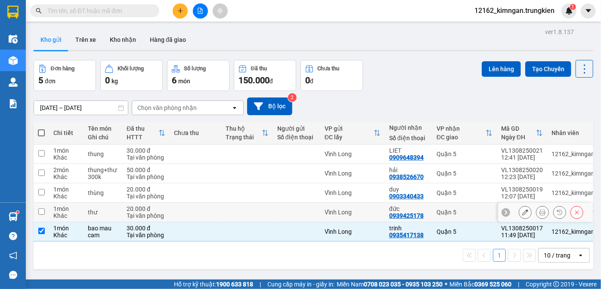
drag, startPoint x: 177, startPoint y: 208, endPoint x: 176, endPoint y: 191, distance: 16.9
click at [177, 205] on td at bounding box center [196, 211] width 52 height 19
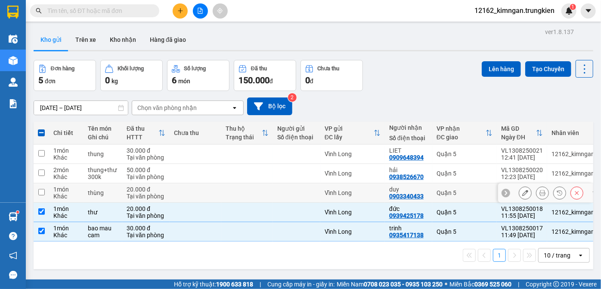
click at [175, 190] on td at bounding box center [196, 192] width 52 height 19
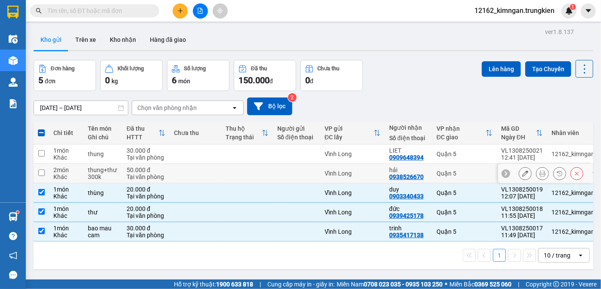
click at [179, 179] on td at bounding box center [196, 173] width 52 height 19
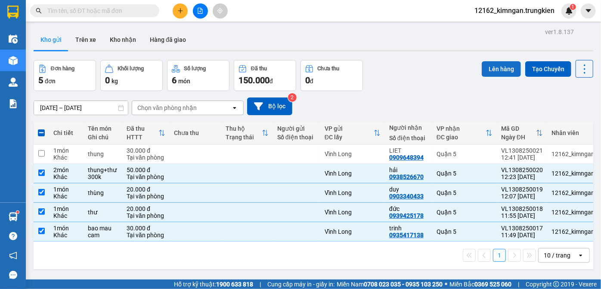
click at [495, 70] on button "Lên hàng" at bounding box center [501, 69] width 39 height 16
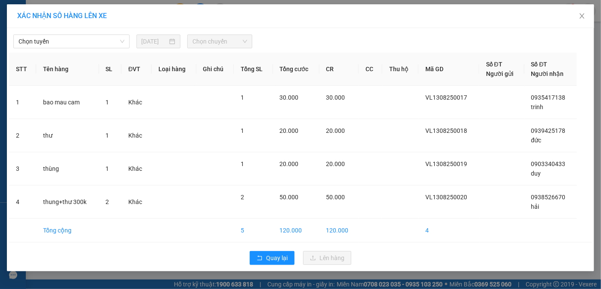
click at [36, 50] on div "Chọn tuyến 13/08/2025 Chọn chuyến STT Tên hàng SL ĐVT Loại hàng Ghi chú Tổng SL…" at bounding box center [301, 149] width 588 height 243
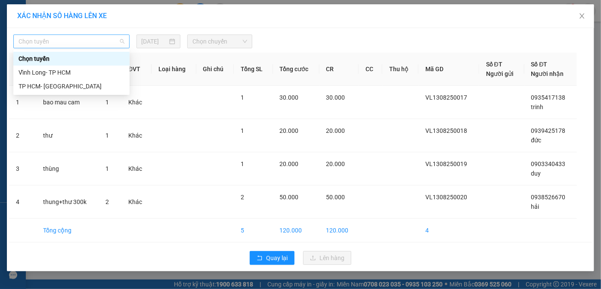
click at [35, 47] on span "Chọn tuyến" at bounding box center [72, 41] width 106 height 13
click at [27, 78] on div "Vĩnh Long- TP HCM" at bounding box center [71, 72] width 116 height 14
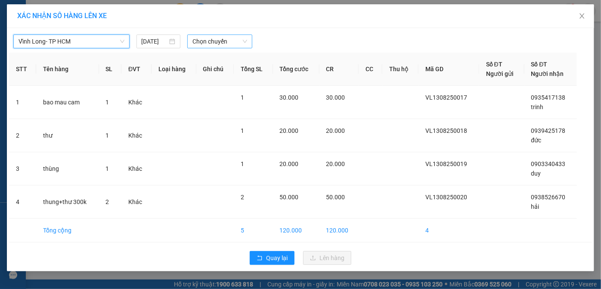
click at [200, 38] on span "Chọn chuyến" at bounding box center [220, 41] width 55 height 13
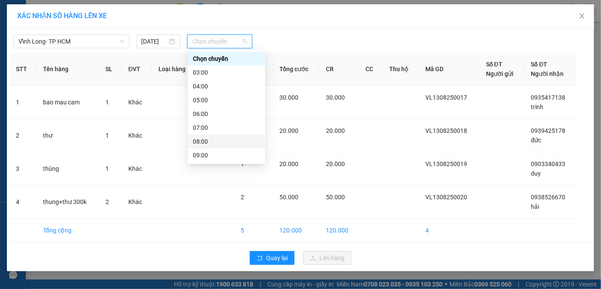
scroll to position [78, 0]
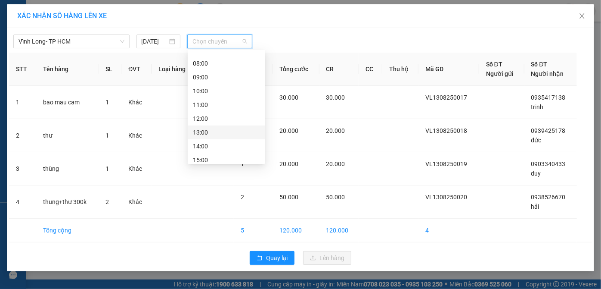
click at [218, 128] on div "13:00" at bounding box center [226, 132] width 67 height 9
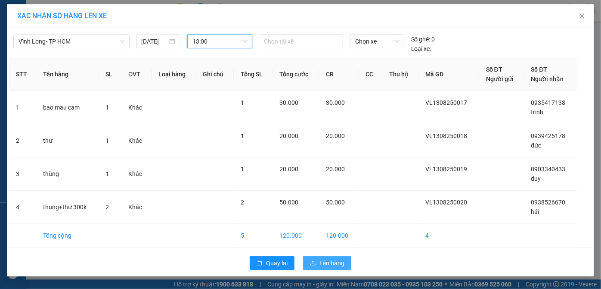
click at [338, 263] on span "Lên hàng" at bounding box center [332, 262] width 25 height 9
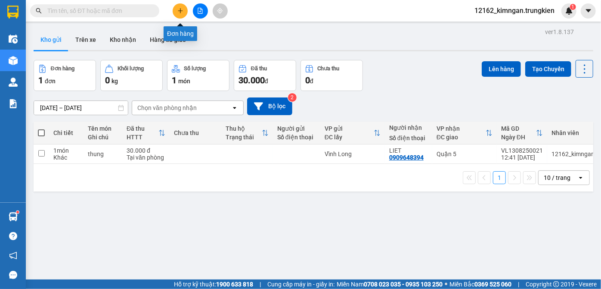
click at [181, 8] on icon "plus" at bounding box center [180, 11] width 6 height 6
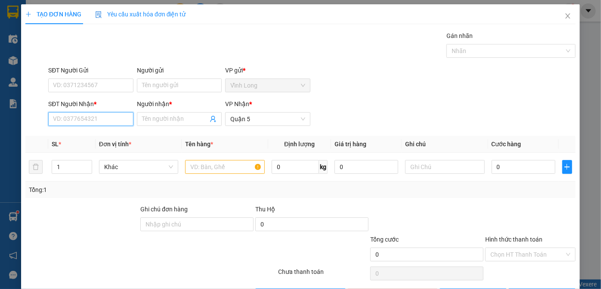
click at [110, 121] on input "SĐT Người Nhận *" at bounding box center [90, 119] width 85 height 14
click at [66, 120] on input "SĐT Người Nhận *" at bounding box center [90, 119] width 85 height 14
click at [95, 137] on div "0795855498 - như" at bounding box center [90, 135] width 74 height 9
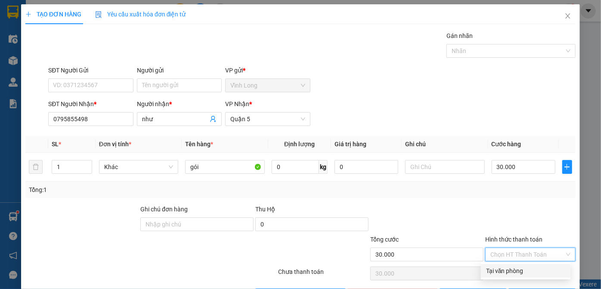
click at [517, 252] on input "Hình thức thanh toán" at bounding box center [528, 254] width 74 height 13
click at [501, 268] on div "Tại văn phòng" at bounding box center [525, 270] width 79 height 9
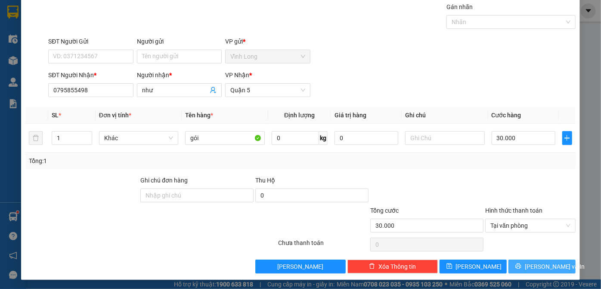
click at [534, 263] on span "[PERSON_NAME] và In" at bounding box center [555, 266] width 60 height 9
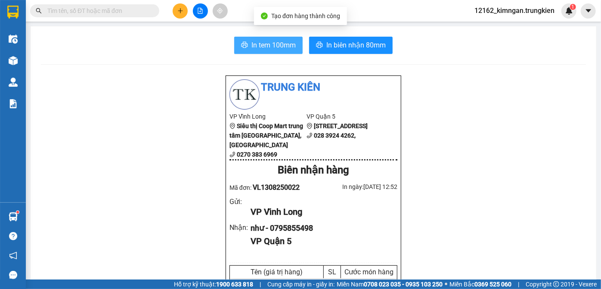
click at [255, 44] on span "In tem 100mm" at bounding box center [274, 45] width 44 height 11
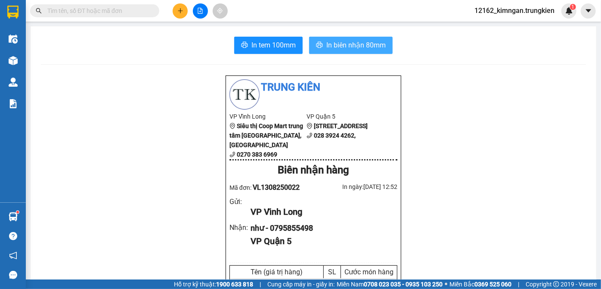
click at [365, 48] on span "In biên nhận 80mm" at bounding box center [356, 45] width 59 height 11
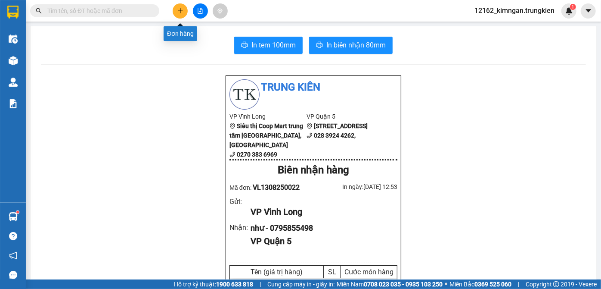
click at [179, 9] on icon "plus" at bounding box center [180, 11] width 6 height 6
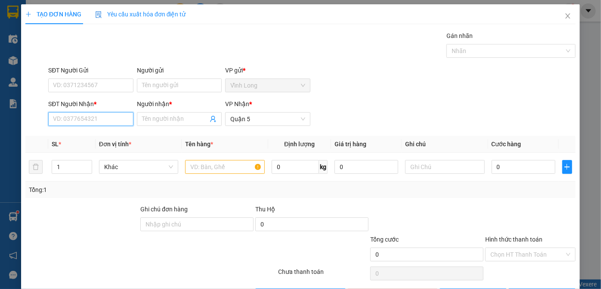
click at [69, 114] on input "SĐT Người Nhận *" at bounding box center [90, 119] width 85 height 14
click at [150, 120] on input "Người nhận *" at bounding box center [175, 118] width 66 height 9
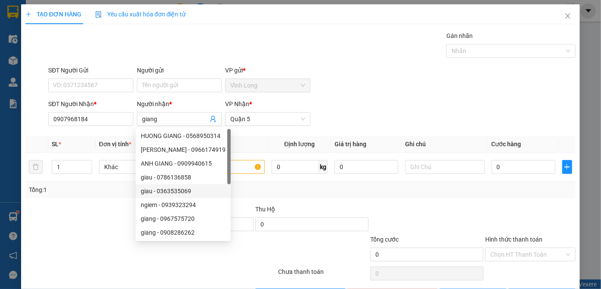
drag, startPoint x: 0, startPoint y: 209, endPoint x: 68, endPoint y: 202, distance: 68.0
click at [26, 209] on div "TẠO ĐƠN HÀNG Yêu cầu xuất hóa đơn điện tử Transit Pickup Surcharge Ids Transit …" at bounding box center [300, 144] width 601 height 289
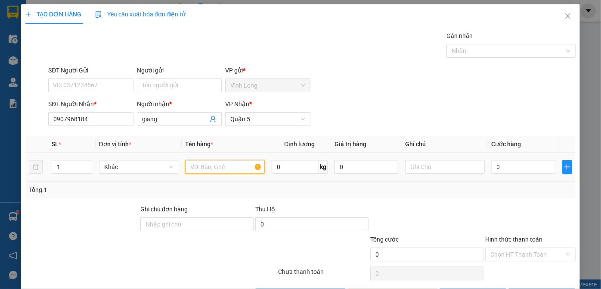
click at [200, 167] on input "text" at bounding box center [225, 167] width 80 height 14
click at [500, 167] on input "0" at bounding box center [524, 167] width 64 height 14
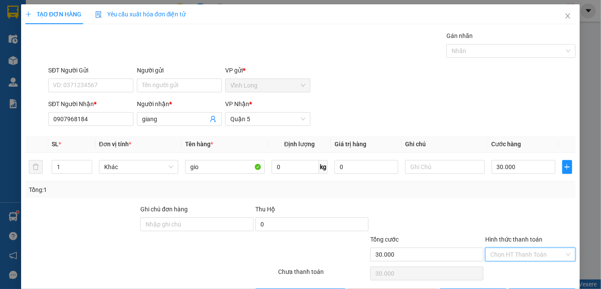
click at [501, 253] on input "Hình thức thanh toán" at bounding box center [528, 254] width 74 height 13
click at [501, 269] on div "Tại văn phòng" at bounding box center [525, 270] width 79 height 9
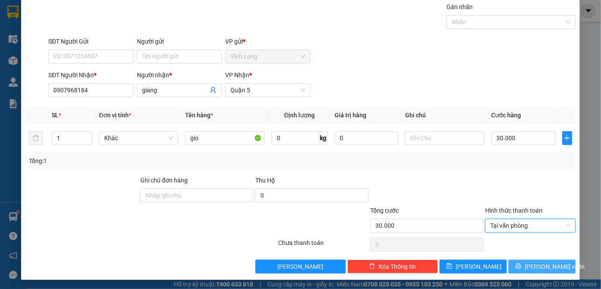
click at [521, 267] on icon "printer" at bounding box center [519, 266] width 6 height 6
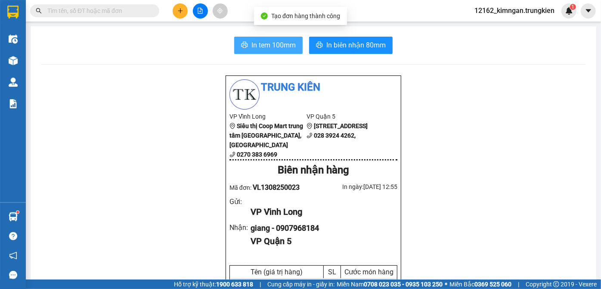
click at [262, 42] on span "In tem 100mm" at bounding box center [274, 45] width 44 height 11
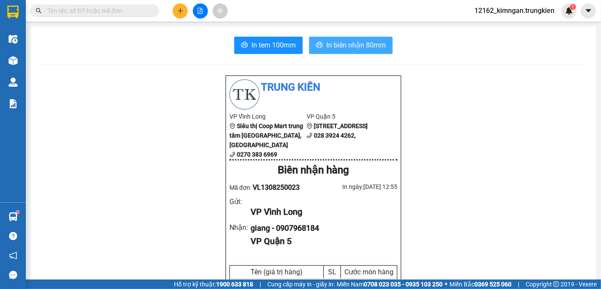
click at [326, 53] on button "In biên nhận 80mm" at bounding box center [351, 45] width 84 height 17
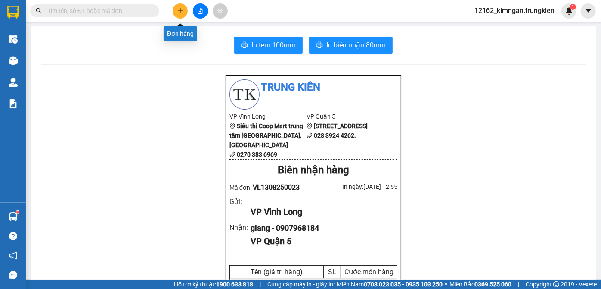
click at [184, 8] on button at bounding box center [180, 10] width 15 height 15
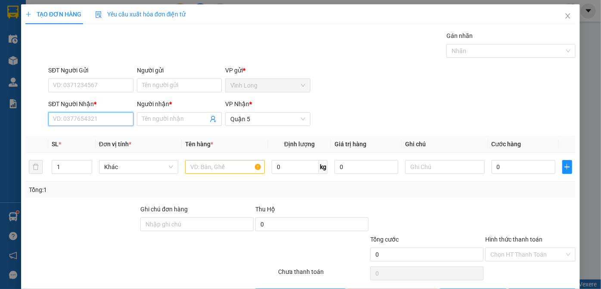
click at [117, 117] on input "SĐT Người Nhận *" at bounding box center [90, 119] width 85 height 14
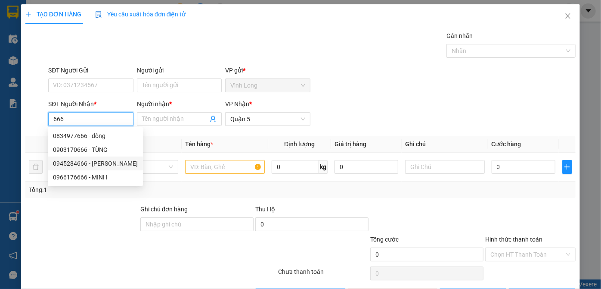
click at [110, 166] on div "0945284666 - NGUYEN" at bounding box center [95, 163] width 85 height 9
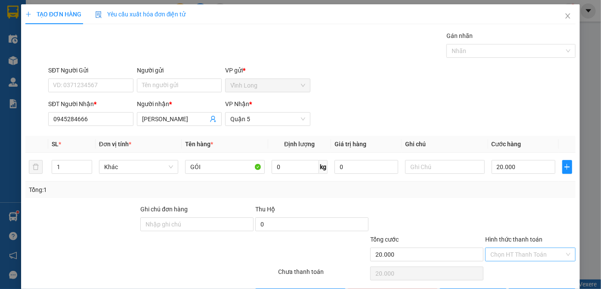
click at [524, 252] on input "Hình thức thanh toán" at bounding box center [528, 254] width 74 height 13
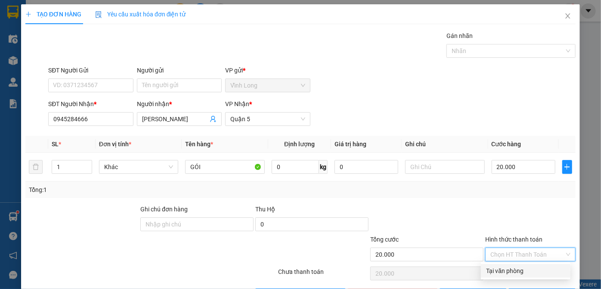
click at [521, 271] on div "Tại văn phòng" at bounding box center [525, 270] width 79 height 9
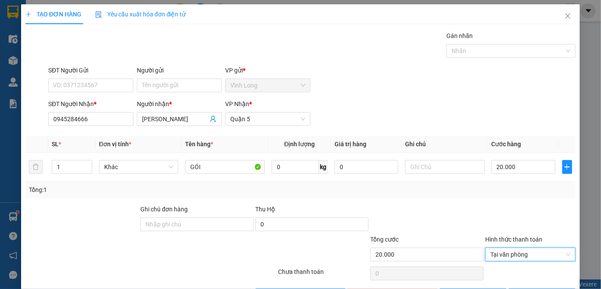
scroll to position [29, 0]
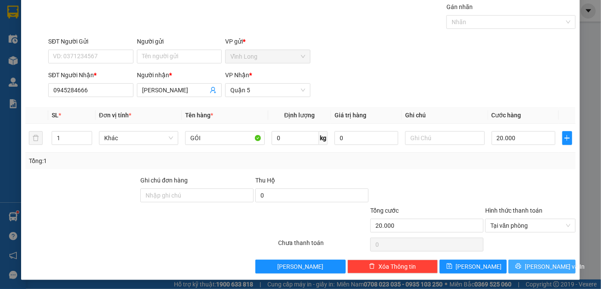
click at [522, 270] on button "[PERSON_NAME] và In" at bounding box center [542, 266] width 67 height 14
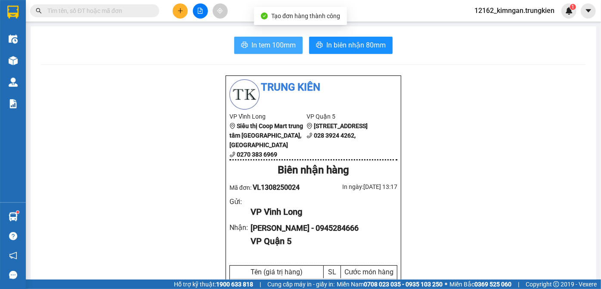
click at [252, 49] on span "In tem 100mm" at bounding box center [274, 45] width 44 height 11
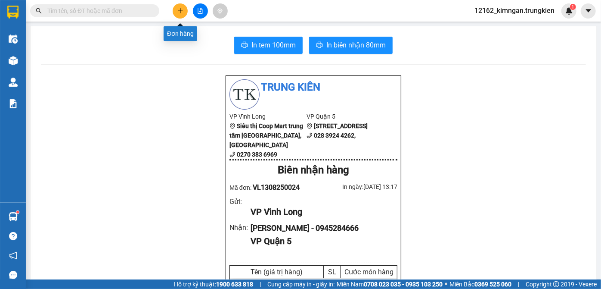
click at [177, 9] on icon "plus" at bounding box center [180, 11] width 6 height 6
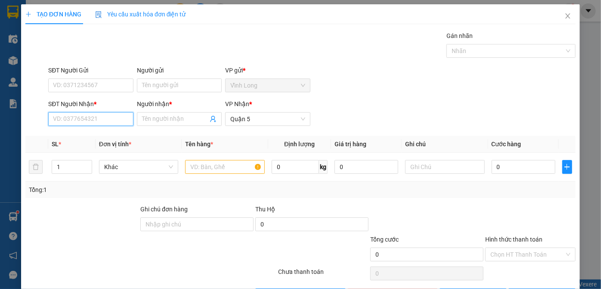
click at [105, 121] on input "SĐT Người Nhận *" at bounding box center [90, 119] width 85 height 14
click at [194, 121] on input "Người nhận *" at bounding box center [175, 118] width 66 height 9
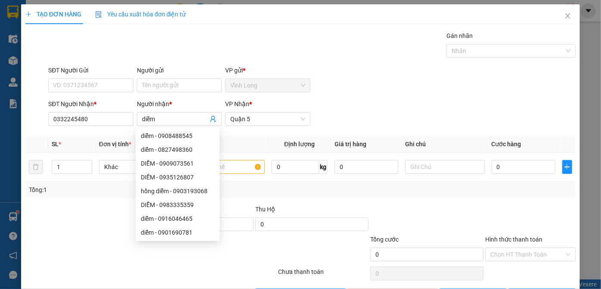
click at [56, 215] on div at bounding box center [82, 219] width 115 height 30
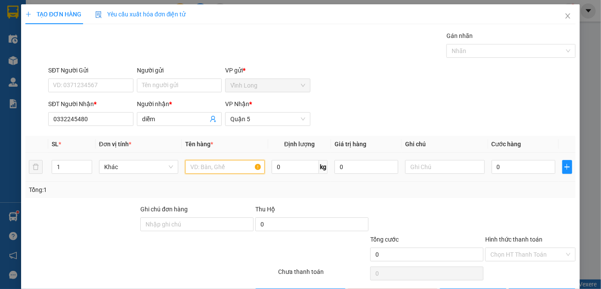
click at [204, 166] on input "text" at bounding box center [225, 167] width 80 height 14
click at [495, 168] on input "0" at bounding box center [524, 167] width 64 height 14
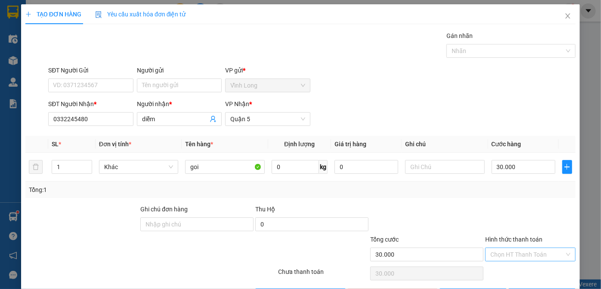
click at [526, 252] on input "Hình thức thanh toán" at bounding box center [528, 254] width 74 height 13
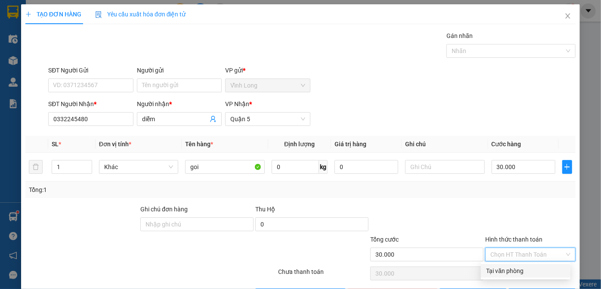
click at [510, 267] on div "Tại văn phòng" at bounding box center [525, 270] width 79 height 9
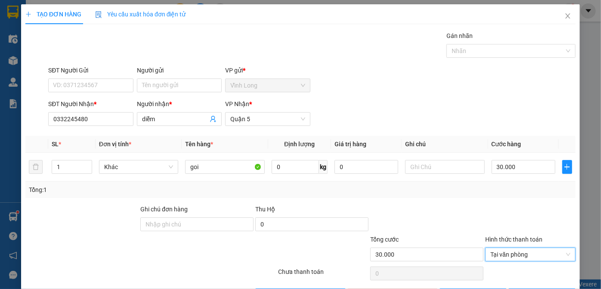
scroll to position [29, 0]
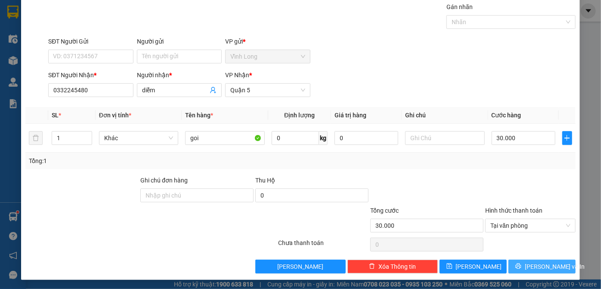
click at [527, 264] on button "[PERSON_NAME] và In" at bounding box center [542, 266] width 67 height 14
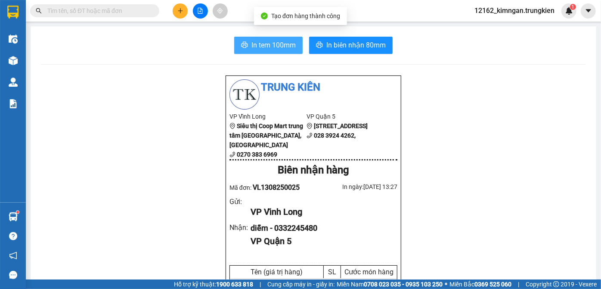
click at [243, 43] on icon "printer" at bounding box center [244, 44] width 7 height 7
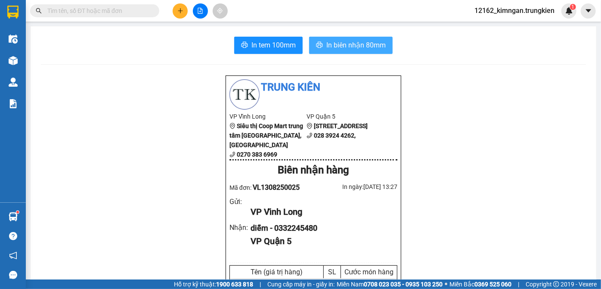
click at [330, 47] on span "In biên nhận 80mm" at bounding box center [356, 45] width 59 height 11
click at [174, 9] on button at bounding box center [180, 10] width 15 height 15
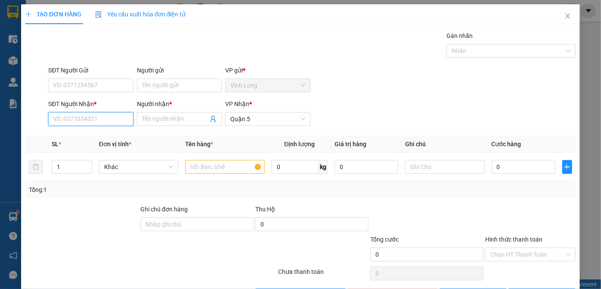
click at [117, 124] on input "SĐT Người Nhận *" at bounding box center [90, 119] width 85 height 14
click at [104, 140] on div "0896658894 - THU" at bounding box center [90, 136] width 84 height 14
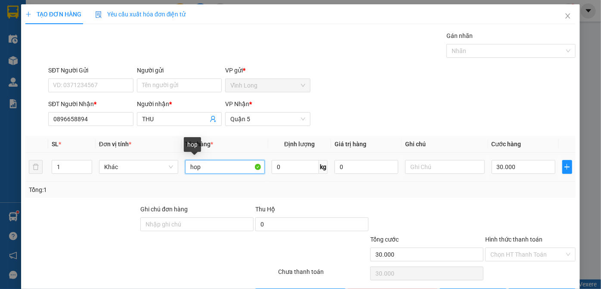
drag, startPoint x: 192, startPoint y: 174, endPoint x: 125, endPoint y: 175, distance: 66.4
click at [126, 175] on tr "1 Khác hop 0 kg 0 30.000" at bounding box center [300, 167] width 551 height 29
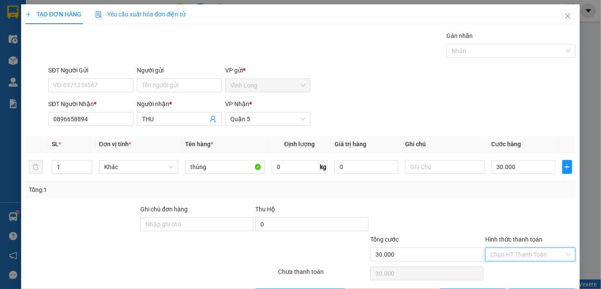
click at [498, 254] on input "Hình thức thanh toán" at bounding box center [528, 254] width 74 height 13
click at [497, 269] on div "Tại văn phòng" at bounding box center [525, 270] width 79 height 9
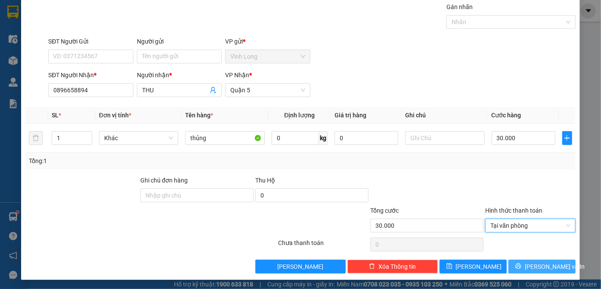
click at [529, 264] on button "[PERSON_NAME] và In" at bounding box center [542, 266] width 67 height 14
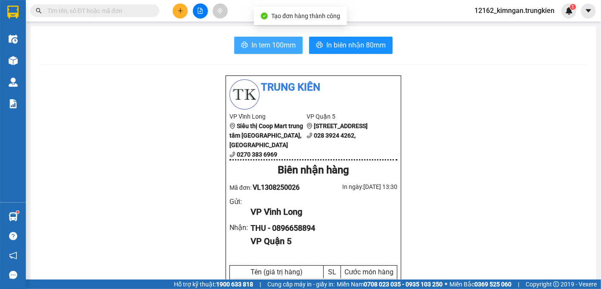
click at [254, 44] on span "In tem 100mm" at bounding box center [274, 45] width 44 height 11
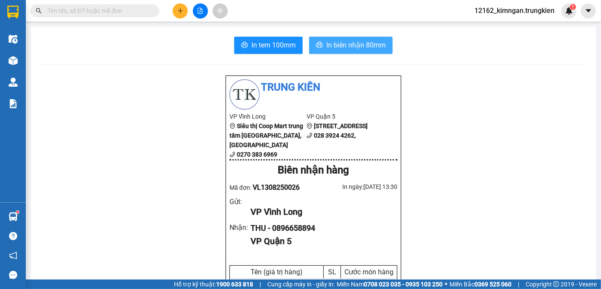
click at [367, 46] on span "In biên nhận 80mm" at bounding box center [356, 45] width 59 height 11
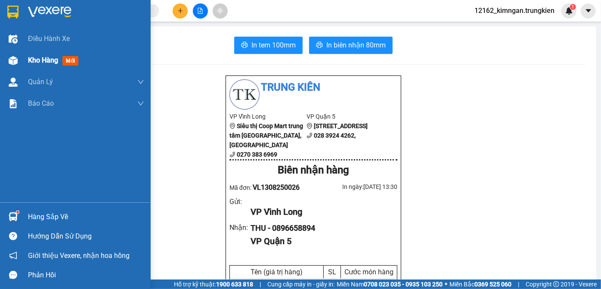
click at [38, 62] on span "Kho hàng" at bounding box center [43, 60] width 30 height 8
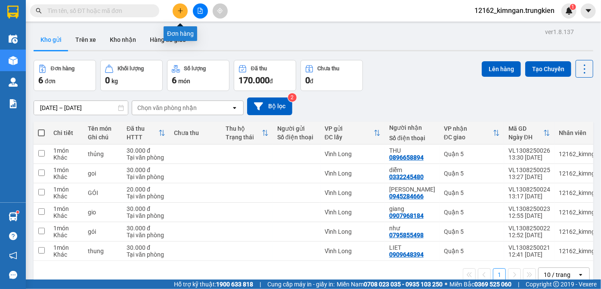
click at [181, 11] on icon "plus" at bounding box center [180, 11] width 6 height 6
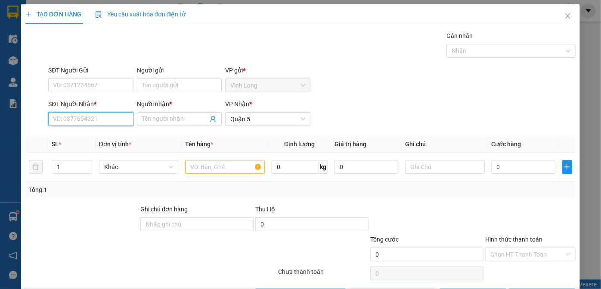
click at [91, 122] on input "SĐT Người Nhận *" at bounding box center [90, 119] width 85 height 14
click at [121, 136] on div "0986278905 - nguyên" at bounding box center [90, 135] width 74 height 9
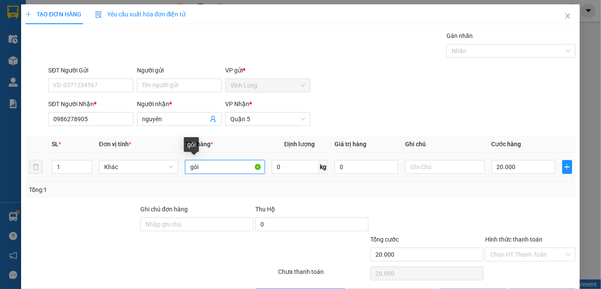
click at [201, 170] on input "gói" at bounding box center [225, 167] width 80 height 14
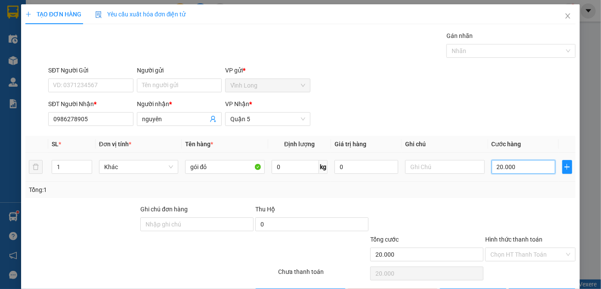
click at [496, 164] on input "20.000" at bounding box center [524, 167] width 64 height 14
click at [505, 252] on input "Hình thức thanh toán" at bounding box center [528, 254] width 74 height 13
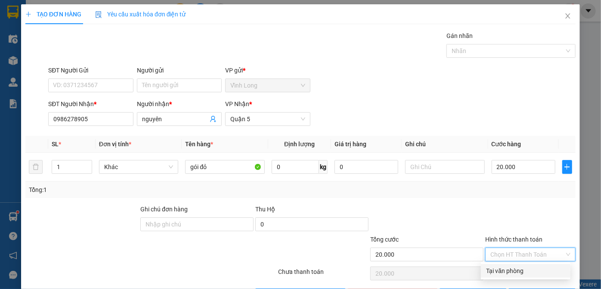
click at [509, 266] on div "Tại văn phòng" at bounding box center [525, 270] width 79 height 9
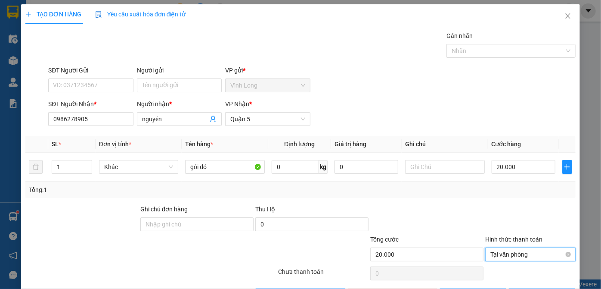
click at [506, 252] on span "Tại văn phòng" at bounding box center [531, 254] width 80 height 13
click at [514, 269] on div "Tại văn phòng" at bounding box center [525, 270] width 79 height 9
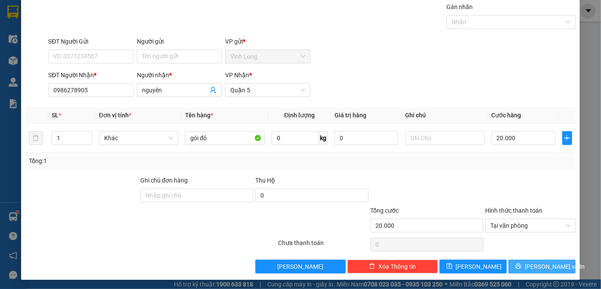
click at [533, 268] on span "[PERSON_NAME] và In" at bounding box center [555, 266] width 60 height 9
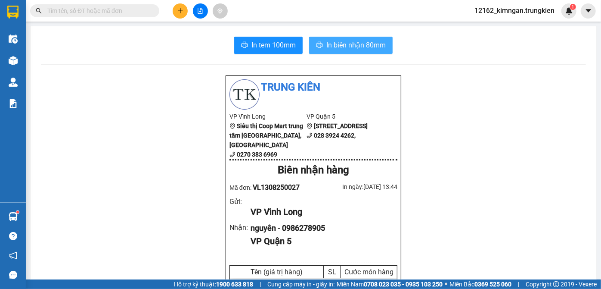
click at [352, 50] on span "In biên nhận 80mm" at bounding box center [356, 45] width 59 height 11
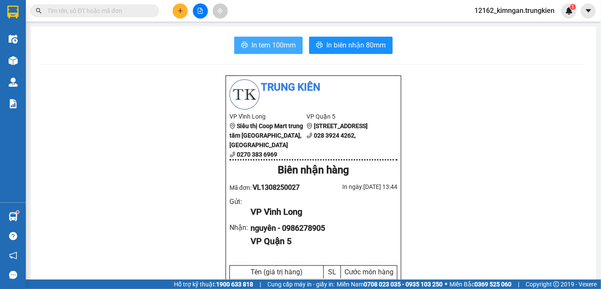
click at [258, 44] on span "In tem 100mm" at bounding box center [274, 45] width 44 height 11
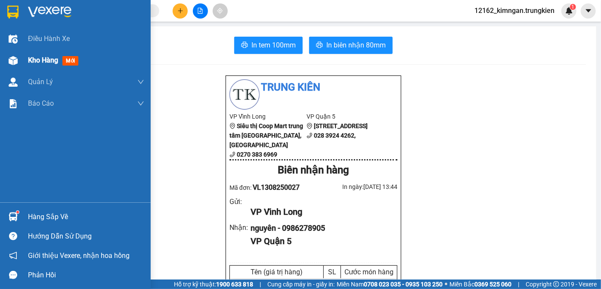
click at [29, 62] on span "Kho hàng" at bounding box center [43, 60] width 30 height 8
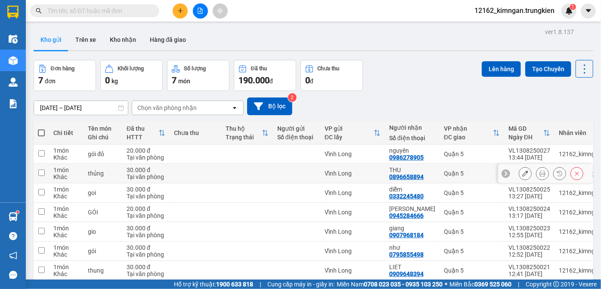
scroll to position [40, 0]
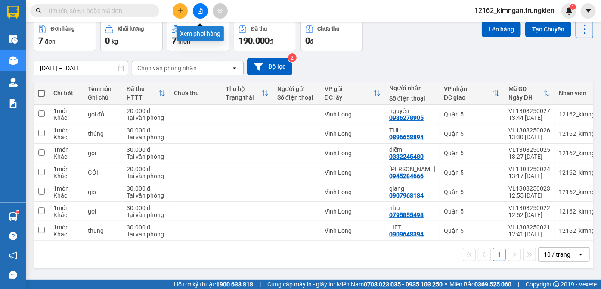
click at [196, 12] on button at bounding box center [200, 10] width 15 height 15
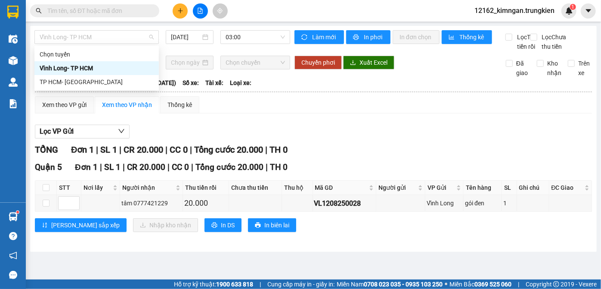
drag, startPoint x: 121, startPoint y: 42, endPoint x: 124, endPoint y: 54, distance: 12.5
click at [121, 43] on span "Vĩnh Long- TP HCM" at bounding box center [97, 37] width 114 height 13
click at [112, 83] on div "TP HCM- [GEOGRAPHIC_DATA]" at bounding box center [97, 81] width 114 height 9
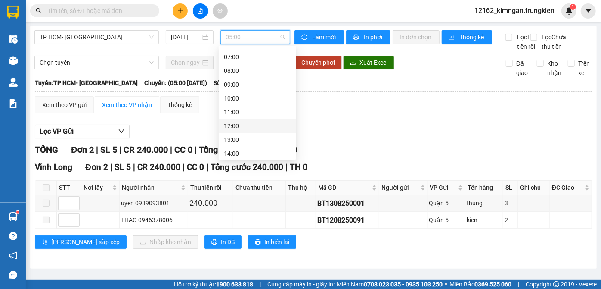
click at [237, 127] on div "12:00" at bounding box center [257, 125] width 67 height 9
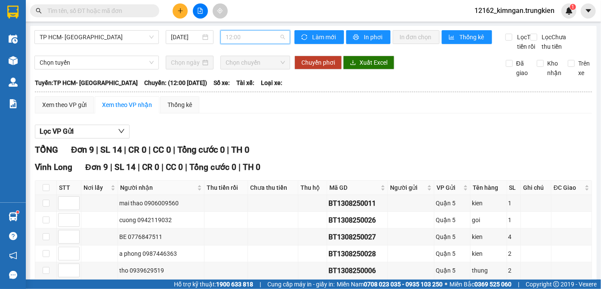
click at [227, 36] on span "12:00" at bounding box center [255, 37] width 59 height 13
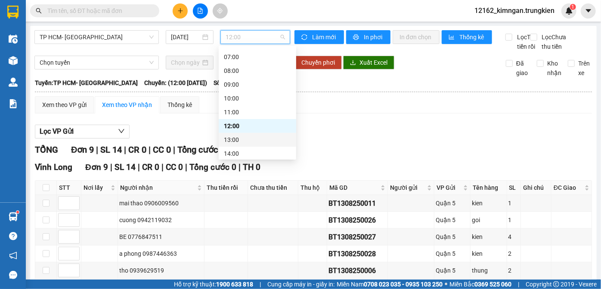
click at [227, 142] on div "13:00" at bounding box center [257, 139] width 67 height 9
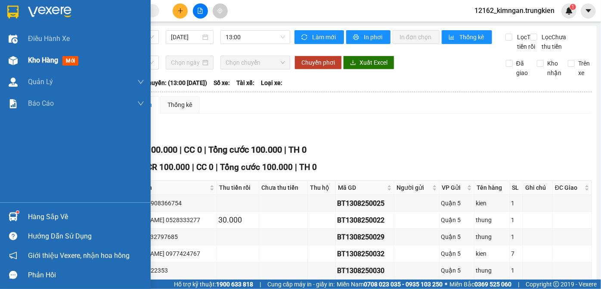
click at [49, 61] on span "Kho hàng" at bounding box center [43, 60] width 30 height 8
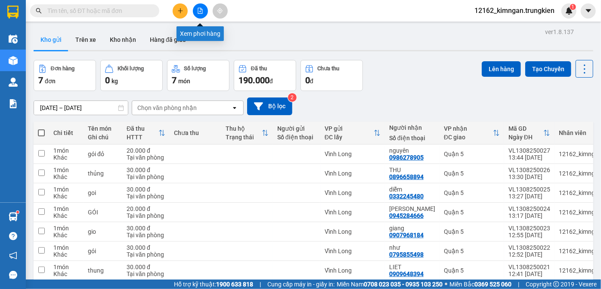
click at [203, 12] on button at bounding box center [200, 10] width 15 height 15
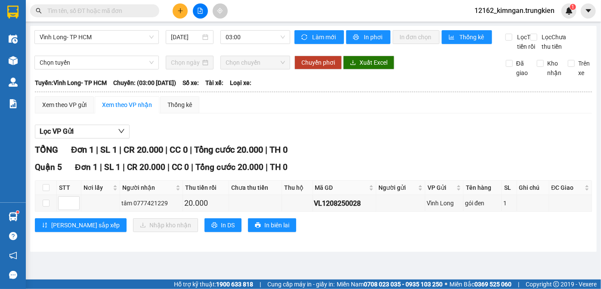
click at [53, 25] on main "Vĩnh Long- TP HCM [DATE] 03:00 Làm mới In phơi In đơn chọn Thống kê Lọc Thu tiề…" at bounding box center [300, 139] width 601 height 279
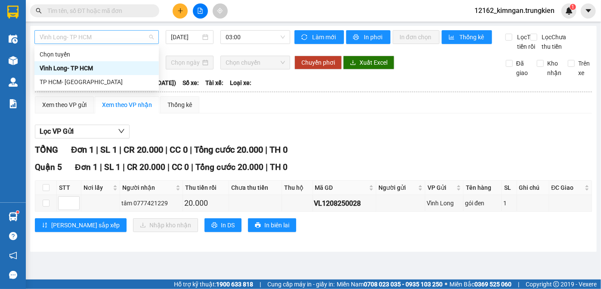
click at [53, 32] on span "Vĩnh Long- TP HCM" at bounding box center [97, 37] width 114 height 13
click at [68, 83] on div "TP HCM- [GEOGRAPHIC_DATA]" at bounding box center [97, 81] width 114 height 9
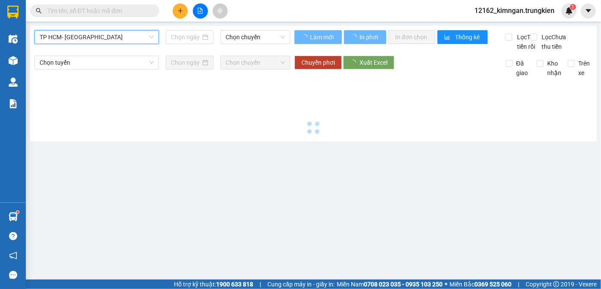
type input "[DATE]"
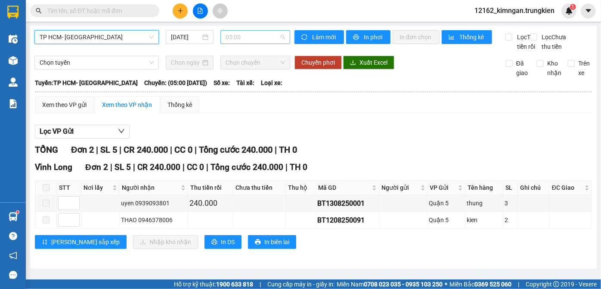
click at [223, 37] on div "05:00" at bounding box center [256, 37] width 70 height 14
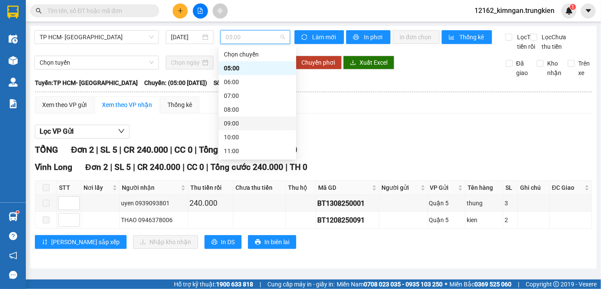
scroll to position [39, 0]
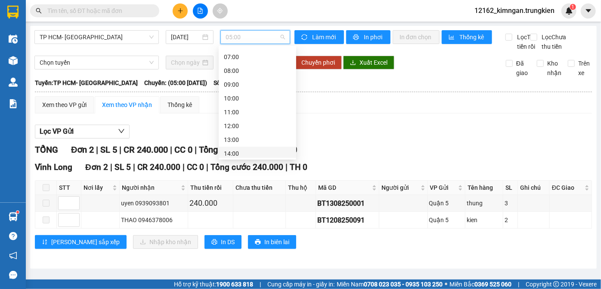
click at [235, 152] on div "14:00" at bounding box center [257, 153] width 67 height 9
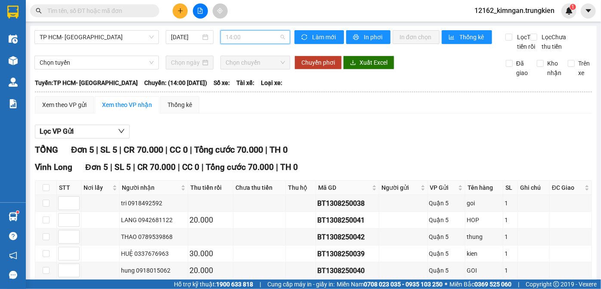
scroll to position [41, 0]
click at [243, 34] on span "14:00" at bounding box center [255, 37] width 59 height 13
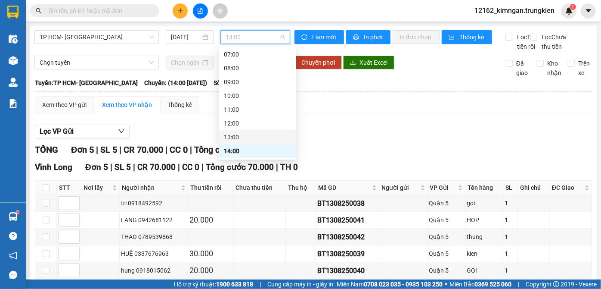
scroll to position [110, 0]
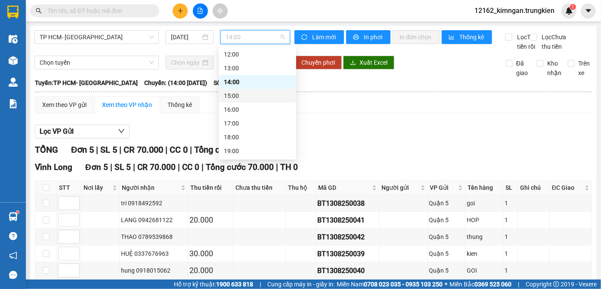
click at [237, 93] on div "15:00" at bounding box center [257, 95] width 67 height 9
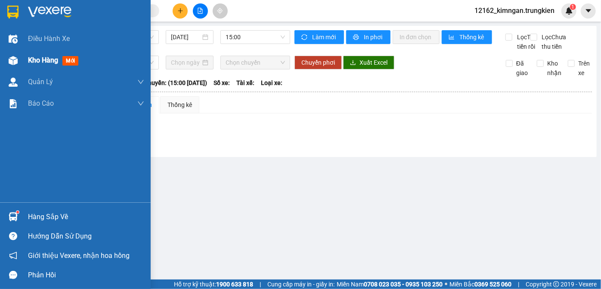
click at [27, 61] on div "Kho hàng mới" at bounding box center [75, 61] width 151 height 22
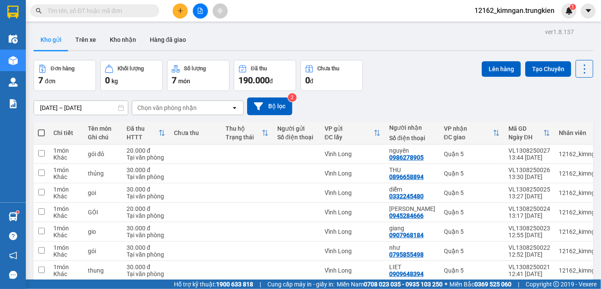
click at [202, 13] on icon "file-add" at bounding box center [200, 11] width 6 height 6
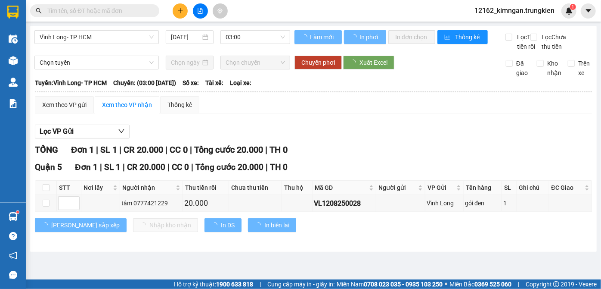
click at [114, 44] on div "Vĩnh Long- TP HCM [DATE] 03:00" at bounding box center [162, 40] width 256 height 21
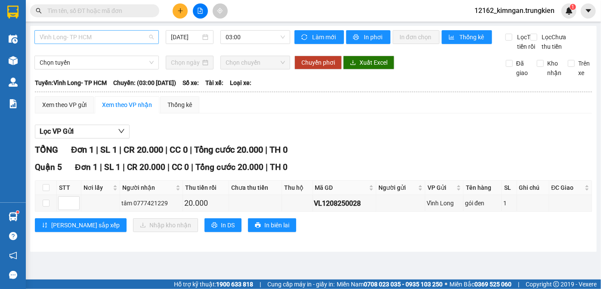
click at [103, 34] on span "Vĩnh Long- TP HCM" at bounding box center [97, 37] width 114 height 13
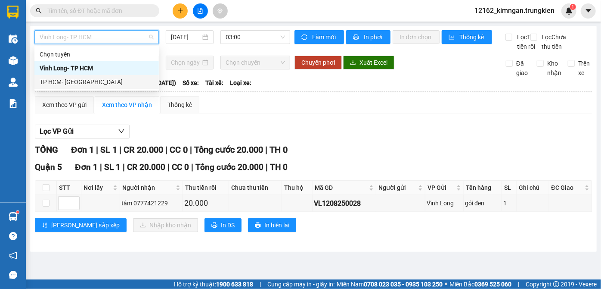
click at [78, 81] on div "TP HCM- [GEOGRAPHIC_DATA]" at bounding box center [97, 81] width 114 height 9
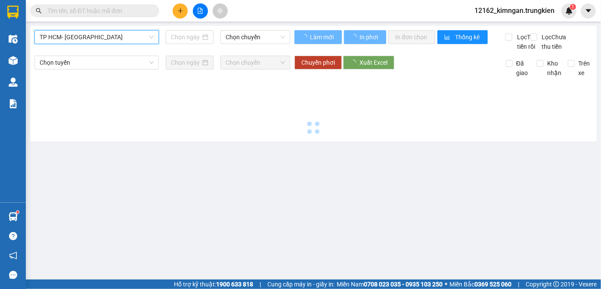
type input "[DATE]"
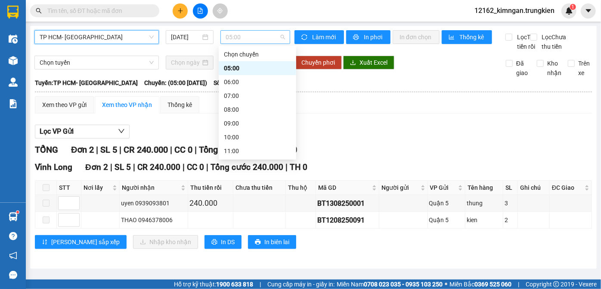
click at [235, 38] on span "05:00" at bounding box center [255, 37] width 59 height 13
click at [244, 79] on div "06:00" at bounding box center [257, 81] width 67 height 9
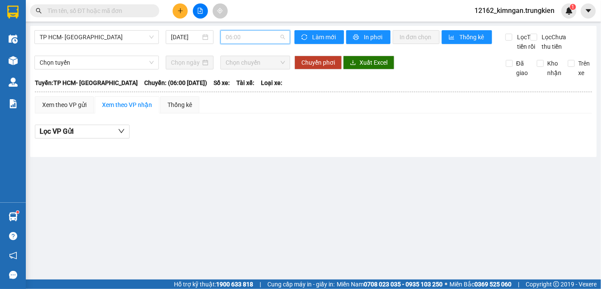
drag, startPoint x: 249, startPoint y: 39, endPoint x: 252, endPoint y: 46, distance: 7.4
click at [252, 46] on body "Kết quả tìm kiếm ( 0 ) Bộ lọc No Data 12162_kimngan.trungkien 1 Điều hành xe Kh…" at bounding box center [300, 144] width 601 height 289
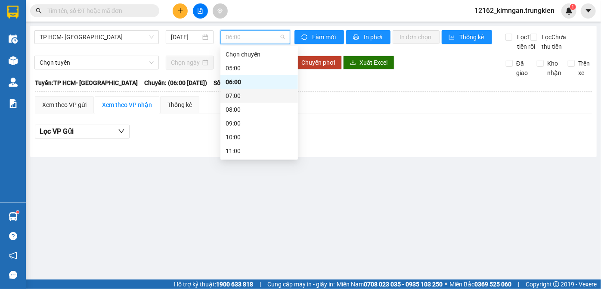
click at [238, 100] on div "07:00" at bounding box center [259, 95] width 67 height 9
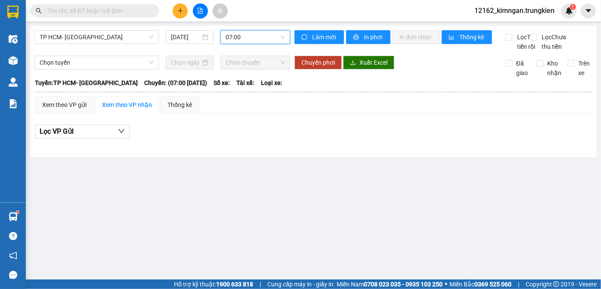
click at [231, 34] on span "07:00" at bounding box center [255, 37] width 59 height 13
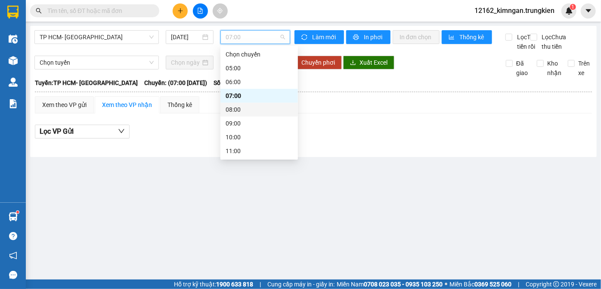
click at [234, 110] on div "08:00" at bounding box center [259, 109] width 67 height 9
click at [227, 34] on span "08:00" at bounding box center [255, 37] width 59 height 13
click at [232, 119] on div "09:00" at bounding box center [259, 122] width 67 height 9
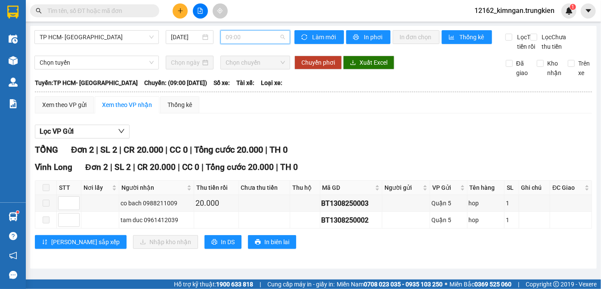
click at [237, 31] on span "09:00" at bounding box center [255, 37] width 59 height 13
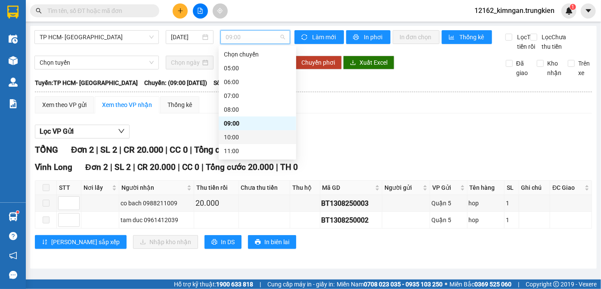
click at [234, 138] on div "10:00" at bounding box center [257, 136] width 67 height 9
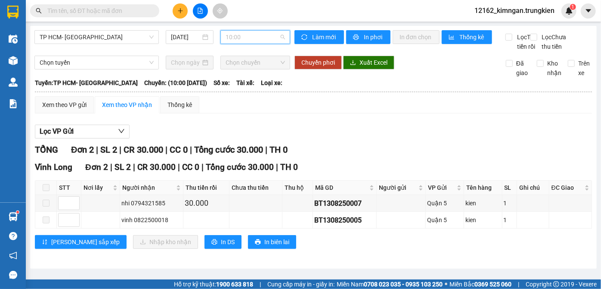
click at [254, 37] on span "10:00" at bounding box center [255, 37] width 59 height 13
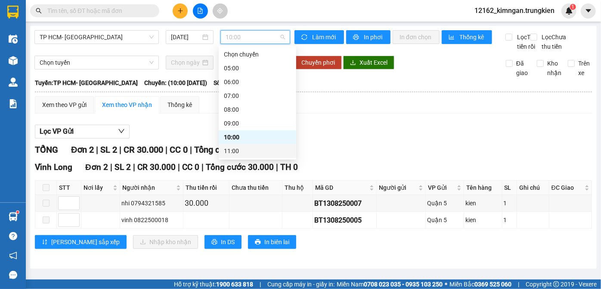
click at [228, 150] on div "11:00" at bounding box center [257, 150] width 67 height 9
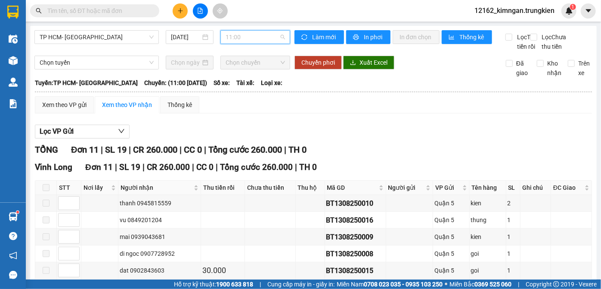
click at [243, 37] on span "11:00" at bounding box center [255, 37] width 59 height 13
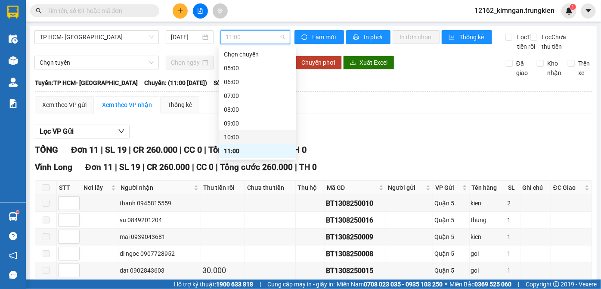
scroll to position [39, 0]
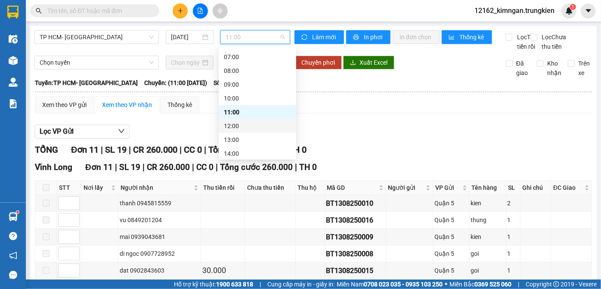
click at [230, 119] on div "12:00" at bounding box center [258, 126] width 78 height 14
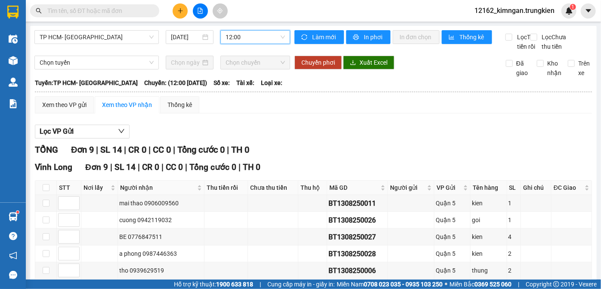
click at [226, 34] on span "12:00" at bounding box center [255, 37] width 59 height 13
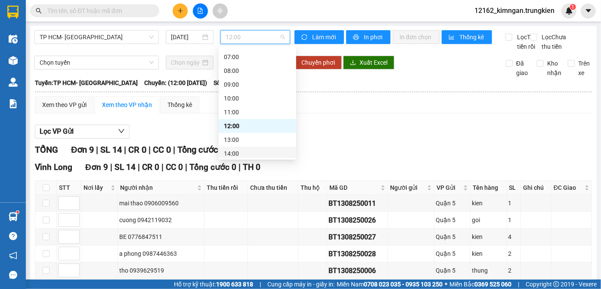
click at [246, 153] on div "14:00" at bounding box center [257, 153] width 67 height 9
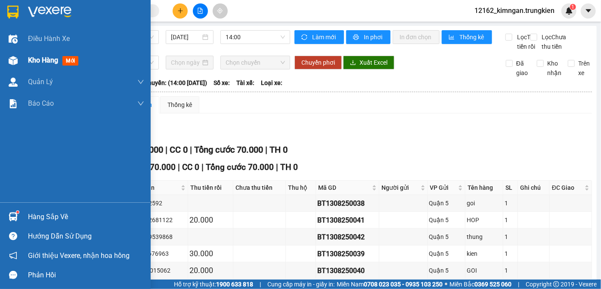
click at [35, 58] on span "Kho hàng" at bounding box center [43, 60] width 30 height 8
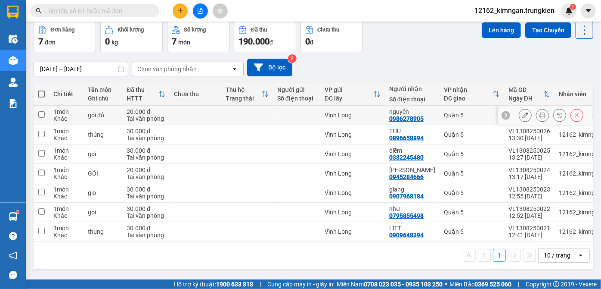
scroll to position [40, 0]
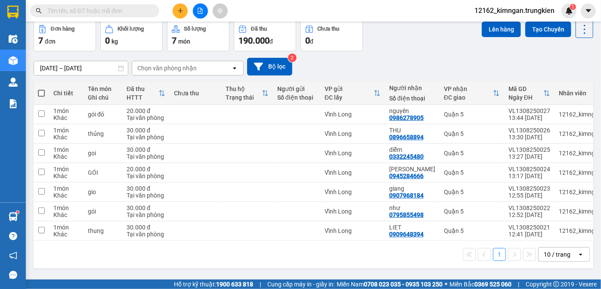
click at [185, 9] on button at bounding box center [180, 10] width 15 height 15
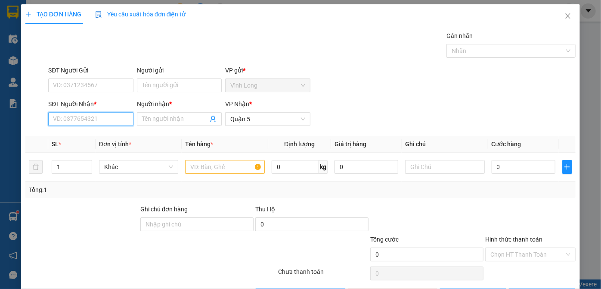
click at [113, 122] on input "SĐT Người Nhận *" at bounding box center [90, 119] width 85 height 14
click at [89, 137] on div "0939884145 - han" at bounding box center [90, 135] width 74 height 9
type input "0939884145"
type input "han"
type input "20.000"
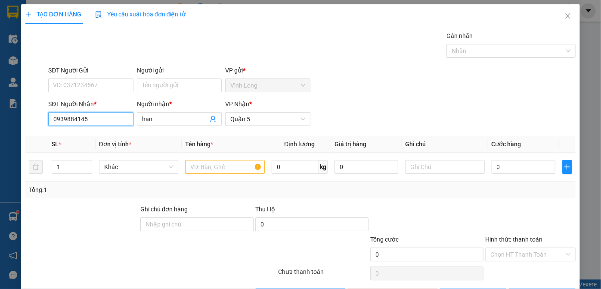
type input "20.000"
type input "0939884145"
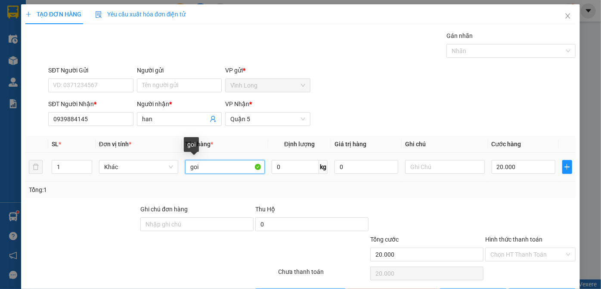
click at [215, 169] on input "goi" at bounding box center [225, 167] width 80 height 14
type input "goi đo"
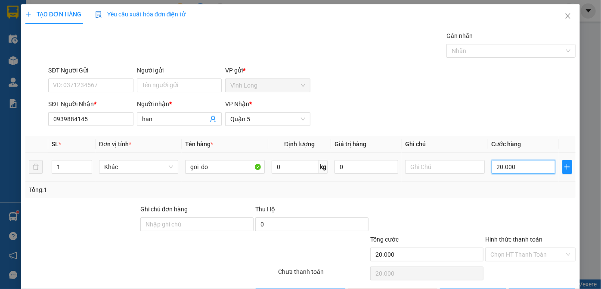
click at [515, 163] on input "20.000" at bounding box center [524, 167] width 64 height 14
type input "3"
type input "30"
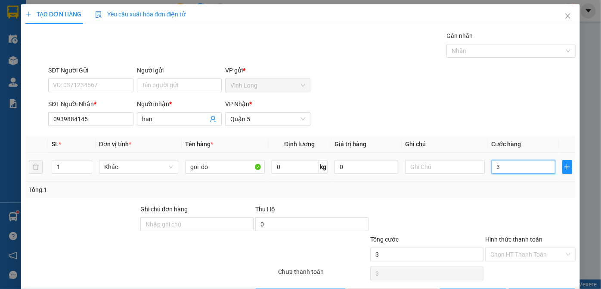
type input "30"
type input "30.000"
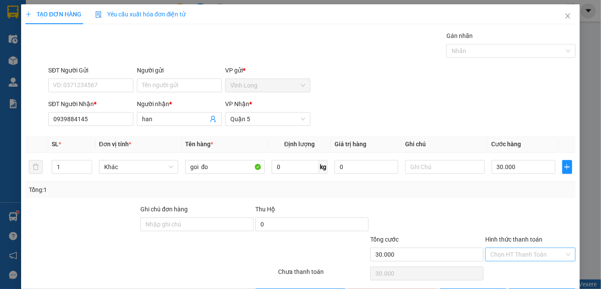
click at [520, 252] on input "Hình thức thanh toán" at bounding box center [528, 254] width 74 height 13
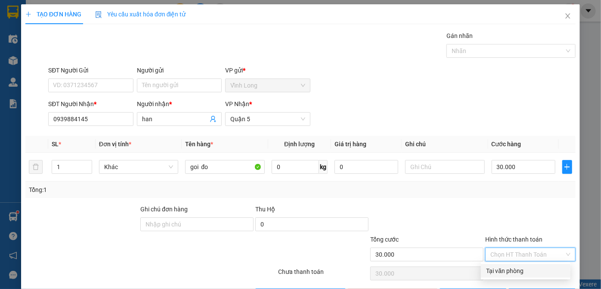
click at [518, 272] on div "Tại văn phòng" at bounding box center [525, 270] width 79 height 9
type input "0"
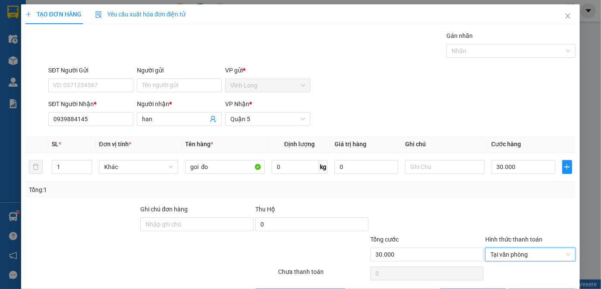
scroll to position [29, 0]
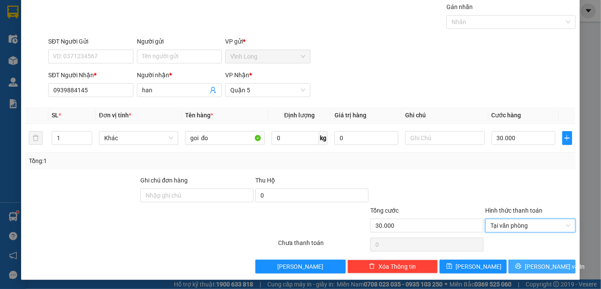
click at [511, 260] on button "[PERSON_NAME] và In" at bounding box center [542, 266] width 67 height 14
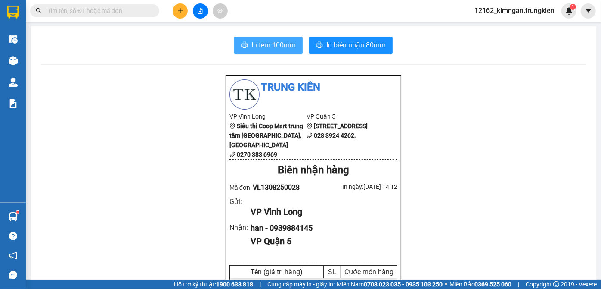
click at [281, 41] on span "In tem 100mm" at bounding box center [274, 45] width 44 height 11
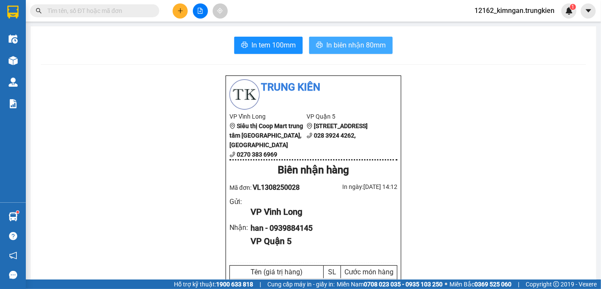
click at [358, 39] on button "In biên nhận 80mm" at bounding box center [351, 45] width 84 height 17
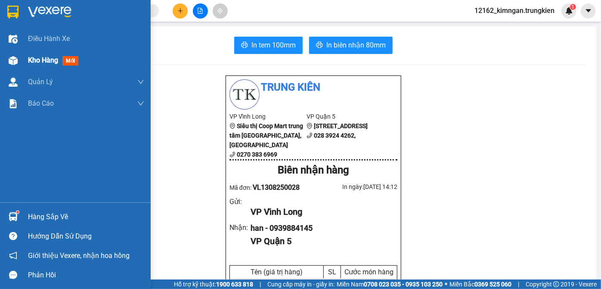
click at [41, 56] on span "Kho hàng" at bounding box center [43, 60] width 30 height 8
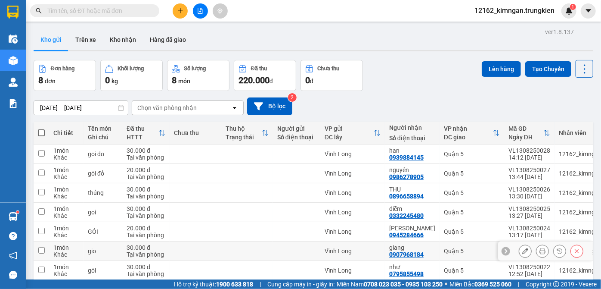
scroll to position [60, 0]
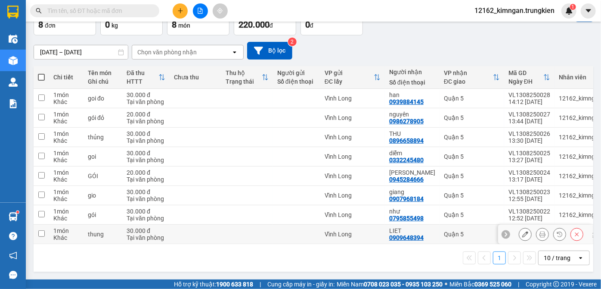
drag, startPoint x: 292, startPoint y: 232, endPoint x: 290, endPoint y: 228, distance: 4.4
click at [291, 232] on div at bounding box center [296, 233] width 39 height 7
checkbox input "true"
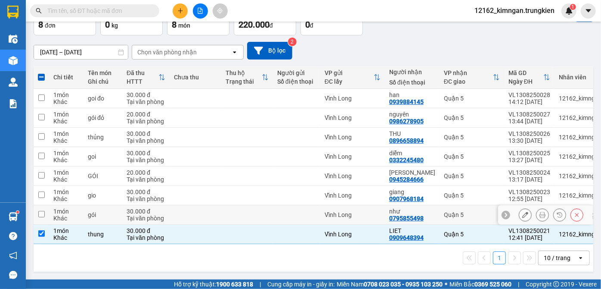
click at [288, 211] on div at bounding box center [296, 214] width 39 height 7
checkbox input "true"
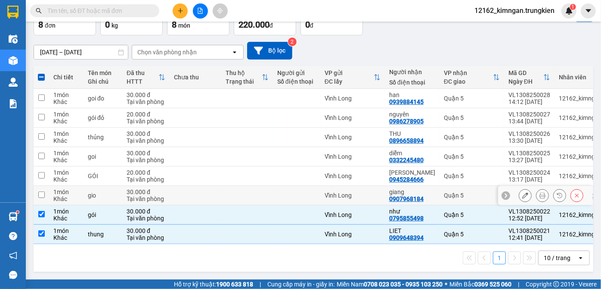
click at [292, 192] on div at bounding box center [296, 195] width 39 height 7
checkbox input "true"
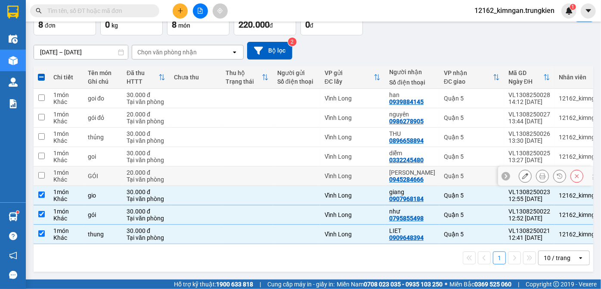
click at [292, 176] on td at bounding box center [296, 175] width 47 height 19
checkbox input "true"
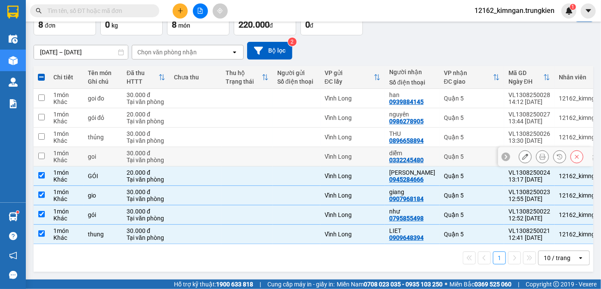
click at [290, 159] on td at bounding box center [296, 156] width 47 height 19
checkbox input "true"
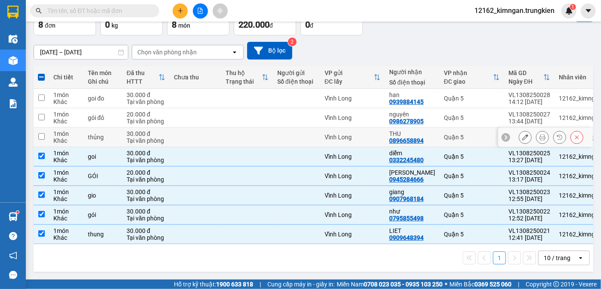
click at [288, 134] on div at bounding box center [296, 137] width 39 height 7
checkbox input "true"
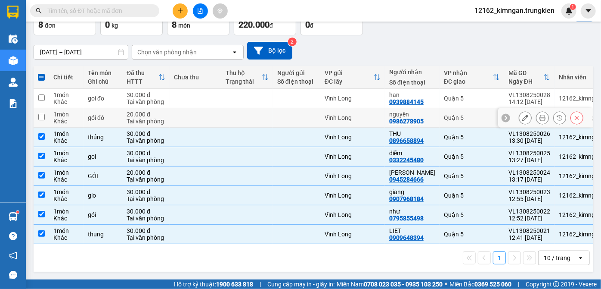
click at [289, 114] on div at bounding box center [296, 117] width 39 height 7
checkbox input "true"
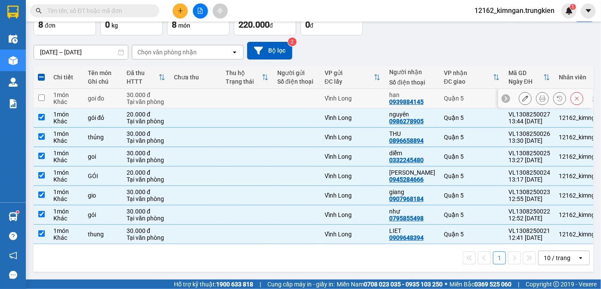
click at [290, 96] on div at bounding box center [296, 98] width 39 height 7
checkbox input "true"
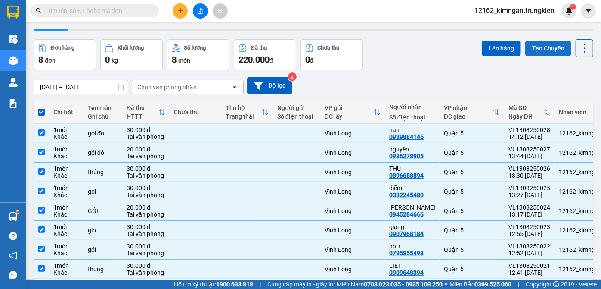
scroll to position [0, 0]
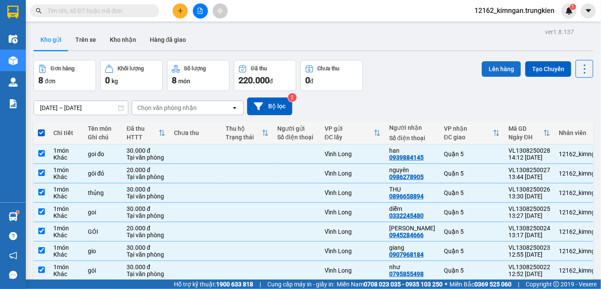
click at [497, 69] on button "Lên hàng" at bounding box center [501, 69] width 39 height 16
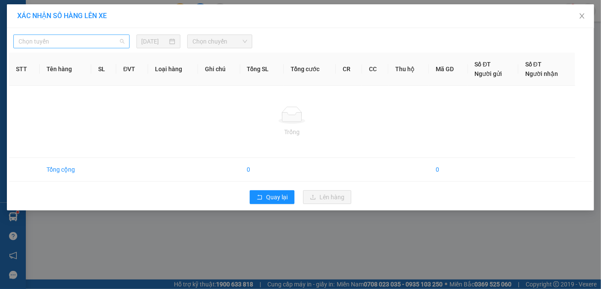
click at [44, 41] on span "Chọn tuyến" at bounding box center [72, 41] width 106 height 13
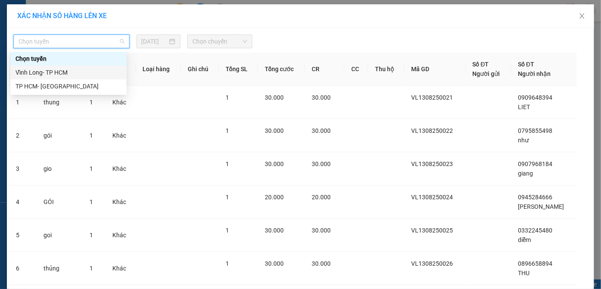
click at [42, 75] on div "Vĩnh Long- TP HCM" at bounding box center [69, 72] width 106 height 9
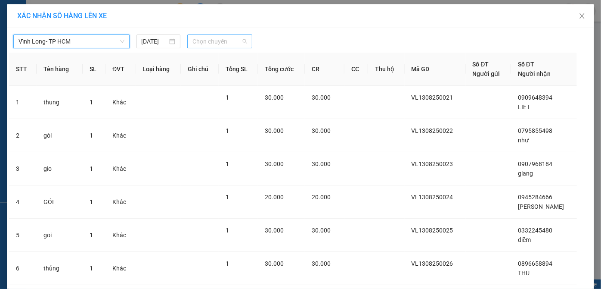
click at [204, 40] on span "Chọn chuyến" at bounding box center [220, 41] width 55 height 13
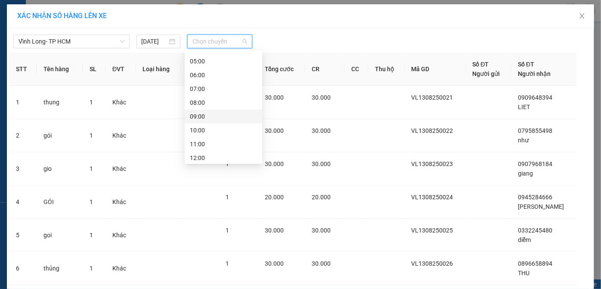
scroll to position [110, 0]
click at [204, 128] on div "15:00" at bounding box center [223, 127] width 67 height 9
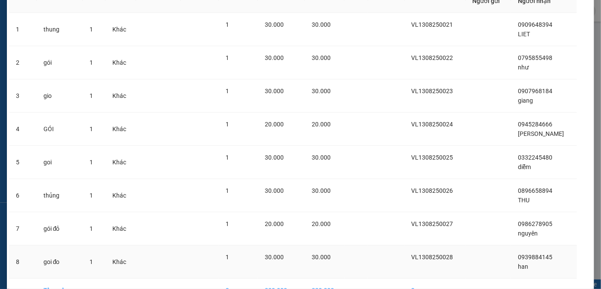
scroll to position [117, 0]
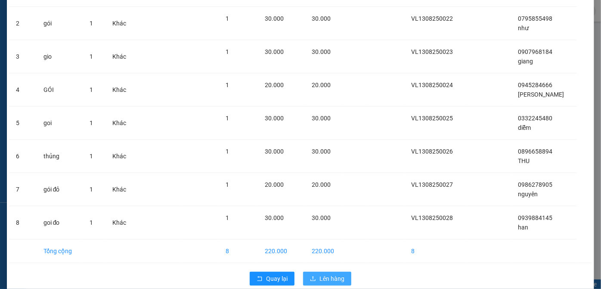
click at [335, 278] on span "Lên hàng" at bounding box center [332, 278] width 25 height 9
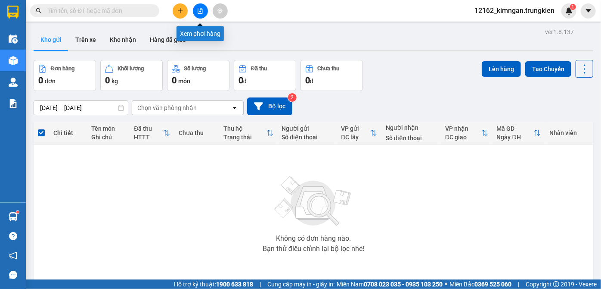
click at [200, 10] on icon "file-add" at bounding box center [200, 11] width 6 height 6
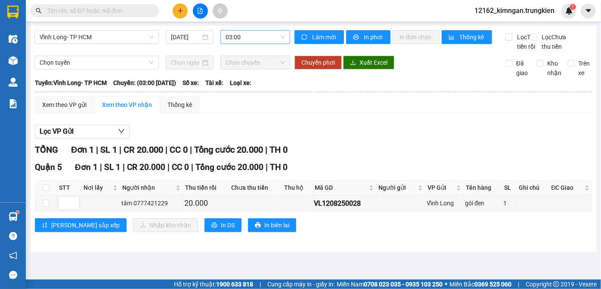
click at [227, 39] on span "03:00" at bounding box center [255, 37] width 59 height 13
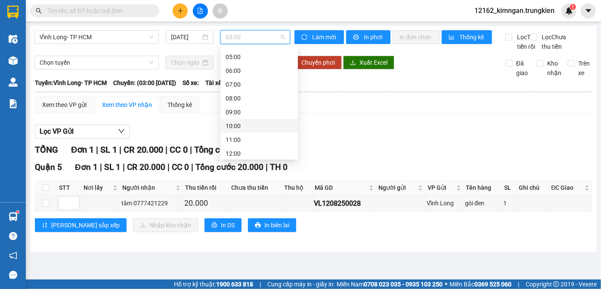
scroll to position [78, 0]
click at [239, 154] on div "15:00" at bounding box center [259, 155] width 67 height 9
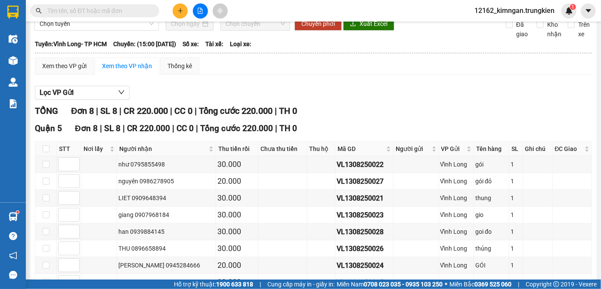
scroll to position [109, 0]
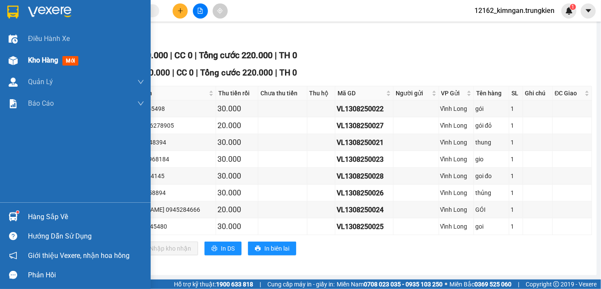
click at [40, 65] on div "Kho hàng mới" at bounding box center [86, 61] width 116 height 22
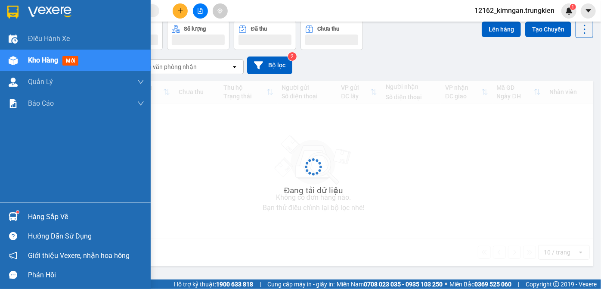
scroll to position [39, 0]
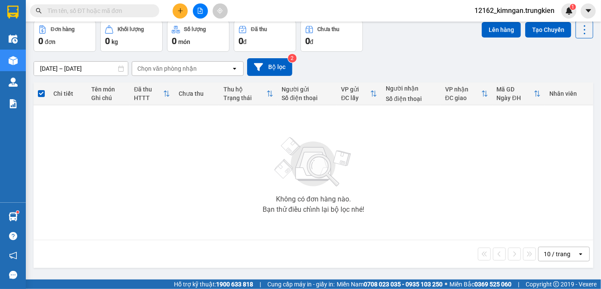
drag, startPoint x: 45, startPoint y: 81, endPoint x: 31, endPoint y: 109, distance: 31.0
drag, startPoint x: 31, startPoint y: 109, endPoint x: 255, endPoint y: 199, distance: 240.8
click at [255, 199] on div "Không có đơn hàng nào. Bạn thử điều chỉnh lại bộ lọc nhé!" at bounding box center [313, 172] width 551 height 129
click at [472, 185] on div "Không có đơn hàng nào. Bạn thử điều chỉnh lại bộ lọc nhé!" at bounding box center [313, 172] width 551 height 129
click at [177, 9] on button at bounding box center [180, 10] width 15 height 15
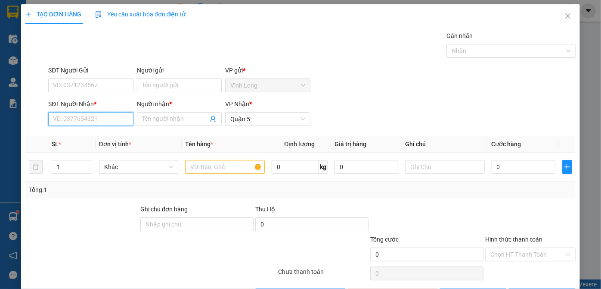
click at [91, 121] on input "SĐT Người Nhận *" at bounding box center [90, 119] width 85 height 14
click at [59, 134] on div "0898049710 - tam" at bounding box center [90, 135] width 74 height 9
type input "0898049710"
type input "tam"
type input "20.000"
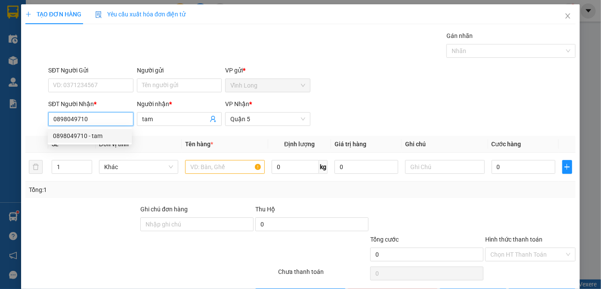
type input "20.000"
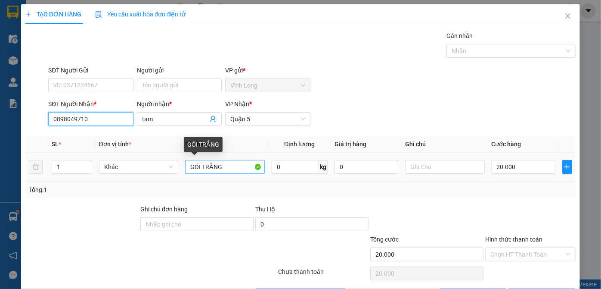
type input "0898049710"
drag, startPoint x: 188, startPoint y: 168, endPoint x: 121, endPoint y: 164, distance: 66.9
click at [124, 165] on tr "1 Khác GÓI TRẮNG 0 kg 0 20.000" at bounding box center [300, 167] width 551 height 29
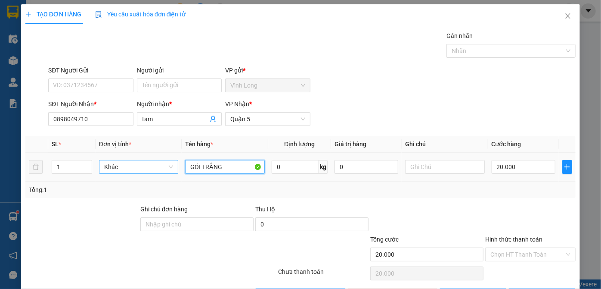
type input "m"
type input "hồ so"
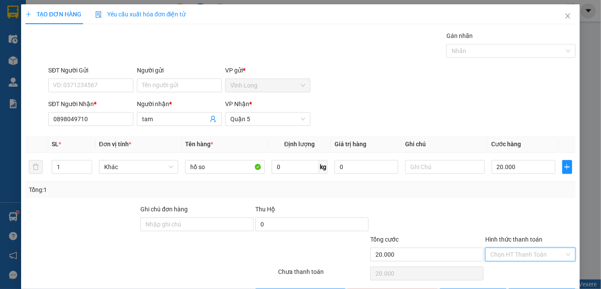
click at [509, 254] on input "Hình thức thanh toán" at bounding box center [528, 254] width 74 height 13
click at [505, 274] on div "Tại văn phòng" at bounding box center [525, 270] width 79 height 9
type input "0"
click at [150, 265] on div at bounding box center [151, 273] width 253 height 17
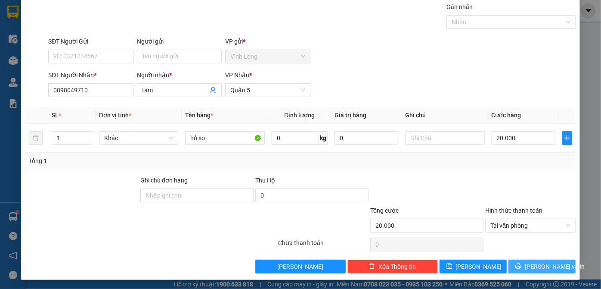
click at [532, 265] on span "[PERSON_NAME] và In" at bounding box center [555, 266] width 60 height 9
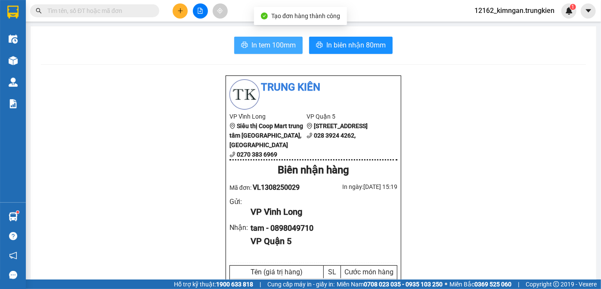
click at [258, 50] on span "In tem 100mm" at bounding box center [274, 45] width 44 height 11
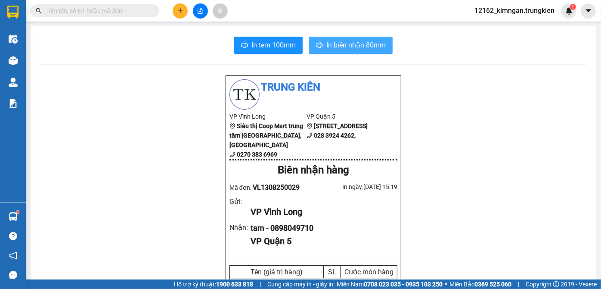
click at [350, 42] on span "In biên nhận 80mm" at bounding box center [356, 45] width 59 height 11
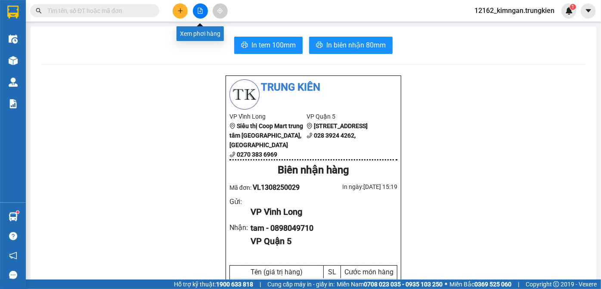
click at [203, 9] on button at bounding box center [200, 10] width 15 height 15
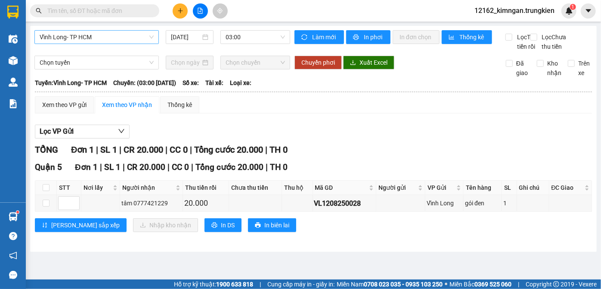
click at [99, 37] on span "Vĩnh Long- TP HCM" at bounding box center [97, 37] width 114 height 13
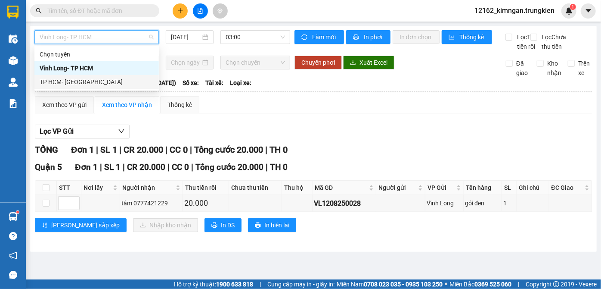
click at [85, 82] on div "TP HCM- [GEOGRAPHIC_DATA]" at bounding box center [97, 81] width 114 height 9
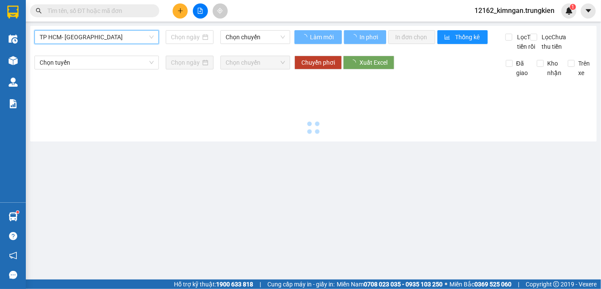
type input "[DATE]"
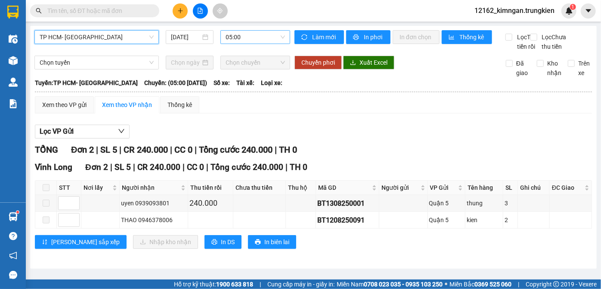
click at [240, 38] on span "05:00" at bounding box center [255, 37] width 59 height 13
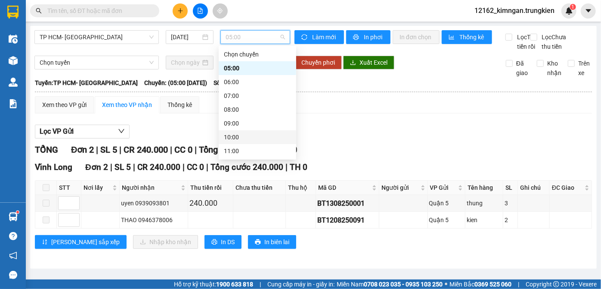
scroll to position [39, 0]
click at [236, 137] on div "13:00" at bounding box center [257, 139] width 67 height 9
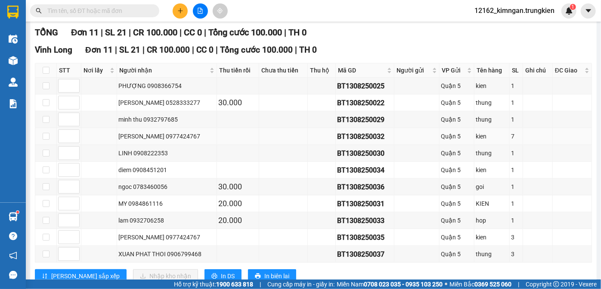
scroll to position [156, 0]
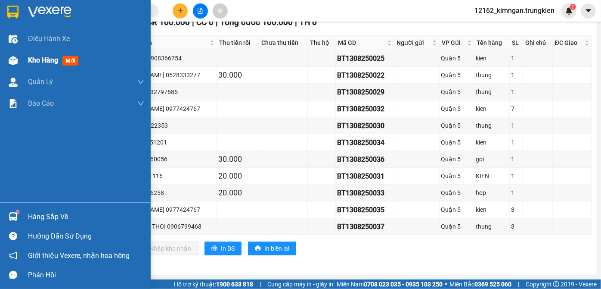
click at [41, 58] on span "Kho hàng" at bounding box center [43, 60] width 30 height 8
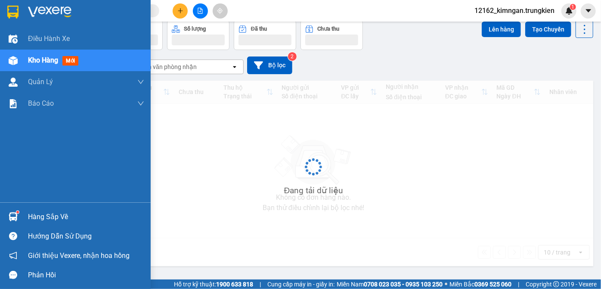
scroll to position [39, 0]
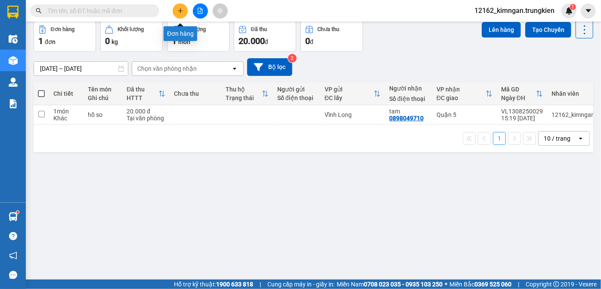
click at [180, 13] on icon "plus" at bounding box center [180, 10] width 0 height 5
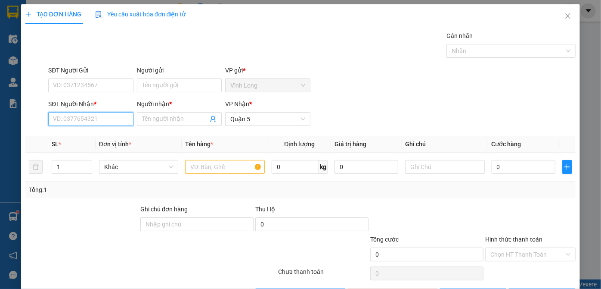
click at [80, 123] on input "SĐT Người Nhận *" at bounding box center [90, 119] width 85 height 14
type input "0901408093"
click at [93, 134] on div "0901408093 - CHAY" at bounding box center [90, 135] width 74 height 9
type input "CHAY"
type input "30.000"
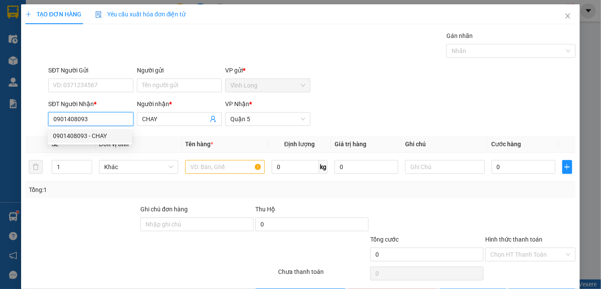
type input "30.000"
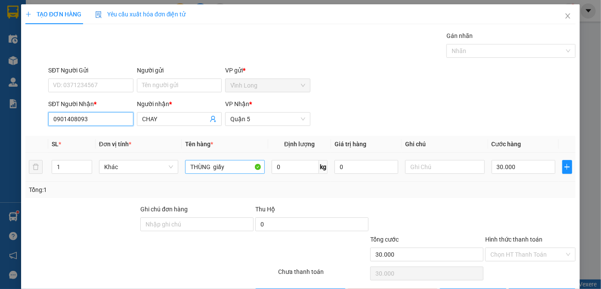
type input "0901408093"
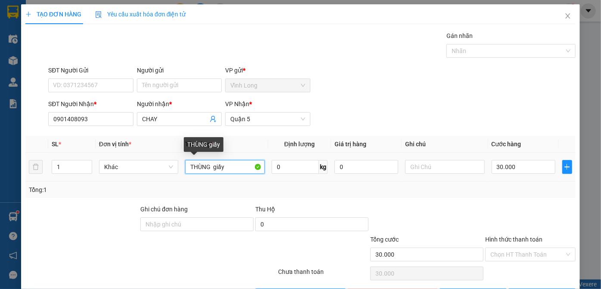
drag, startPoint x: 227, startPoint y: 168, endPoint x: 111, endPoint y: 158, distance: 116.8
click at [120, 163] on tr "1 Khác THÙNG giấy 0 kg 0 30.000" at bounding box center [300, 167] width 551 height 29
type input "GOI"
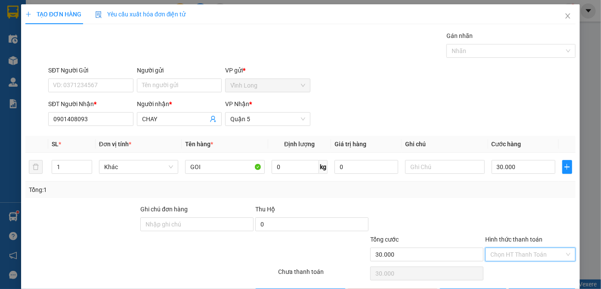
click at [536, 251] on input "Hình thức thanh toán" at bounding box center [528, 254] width 74 height 13
click at [518, 272] on div "Tại văn phòng" at bounding box center [525, 270] width 79 height 9
type input "0"
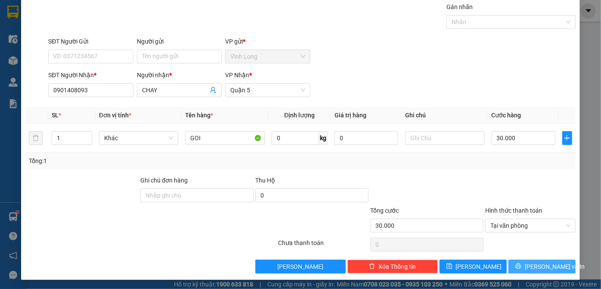
click at [534, 264] on span "[PERSON_NAME] và In" at bounding box center [555, 266] width 60 height 9
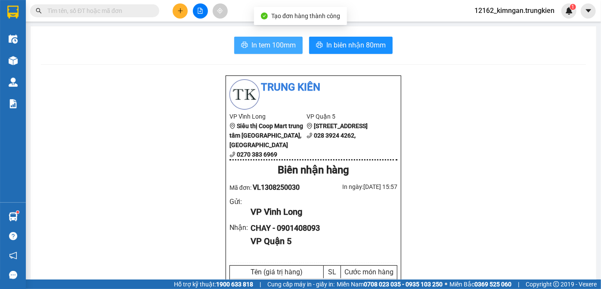
click at [266, 47] on span "In tem 100mm" at bounding box center [274, 45] width 44 height 11
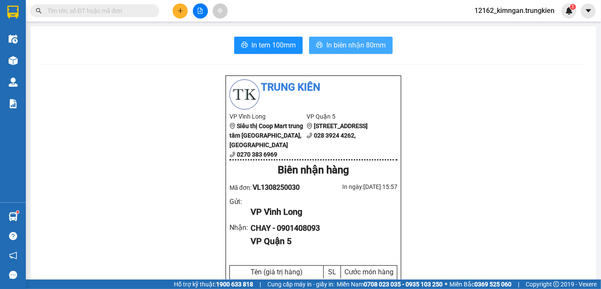
click at [354, 44] on span "In biên nhận 80mm" at bounding box center [356, 45] width 59 height 11
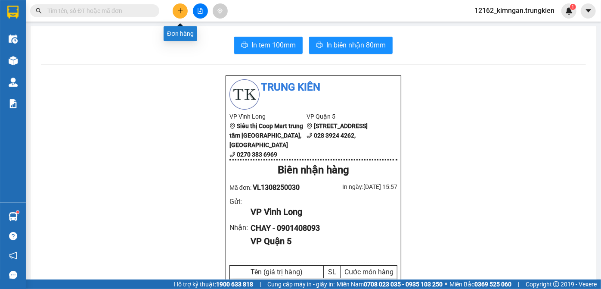
click at [182, 10] on icon "plus" at bounding box center [180, 11] width 6 height 6
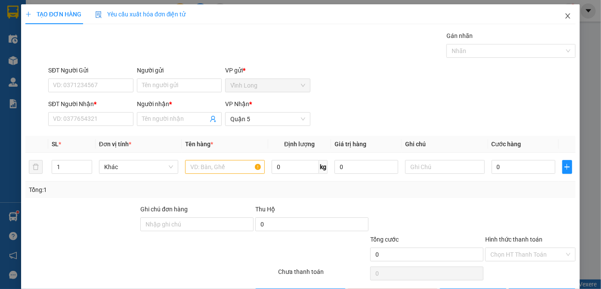
click at [565, 14] on icon "close" at bounding box center [568, 15] width 7 height 7
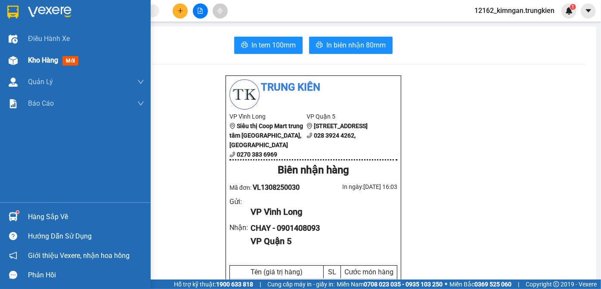
click at [36, 60] on span "Kho hàng" at bounding box center [43, 60] width 30 height 8
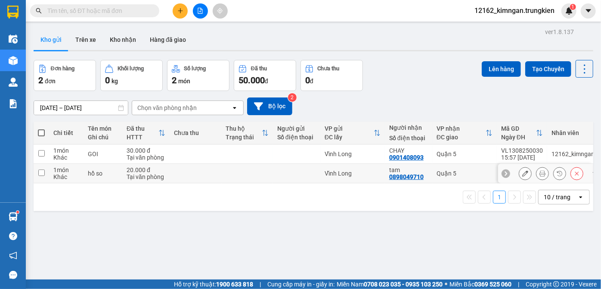
click at [354, 172] on div "Vĩnh Long" at bounding box center [353, 173] width 56 height 7
checkbox input "true"
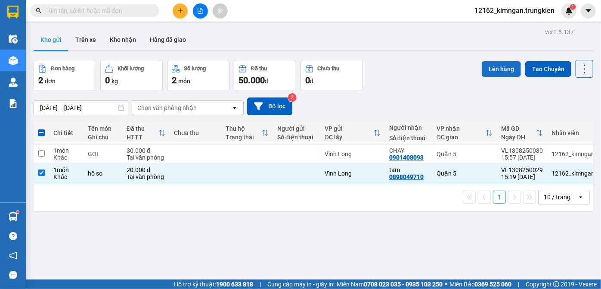
click at [497, 69] on button "Lên hàng" at bounding box center [501, 69] width 39 height 16
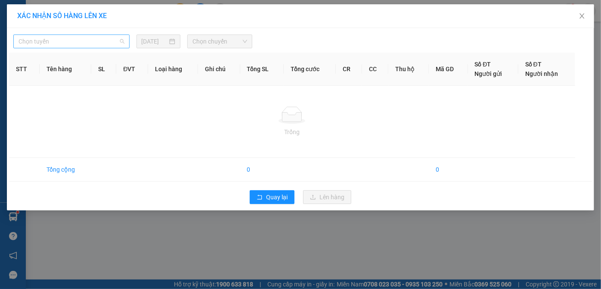
click at [76, 38] on span "Chọn tuyến" at bounding box center [72, 41] width 106 height 13
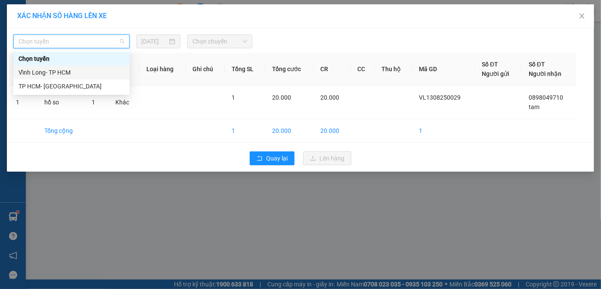
click at [68, 75] on div "Vĩnh Long- TP HCM" at bounding box center [72, 72] width 106 height 9
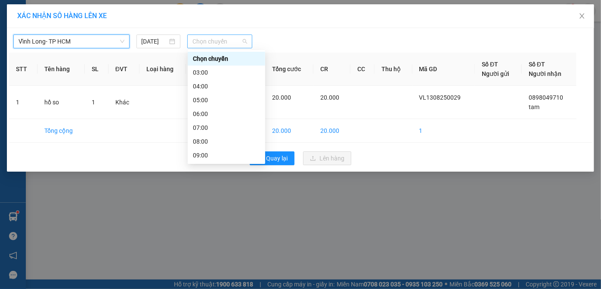
click at [233, 40] on span "Chọn chuyến" at bounding box center [220, 41] width 55 height 13
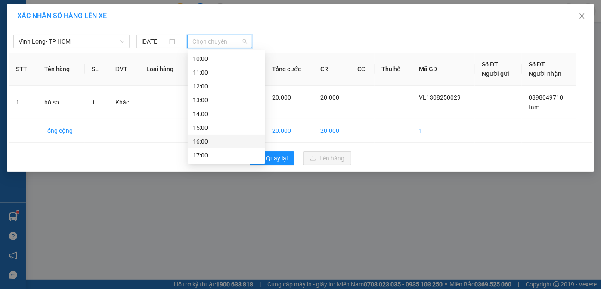
click at [212, 143] on div "16:00" at bounding box center [226, 141] width 67 height 9
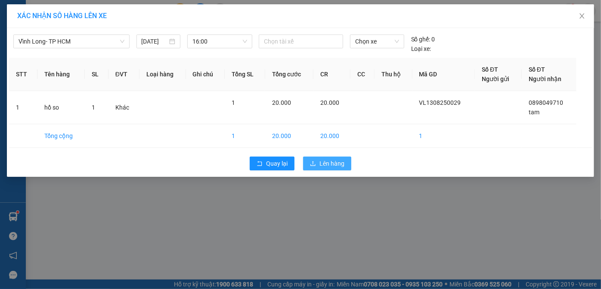
click at [331, 162] on span "Lên hàng" at bounding box center [332, 163] width 25 height 9
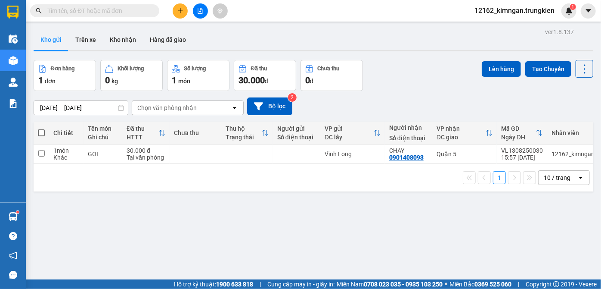
click at [182, 12] on icon "plus" at bounding box center [180, 11] width 6 height 6
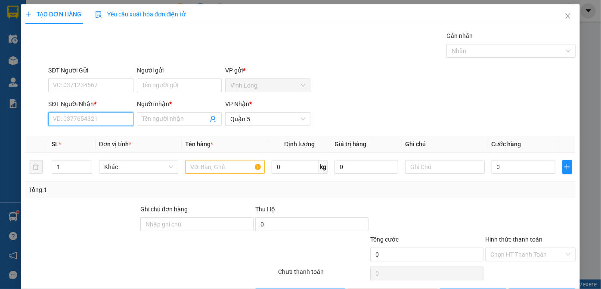
click at [117, 115] on input "SĐT Người Nhận *" at bounding box center [90, 119] width 85 height 14
type input "0988713535"
click at [77, 132] on div "0988713535 - TÂM" at bounding box center [90, 135] width 74 height 9
type input "TÂM"
type input "40.000"
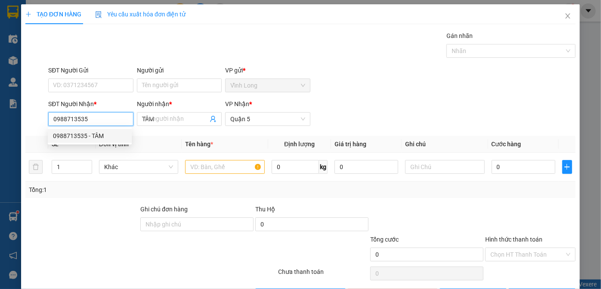
type input "40.000"
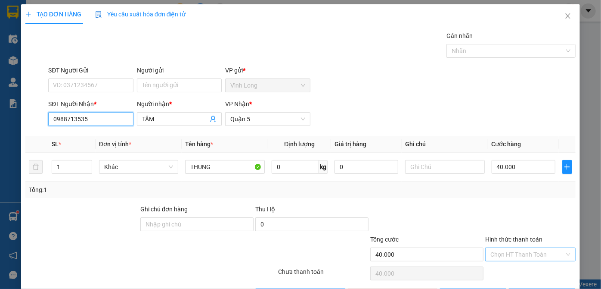
type input "0988713535"
click at [503, 252] on input "Hình thức thanh toán" at bounding box center [528, 254] width 74 height 13
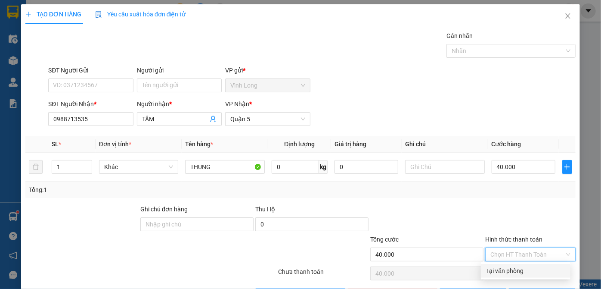
click at [504, 270] on div "Tại văn phòng" at bounding box center [525, 270] width 79 height 9
type input "0"
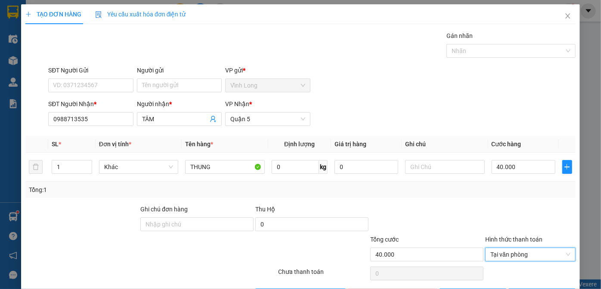
scroll to position [29, 0]
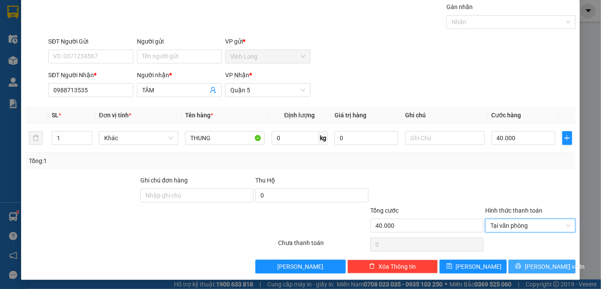
click at [515, 265] on button "[PERSON_NAME] và In" at bounding box center [542, 266] width 67 height 14
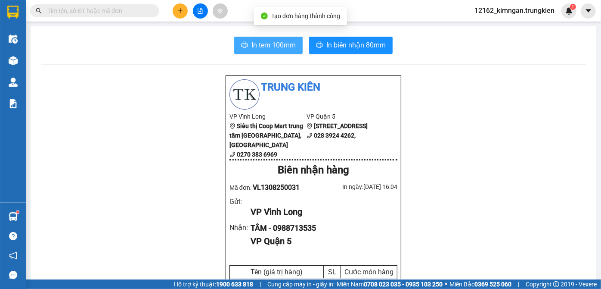
click at [281, 43] on span "In tem 100mm" at bounding box center [274, 45] width 44 height 11
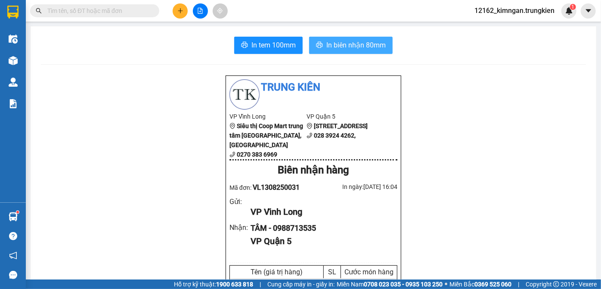
click at [360, 47] on span "In biên nhận 80mm" at bounding box center [356, 45] width 59 height 11
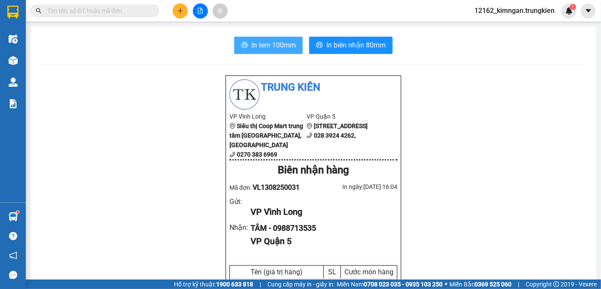
click at [283, 47] on span "In tem 100mm" at bounding box center [274, 45] width 44 height 11
click at [183, 11] on icon "plus" at bounding box center [180, 11] width 6 height 6
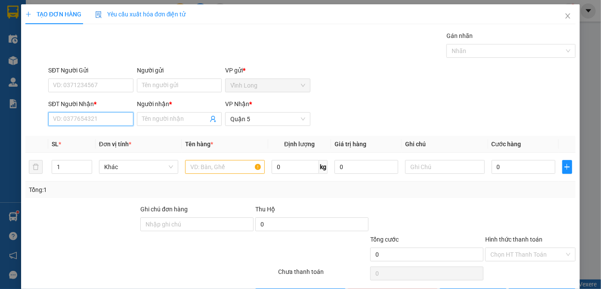
drag, startPoint x: 65, startPoint y: 116, endPoint x: 82, endPoint y: 118, distance: 16.9
click at [75, 117] on input "SĐT Người Nhận *" at bounding box center [90, 119] width 85 height 14
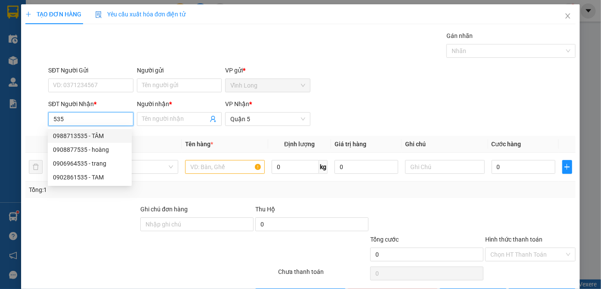
click at [83, 138] on div "0988713535 - TÂM" at bounding box center [90, 135] width 74 height 9
type input "0988713535"
type input "TÂM"
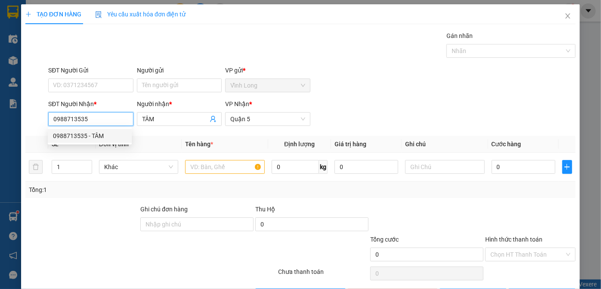
type input "40.000"
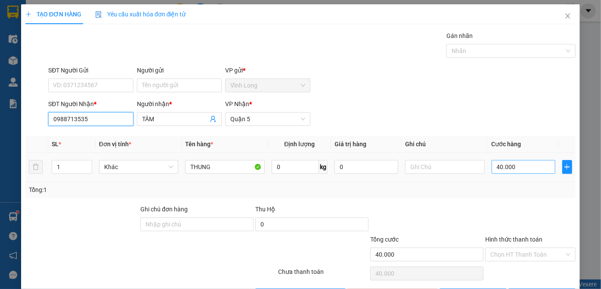
type input "0988713535"
click at [530, 170] on input "40.000" at bounding box center [524, 167] width 64 height 14
type input "3"
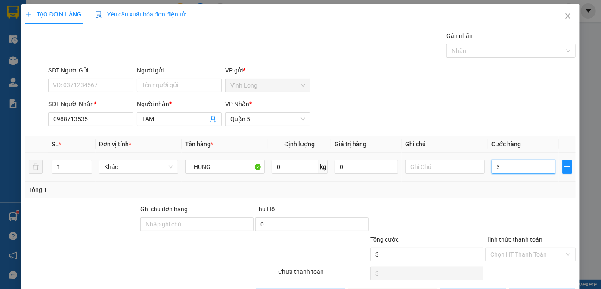
type input "30"
type input "30.000"
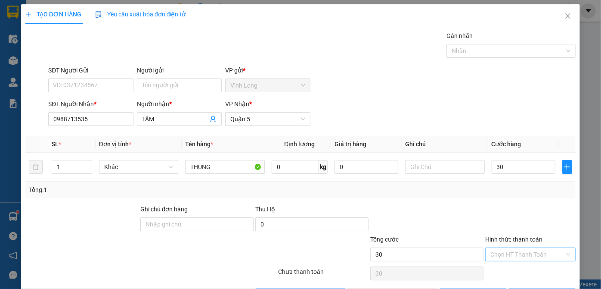
type input "30.000"
click at [498, 256] on input "Hình thức thanh toán" at bounding box center [528, 254] width 74 height 13
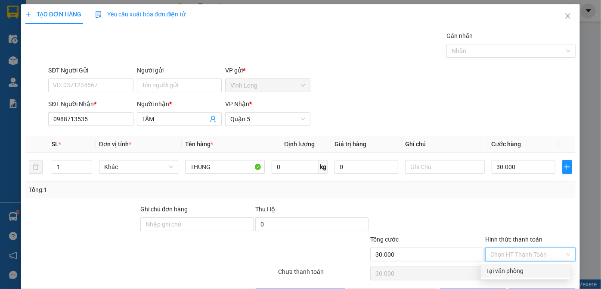
click at [495, 267] on div "Tại văn phòng" at bounding box center [525, 270] width 79 height 9
type input "0"
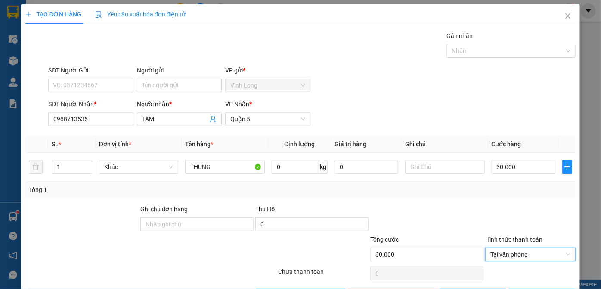
scroll to position [29, 0]
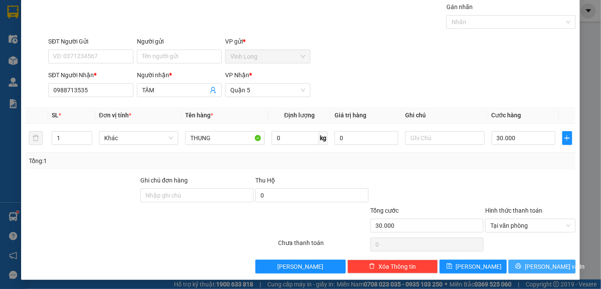
click at [540, 265] on span "[PERSON_NAME] và In" at bounding box center [555, 266] width 60 height 9
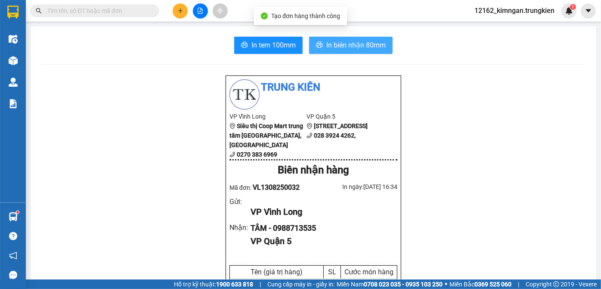
click at [336, 39] on button "In biên nhận 80mm" at bounding box center [351, 45] width 84 height 17
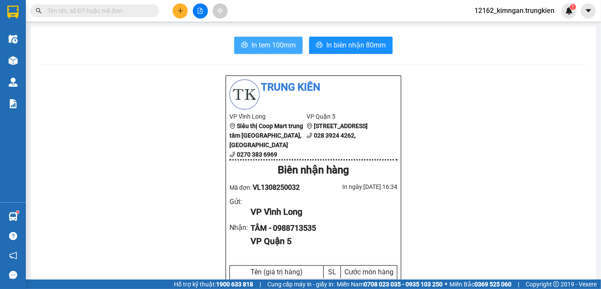
click at [247, 40] on button "In tem 100mm" at bounding box center [268, 45] width 68 height 17
click at [180, 7] on button at bounding box center [180, 10] width 15 height 15
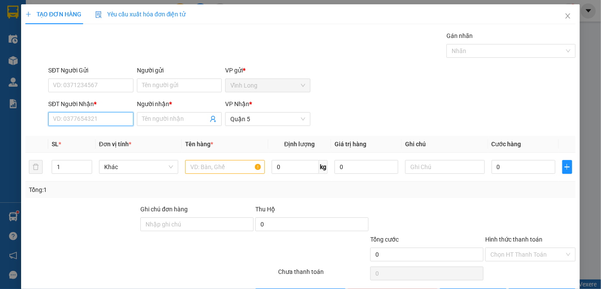
click at [106, 122] on input "SĐT Người Nhận *" at bounding box center [90, 119] width 85 height 14
click at [97, 132] on div "0938292258 - TOÀN" at bounding box center [90, 135] width 74 height 9
type input "0938292258"
type input "TOÀN"
type input "30.000"
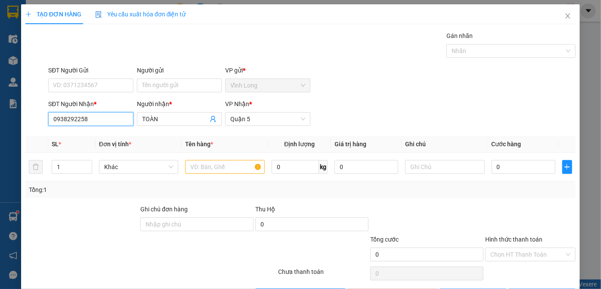
type input "30.000"
type input "0938292258"
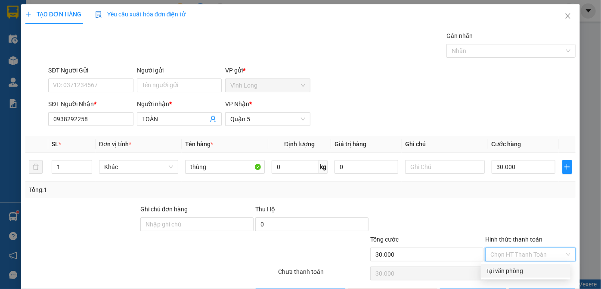
drag, startPoint x: 526, startPoint y: 252, endPoint x: 523, endPoint y: 260, distance: 9.1
click at [526, 253] on input "Hình thức thanh toán" at bounding box center [528, 254] width 74 height 13
click at [521, 269] on div "Tại văn phòng" at bounding box center [525, 270] width 79 height 9
type input "0"
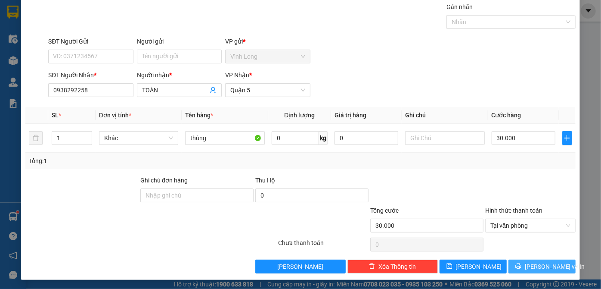
click at [543, 263] on span "[PERSON_NAME] và In" at bounding box center [555, 266] width 60 height 9
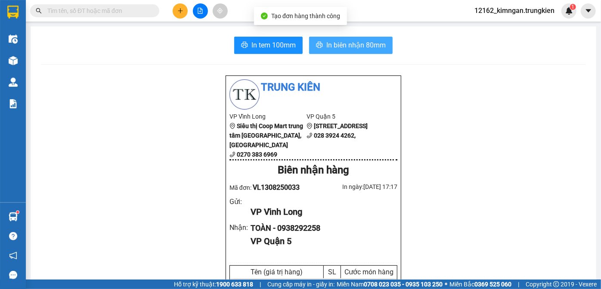
click at [376, 40] on span "In biên nhận 80mm" at bounding box center [356, 45] width 59 height 11
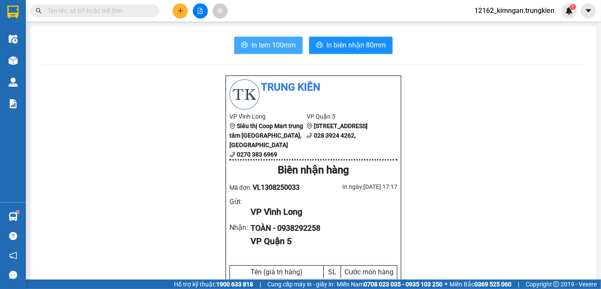
click at [290, 40] on span "In tem 100mm" at bounding box center [274, 45] width 44 height 11
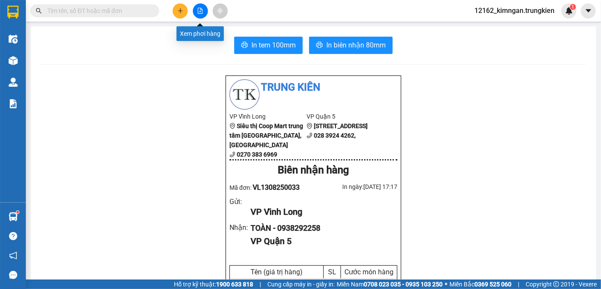
click at [203, 8] on button at bounding box center [200, 10] width 15 height 15
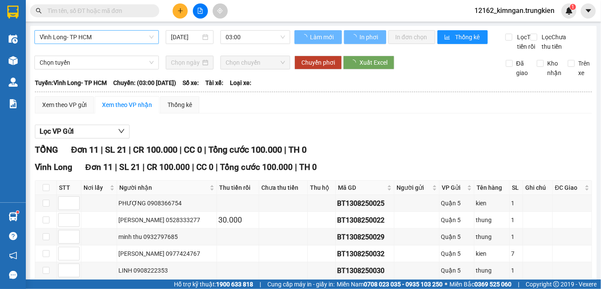
click at [134, 34] on span "Vĩnh Long- TP HCM" at bounding box center [97, 37] width 114 height 13
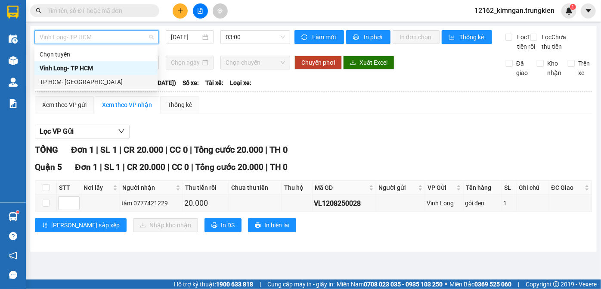
click at [90, 87] on div "TP HCM- [GEOGRAPHIC_DATA]" at bounding box center [95, 82] width 123 height 14
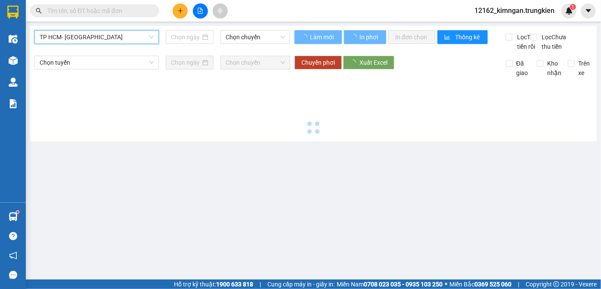
type input "[DATE]"
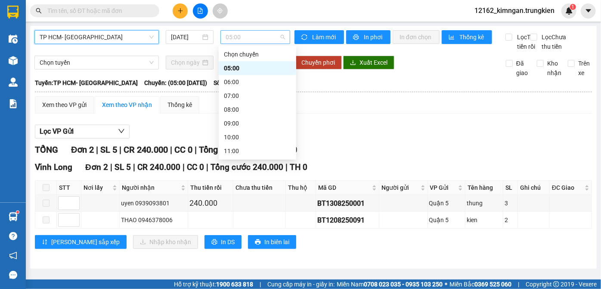
click at [232, 34] on span "05:00" at bounding box center [255, 37] width 59 height 13
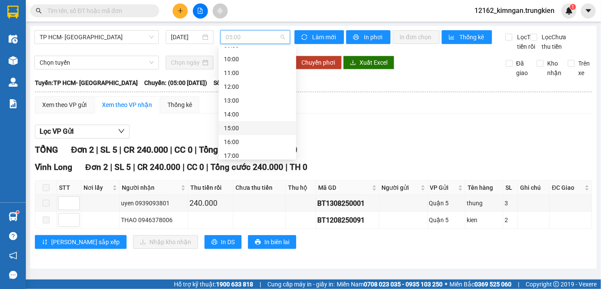
click at [235, 124] on div "15:00" at bounding box center [257, 127] width 67 height 9
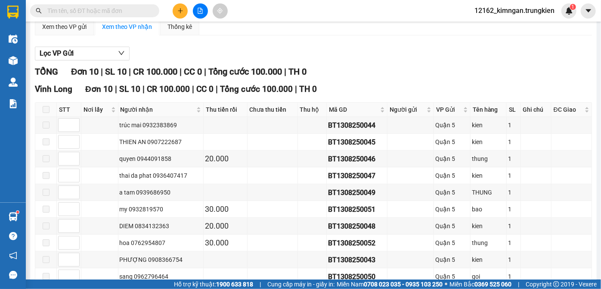
scroll to position [117, 0]
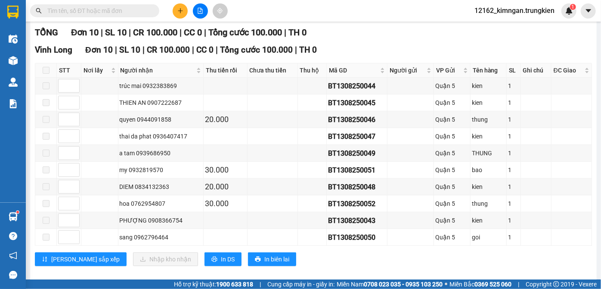
click at [173, 4] on div at bounding box center [200, 10] width 65 height 15
click at [179, 12] on icon "plus" at bounding box center [180, 11] width 6 height 6
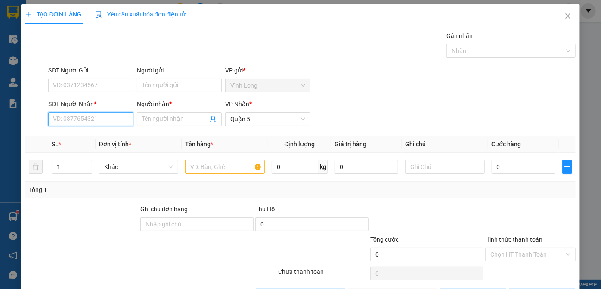
click at [90, 115] on input "SĐT Người Nhận *" at bounding box center [90, 119] width 85 height 14
type input "0938920002"
click at [97, 132] on div "0938920002 - ti" at bounding box center [90, 135] width 74 height 9
type input "ti"
type input "30.000"
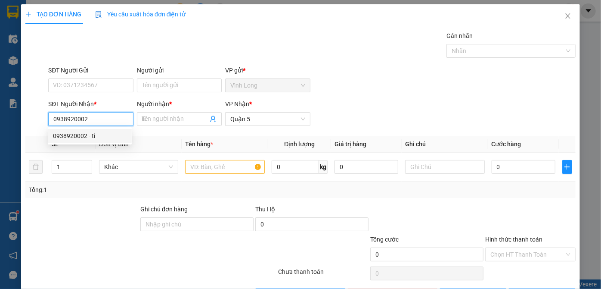
type input "30.000"
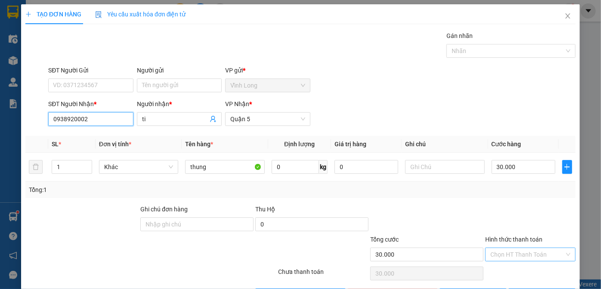
type input "0938920002"
drag, startPoint x: 517, startPoint y: 252, endPoint x: 515, endPoint y: 260, distance: 8.5
click at [517, 257] on input "Hình thức thanh toán" at bounding box center [528, 254] width 74 height 13
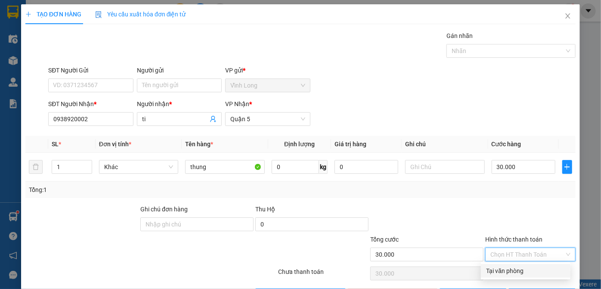
click at [513, 268] on div "Tại văn phòng" at bounding box center [525, 270] width 79 height 9
type input "0"
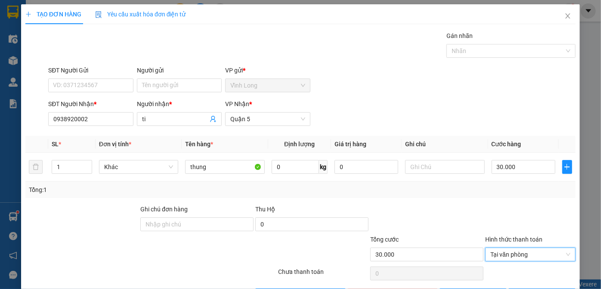
scroll to position [29, 0]
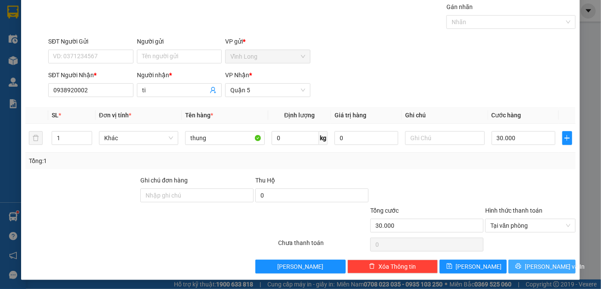
click at [520, 261] on button "[PERSON_NAME] và In" at bounding box center [542, 266] width 67 height 14
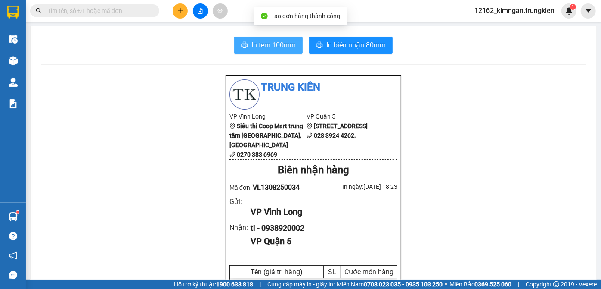
click at [293, 48] on span "In tem 100mm" at bounding box center [274, 45] width 44 height 11
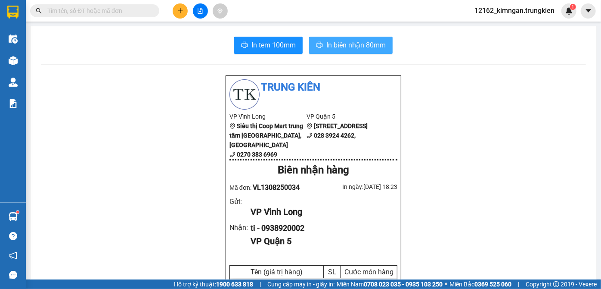
click at [378, 51] on button "In biên nhận 80mm" at bounding box center [351, 45] width 84 height 17
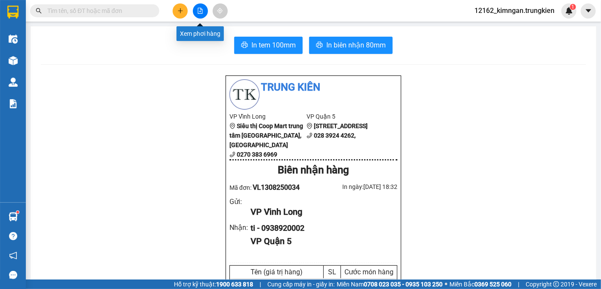
click at [193, 9] on button at bounding box center [200, 10] width 15 height 15
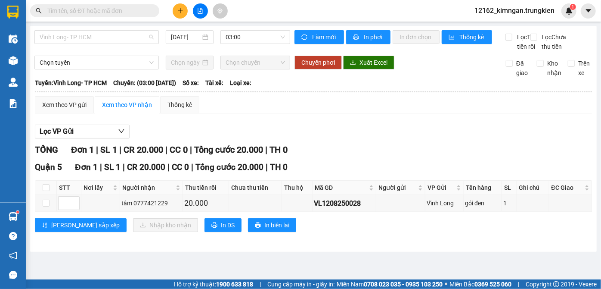
drag, startPoint x: 126, startPoint y: 40, endPoint x: 99, endPoint y: 56, distance: 31.3
click at [121, 44] on div "Vĩnh Long- TP HCM [DATE] 03:00" at bounding box center [162, 40] width 256 height 21
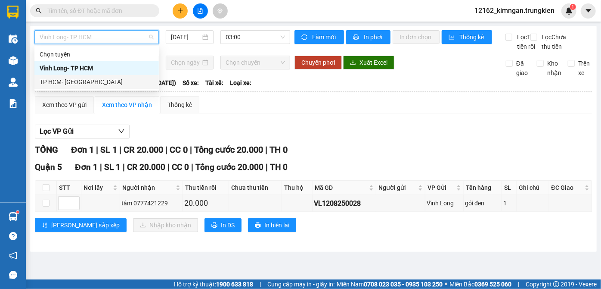
click at [87, 81] on div "TP HCM- [GEOGRAPHIC_DATA]" at bounding box center [97, 81] width 114 height 9
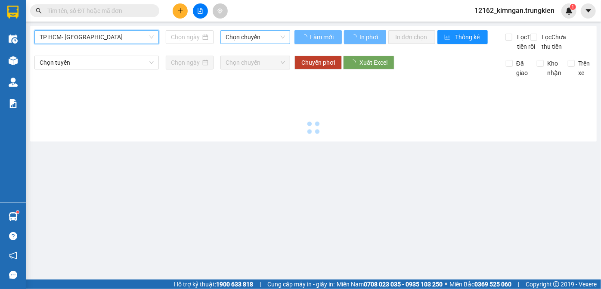
type input "[DATE]"
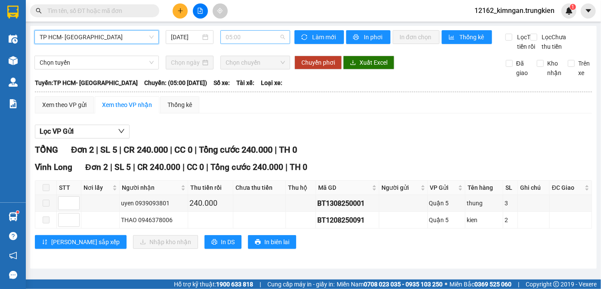
click at [261, 39] on span "05:00" at bounding box center [255, 37] width 59 height 13
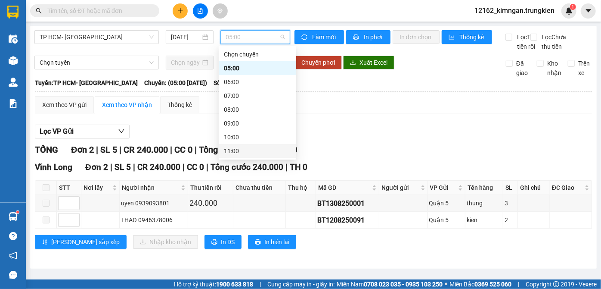
scroll to position [110, 0]
click at [234, 96] on div "15:00" at bounding box center [257, 95] width 67 height 9
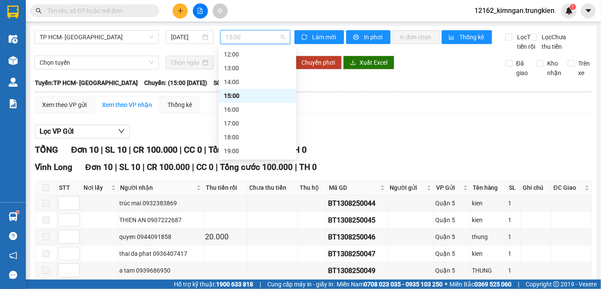
click at [243, 40] on span "15:00" at bounding box center [255, 37] width 59 height 13
click at [230, 114] on div "16:00" at bounding box center [257, 109] width 67 height 9
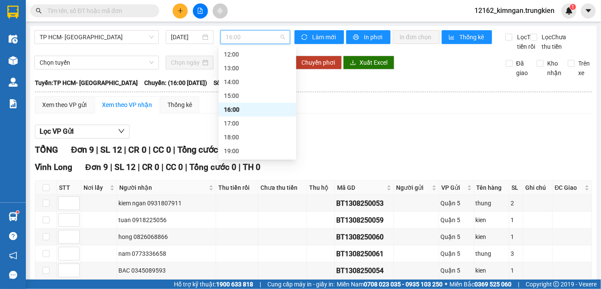
click at [255, 37] on span "16:00" at bounding box center [255, 37] width 59 height 13
click at [231, 128] on div "17:00" at bounding box center [257, 122] width 67 height 9
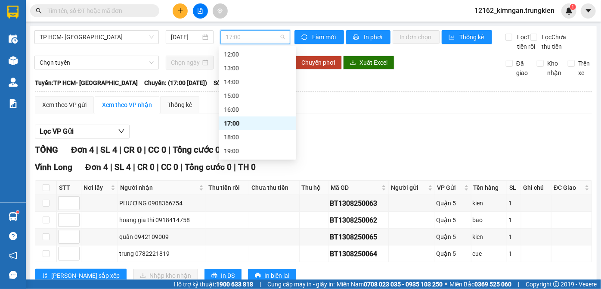
drag, startPoint x: 257, startPoint y: 36, endPoint x: 237, endPoint y: 72, distance: 40.9
click at [252, 41] on span "17:00" at bounding box center [255, 37] width 59 height 13
click at [227, 134] on div "18:00" at bounding box center [257, 136] width 67 height 9
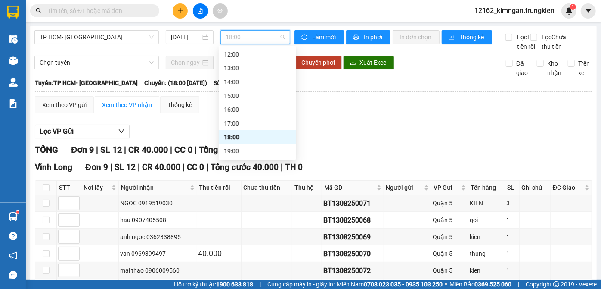
click at [250, 38] on span "18:00" at bounding box center [255, 37] width 59 height 13
click at [247, 109] on div "16:00" at bounding box center [257, 109] width 67 height 9
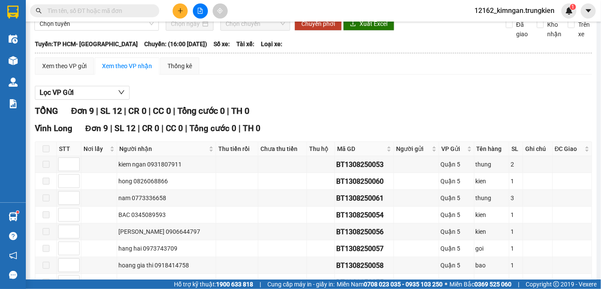
scroll to position [117, 0]
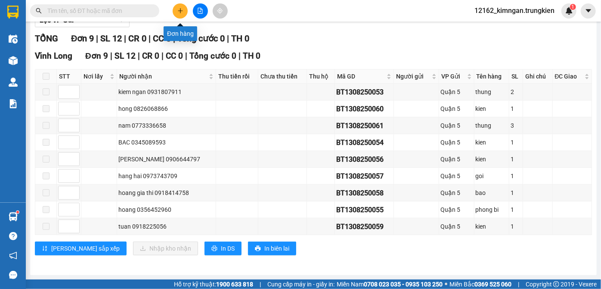
click at [178, 8] on icon "plus" at bounding box center [180, 11] width 6 height 6
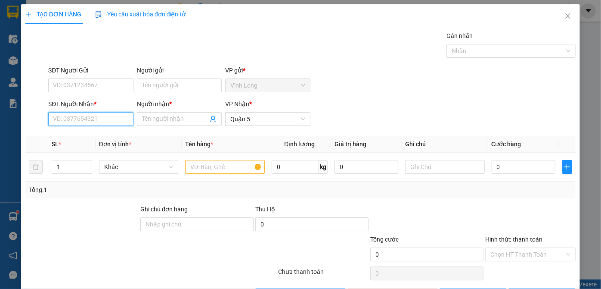
click at [101, 122] on input "SĐT Người Nhận *" at bounding box center [90, 119] width 85 height 14
click at [93, 138] on div "0976892272 - DAT" at bounding box center [90, 135] width 74 height 9
type input "0976892272"
type input "DAT"
type input "300.000"
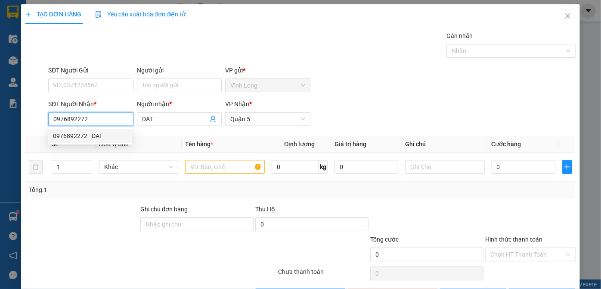
type input "300.000"
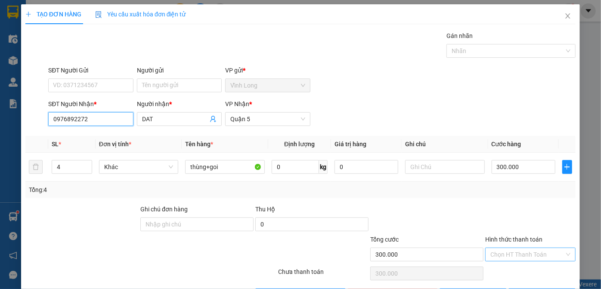
type input "0976892272"
drag, startPoint x: 496, startPoint y: 252, endPoint x: 496, endPoint y: 259, distance: 6.9
click at [496, 255] on input "Hình thức thanh toán" at bounding box center [528, 254] width 74 height 13
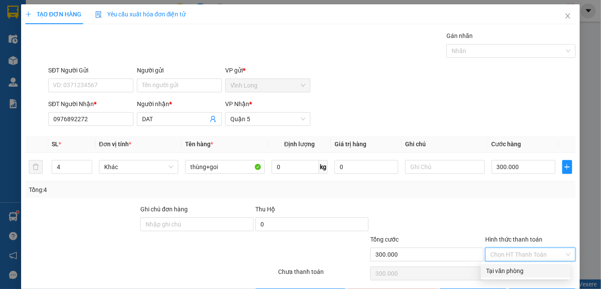
click at [496, 268] on div "Tại văn phòng" at bounding box center [525, 270] width 79 height 9
type input "0"
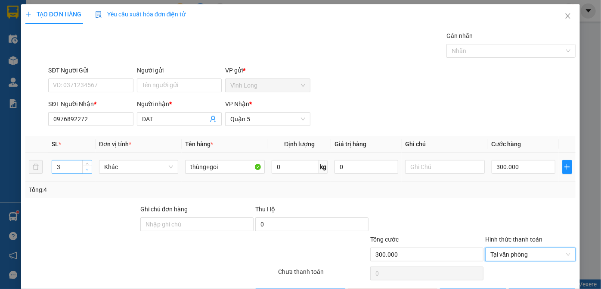
click at [86, 169] on icon "down" at bounding box center [87, 169] width 3 height 3
type input "2"
click at [86, 169] on icon "down" at bounding box center [87, 169] width 3 height 3
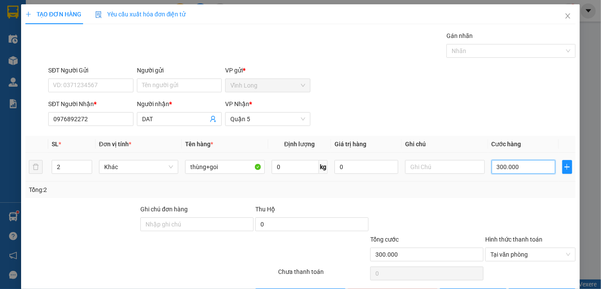
click at [526, 167] on input "300.000" at bounding box center [524, 167] width 64 height 14
type input "0"
type input "1"
type input "01"
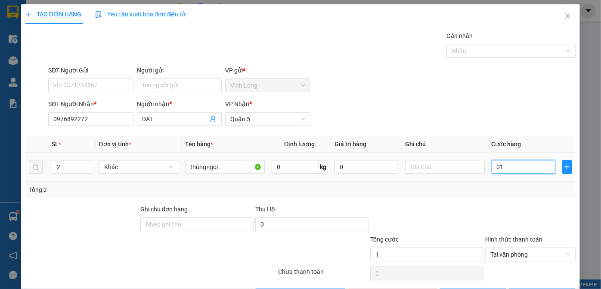
type input "13"
type input "013"
type input "130"
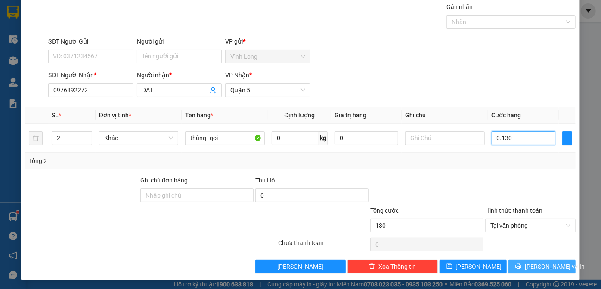
type input "0.130"
type input "130.000"
click at [520, 265] on icon "printer" at bounding box center [519, 266] width 6 height 6
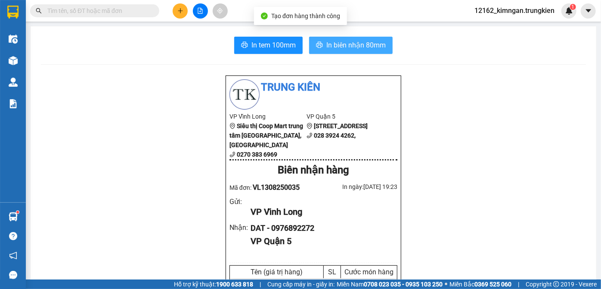
click at [336, 48] on span "In biên nhận 80mm" at bounding box center [356, 45] width 59 height 11
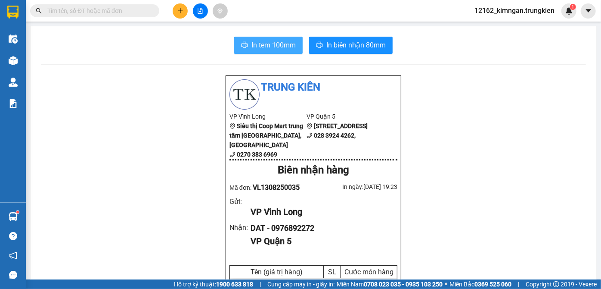
click at [281, 46] on span "In tem 100mm" at bounding box center [274, 45] width 44 height 11
click at [180, 7] on button at bounding box center [180, 10] width 15 height 15
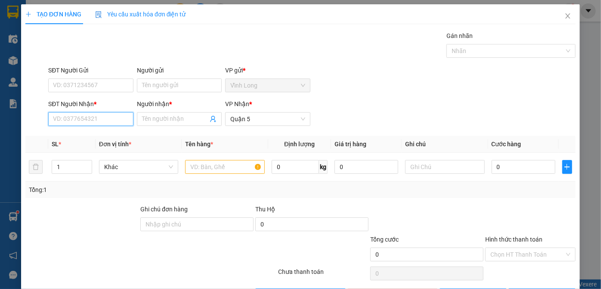
click at [90, 116] on input "SĐT Người Nhận *" at bounding box center [90, 119] width 85 height 14
type input "0909927960"
click at [153, 115] on input "Người nhận *" at bounding box center [175, 118] width 66 height 9
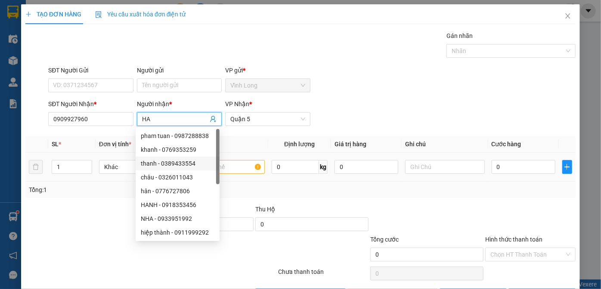
type input "HA"
click at [235, 168] on input "text" at bounding box center [225, 167] width 80 height 14
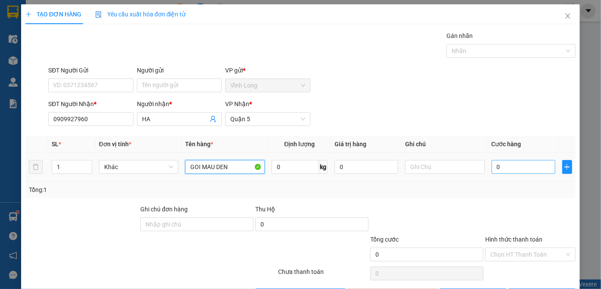
type input "GOI MAU DEN"
click at [531, 165] on input "0" at bounding box center [524, 167] width 64 height 14
type input "5"
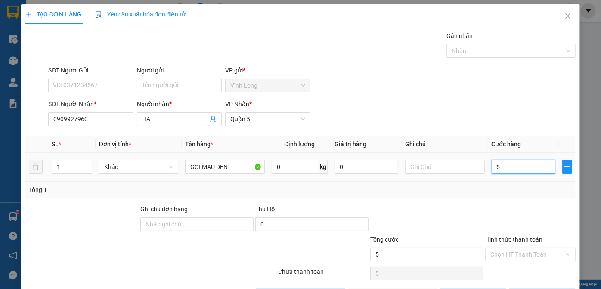
type input "50"
type input "50.000"
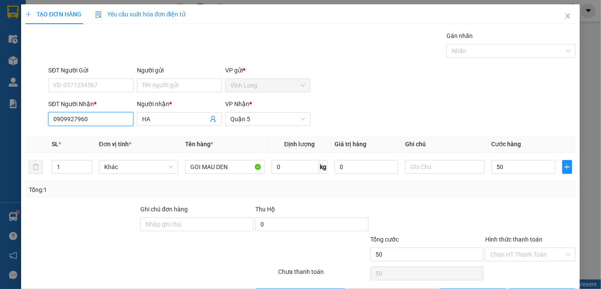
type input "50.000"
drag, startPoint x: 114, startPoint y: 124, endPoint x: 27, endPoint y: 144, distance: 89.0
click at [24, 144] on div "TẠO ĐƠN HÀNG Yêu cầu xuất hóa đơn điện tử Transit Pickup Surcharge Ids Transit …" at bounding box center [300, 156] width 559 height 304
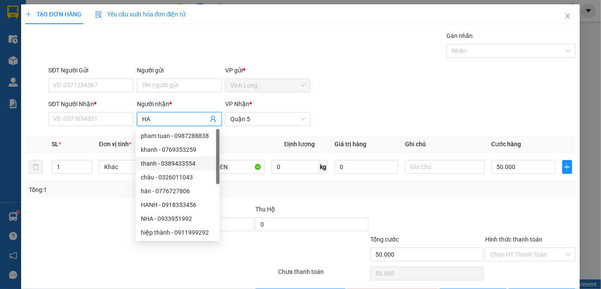
drag, startPoint x: 152, startPoint y: 120, endPoint x: 193, endPoint y: 154, distance: 53.6
click at [163, 146] on body "Kết quả tìm kiếm ( 0 ) Bộ lọc No Data 12162_kimngan.trungkien 1 Điều hành xe Kh…" at bounding box center [300, 144] width 601 height 289
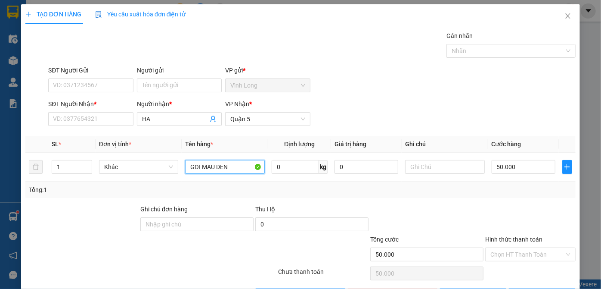
drag, startPoint x: 238, startPoint y: 166, endPoint x: 174, endPoint y: 189, distance: 67.7
click at [174, 189] on div "SL * Đơn vị tính * Tên hàng * Định lượng Giá trị hàng Ghi chú Cước hàng 1 Khác …" at bounding box center [300, 167] width 551 height 62
type input "0"
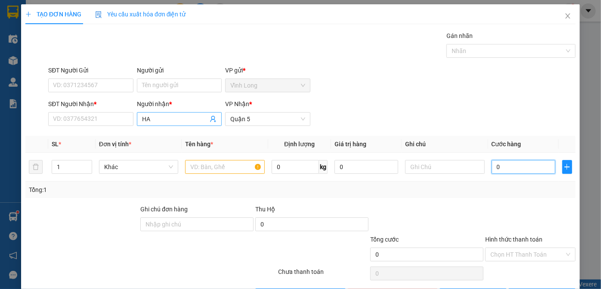
type input "0"
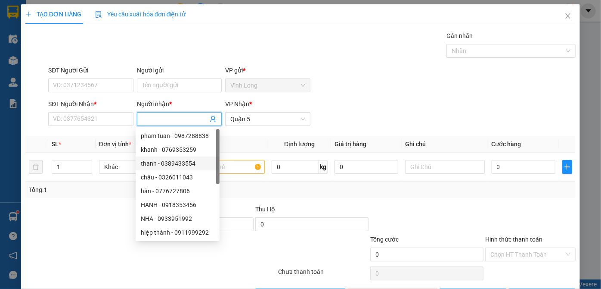
drag, startPoint x: 158, startPoint y: 117, endPoint x: 124, endPoint y: 127, distance: 34.9
click at [124, 127] on div "SĐT Người Nhận * VD: 0377654321 Người nhận * VP Nhận * Quận 5" at bounding box center [312, 114] width 531 height 30
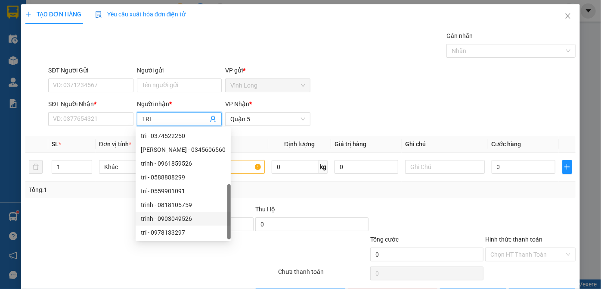
scroll to position [28, 0]
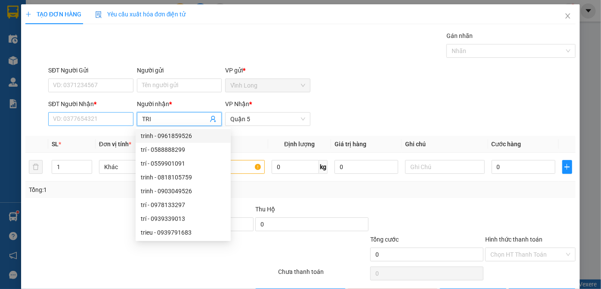
type input "TRI"
click at [104, 116] on input "SĐT Người Nhận *" at bounding box center [90, 119] width 85 height 14
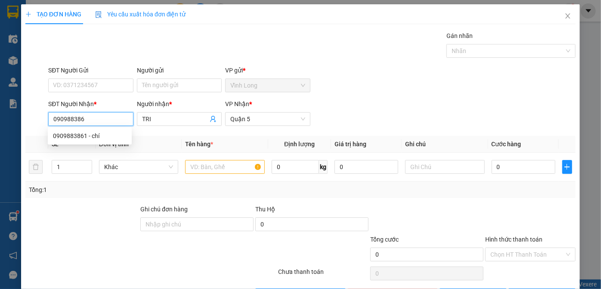
type input "0909883861"
click at [101, 138] on div "0909883861 - chí" at bounding box center [90, 135] width 74 height 9
type input "chí"
type input "40.000"
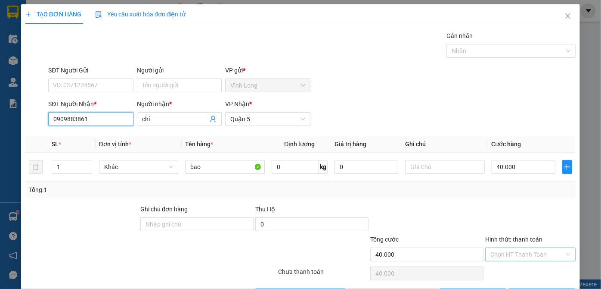
type input "0909883861"
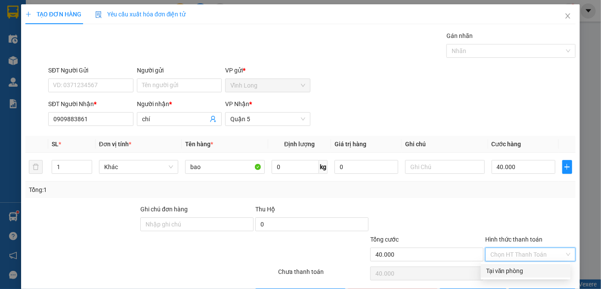
click at [514, 252] on input "Hình thức thanh toán" at bounding box center [528, 254] width 74 height 13
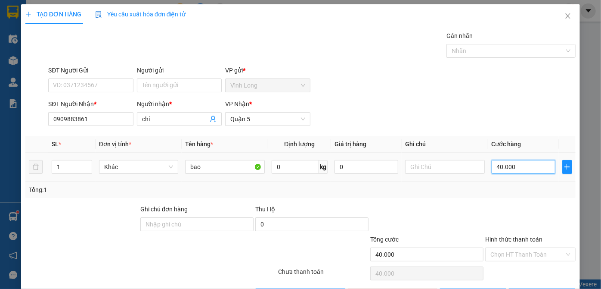
click at [526, 168] on input "40.000" at bounding box center [524, 167] width 64 height 14
type input "8"
type input "80"
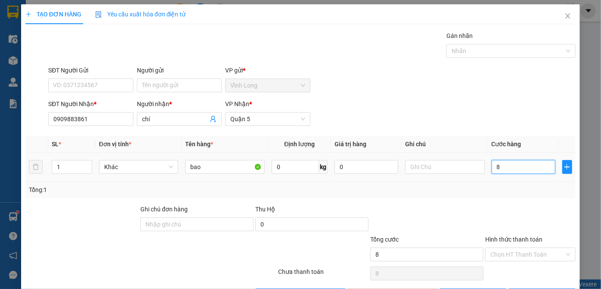
type input "80"
type input "80.000"
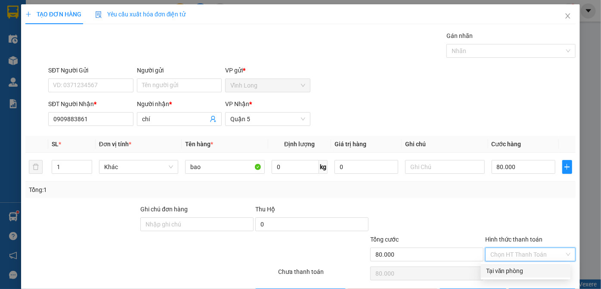
click at [491, 255] on input "Hình thức thanh toán" at bounding box center [528, 254] width 74 height 13
click at [485, 269] on div "Tại văn phòng" at bounding box center [526, 271] width 90 height 14
type input "0"
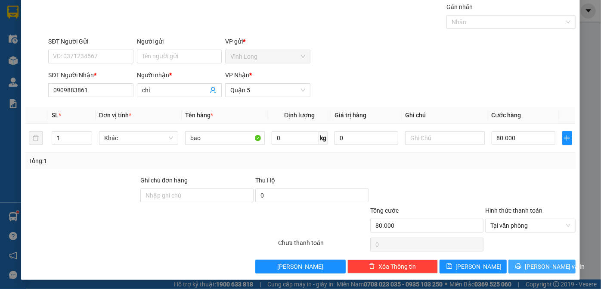
click at [540, 262] on span "[PERSON_NAME] và In" at bounding box center [555, 266] width 60 height 9
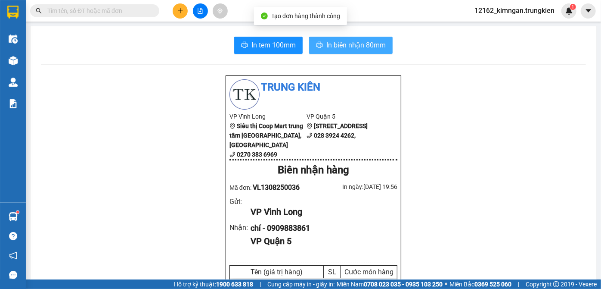
click at [356, 48] on span "In biên nhận 80mm" at bounding box center [356, 45] width 59 height 11
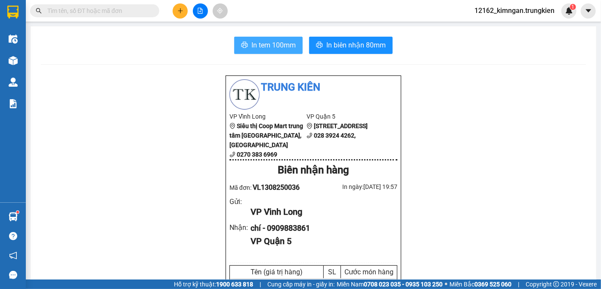
click at [277, 41] on span "In tem 100mm" at bounding box center [274, 45] width 44 height 11
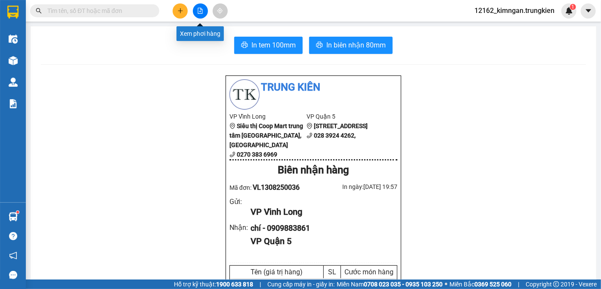
click at [199, 13] on icon "file-add" at bounding box center [200, 11] width 6 height 6
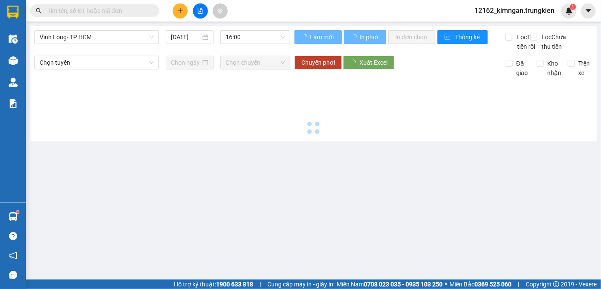
click at [121, 40] on span "Vĩnh Long- TP HCM" at bounding box center [97, 37] width 114 height 13
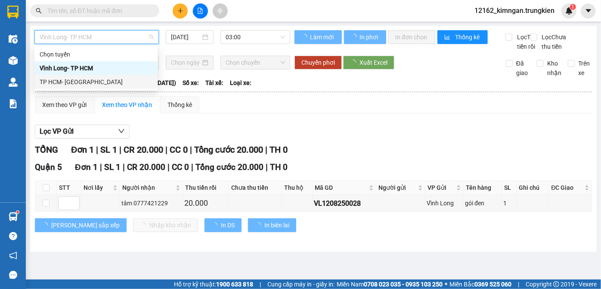
click at [101, 86] on div "TP HCM- [GEOGRAPHIC_DATA]" at bounding box center [96, 81] width 113 height 9
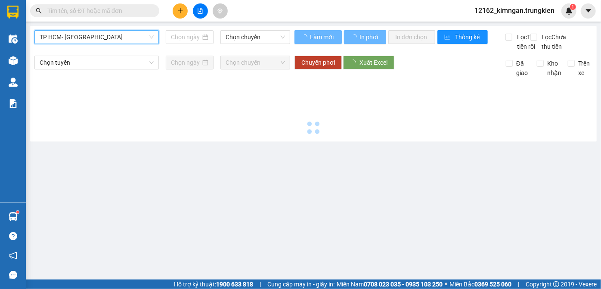
type input "[DATE]"
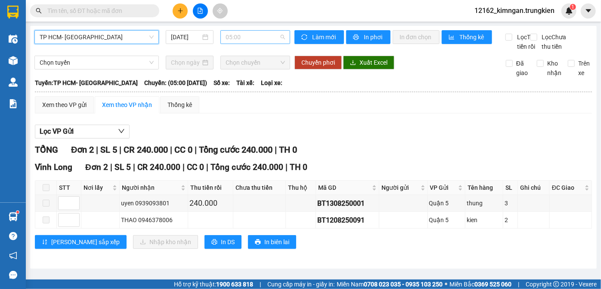
click at [274, 43] on span "05:00" at bounding box center [255, 37] width 59 height 13
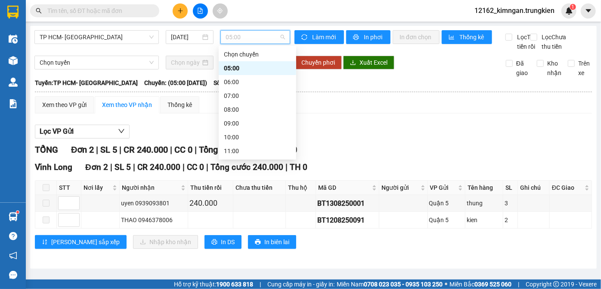
scroll to position [78, 0]
click at [246, 156] on div "17:00" at bounding box center [257, 155] width 67 height 9
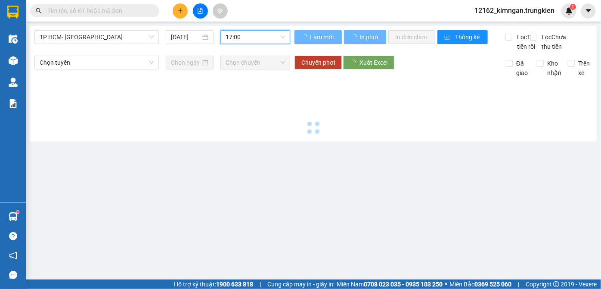
scroll to position [0, 0]
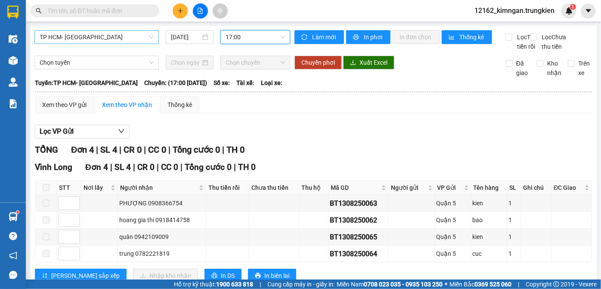
click at [115, 38] on span "TP HCM- [GEOGRAPHIC_DATA]" at bounding box center [97, 37] width 114 height 13
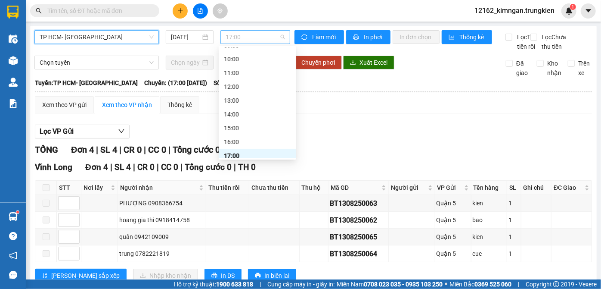
scroll to position [83, 0]
click at [260, 37] on span "17:00" at bounding box center [255, 37] width 59 height 13
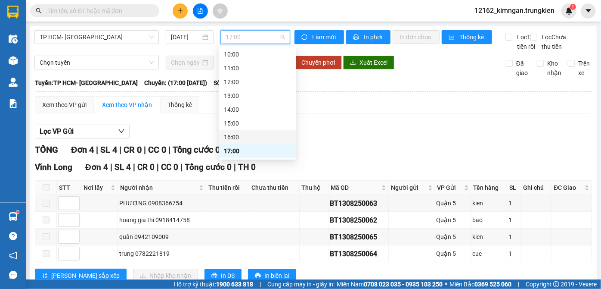
scroll to position [110, 0]
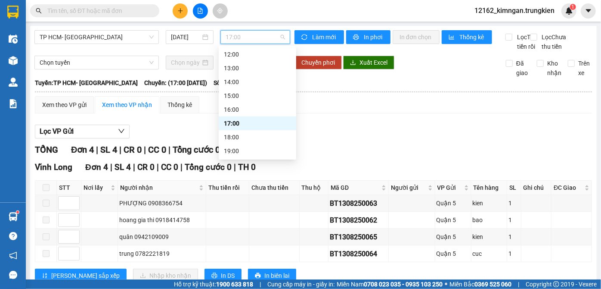
click at [241, 122] on div "17:00" at bounding box center [257, 122] width 67 height 9
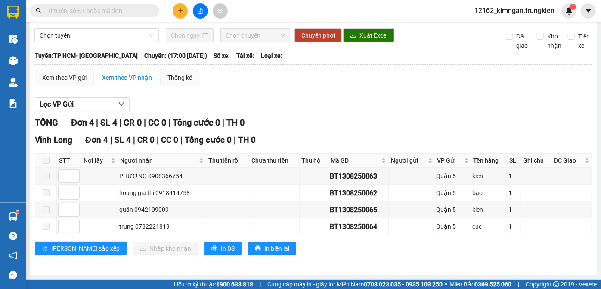
scroll to position [0, 0]
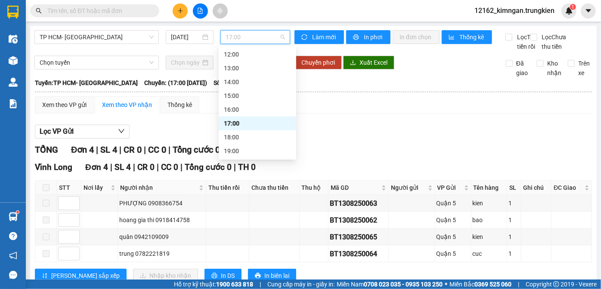
drag, startPoint x: 248, startPoint y: 38, endPoint x: 239, endPoint y: 89, distance: 51.6
click at [246, 44] on div "17:00" at bounding box center [256, 37] width 70 height 14
click at [241, 109] on div "16:00" at bounding box center [257, 109] width 67 height 9
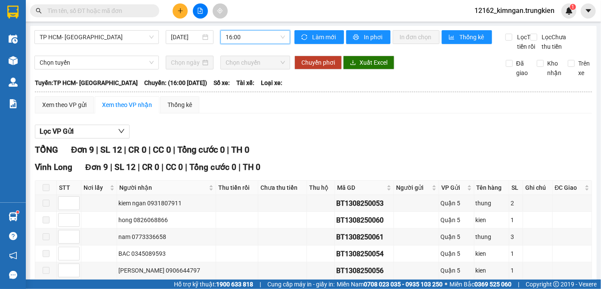
click at [249, 41] on span "16:00" at bounding box center [255, 37] width 59 height 13
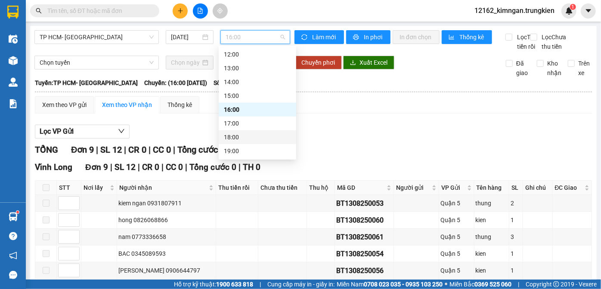
click at [243, 136] on div "18:00" at bounding box center [257, 136] width 67 height 9
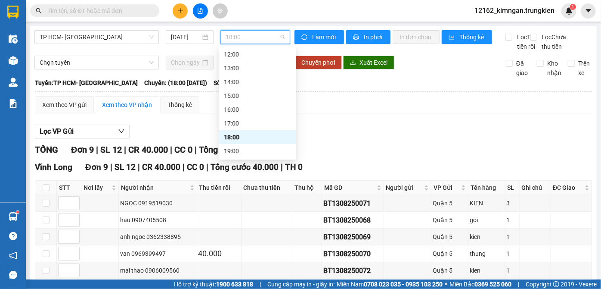
click at [255, 32] on span "18:00" at bounding box center [255, 37] width 59 height 13
click at [242, 151] on div "19:00" at bounding box center [257, 150] width 67 height 9
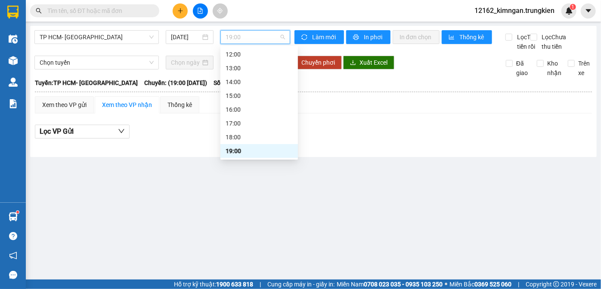
click at [263, 32] on span "19:00" at bounding box center [255, 37] width 59 height 13
click at [248, 137] on div "18:00" at bounding box center [259, 136] width 67 height 9
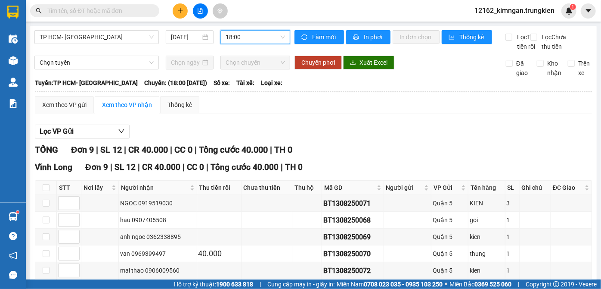
scroll to position [126, 0]
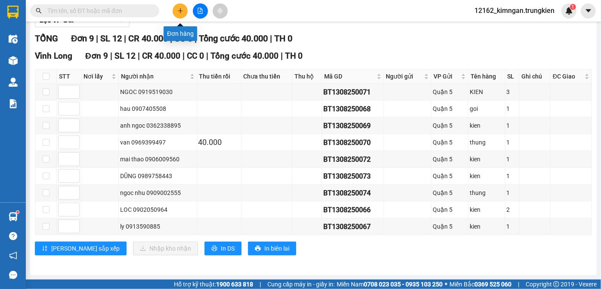
click at [180, 14] on button at bounding box center [180, 10] width 15 height 15
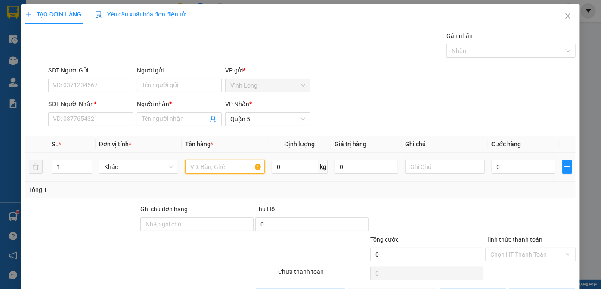
click at [211, 169] on input "text" at bounding box center [225, 167] width 80 height 14
type input "KIEN"
click at [513, 165] on input "0" at bounding box center [524, 167] width 64 height 14
type input "3"
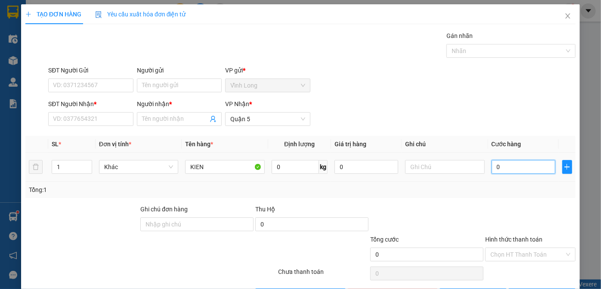
type input "3"
type input "30"
type input "30.000"
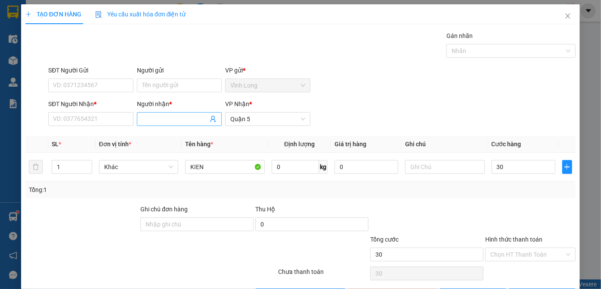
type input "30.000"
click at [171, 116] on input "Người nhận *" at bounding box center [175, 118] width 66 height 9
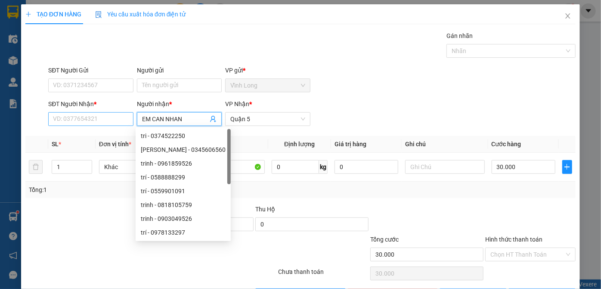
type input "EM CAN NHAN"
click at [88, 120] on input "SĐT Người Nhận *" at bounding box center [90, 119] width 85 height 14
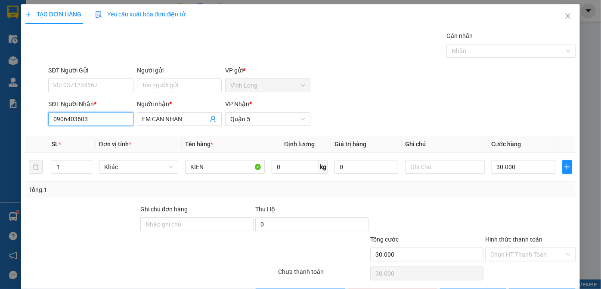
type input "0906403603"
click at [81, 202] on div "Transit Pickup Surcharge Ids Transit Deliver Surcharge Ids Transit Deliver Surc…" at bounding box center [300, 166] width 551 height 271
click at [149, 112] on span "EM CAN NHAN" at bounding box center [179, 119] width 85 height 14
click at [149, 121] on input "EM CAN NHAN" at bounding box center [175, 118] width 66 height 9
type input "CAN NHAN"
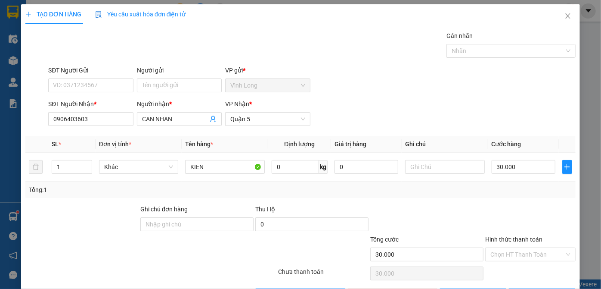
click at [495, 205] on div at bounding box center [531, 219] width 92 height 30
click at [168, 268] on div at bounding box center [151, 273] width 253 height 17
click at [507, 255] on input "Hình thức thanh toán" at bounding box center [528, 254] width 74 height 13
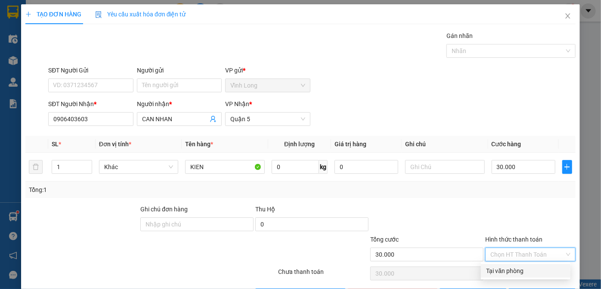
click at [504, 271] on div "Tại văn phòng" at bounding box center [525, 270] width 79 height 9
type input "0"
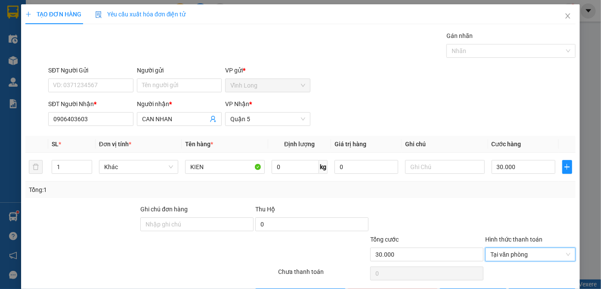
scroll to position [29, 0]
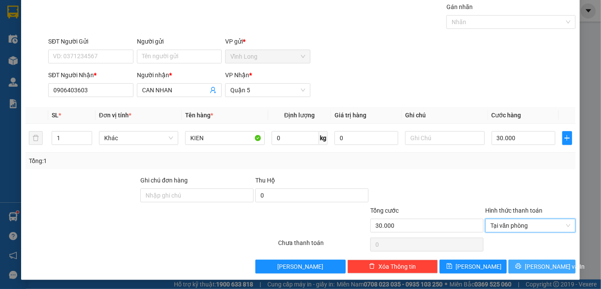
click at [527, 266] on button "[PERSON_NAME] và In" at bounding box center [542, 266] width 67 height 14
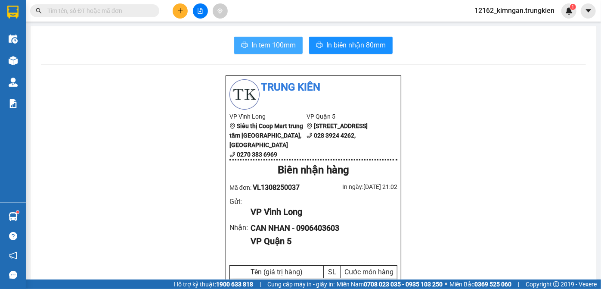
click at [280, 47] on span "In tem 100mm" at bounding box center [274, 45] width 44 height 11
